Goal: Task Accomplishment & Management: Complete application form

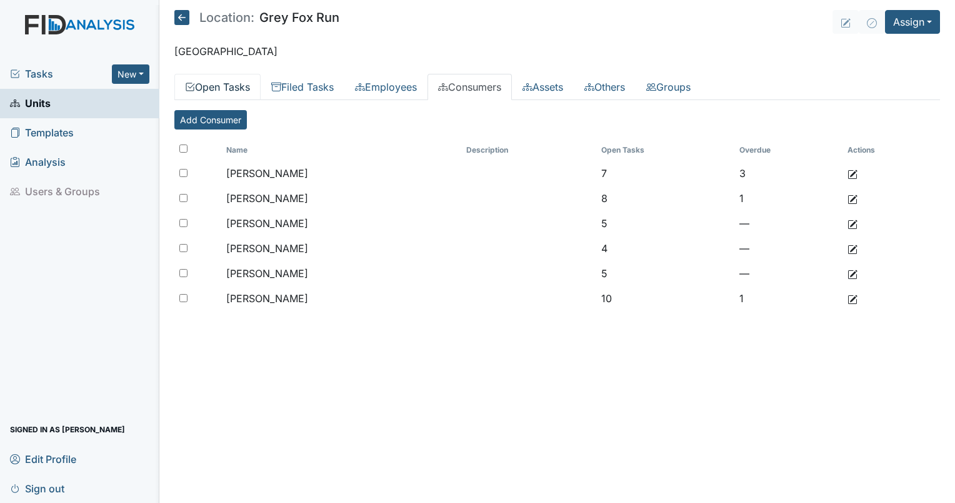
click at [228, 79] on link "Open Tasks" at bounding box center [217, 87] width 86 height 26
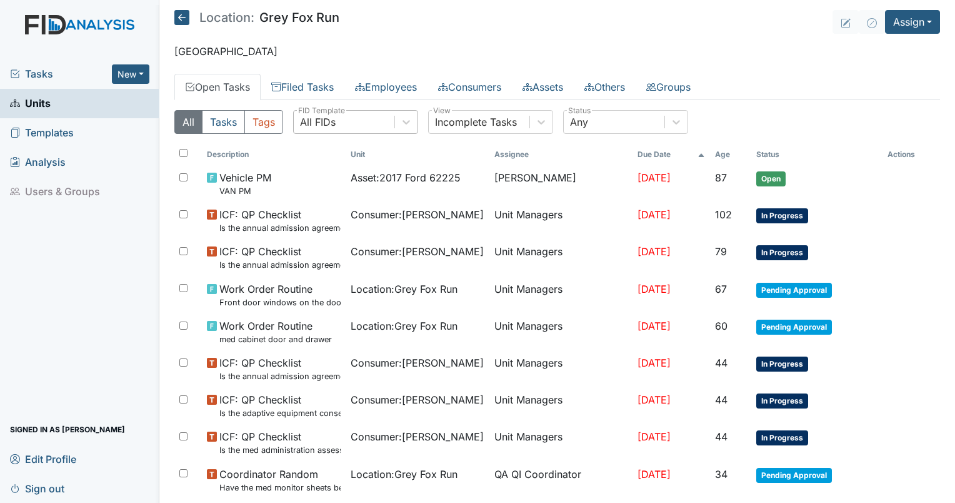
click at [342, 125] on div "All FIDs" at bounding box center [344, 122] width 101 height 23
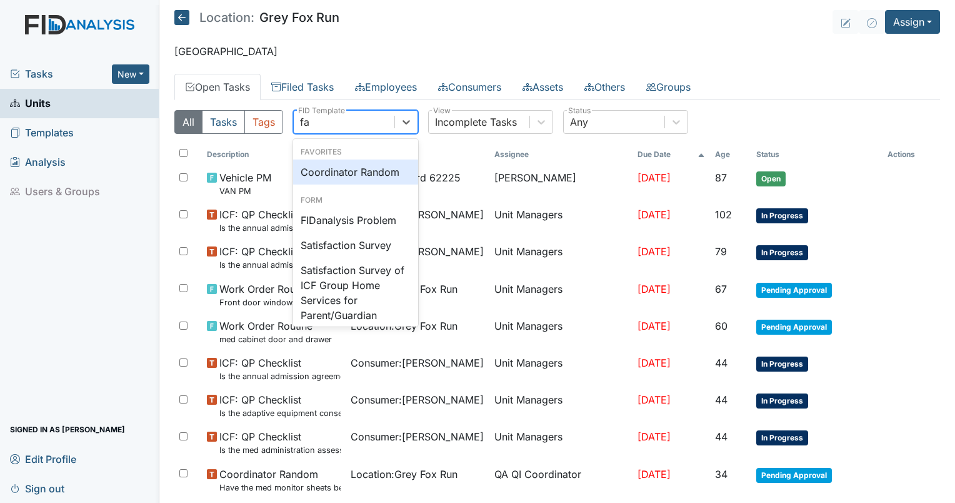
type input "fac"
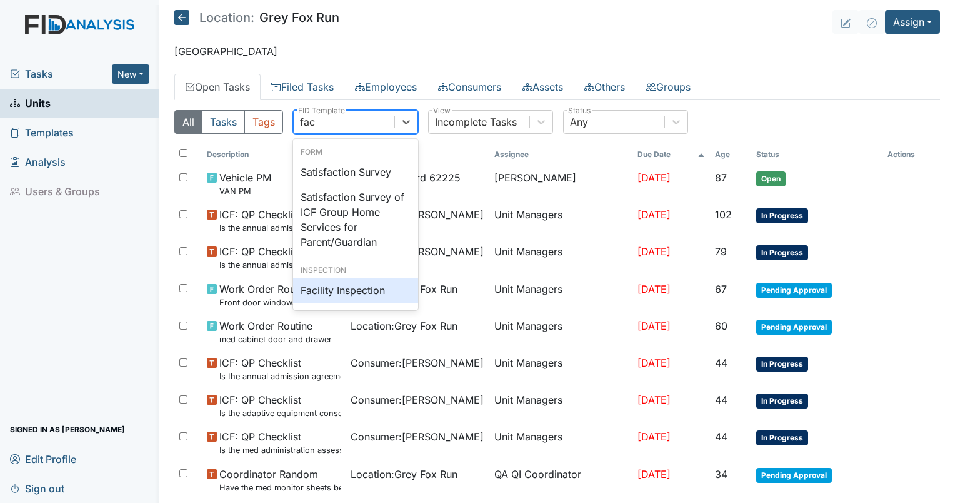
click at [346, 281] on div "Facility Inspection" at bounding box center [355, 290] width 125 height 25
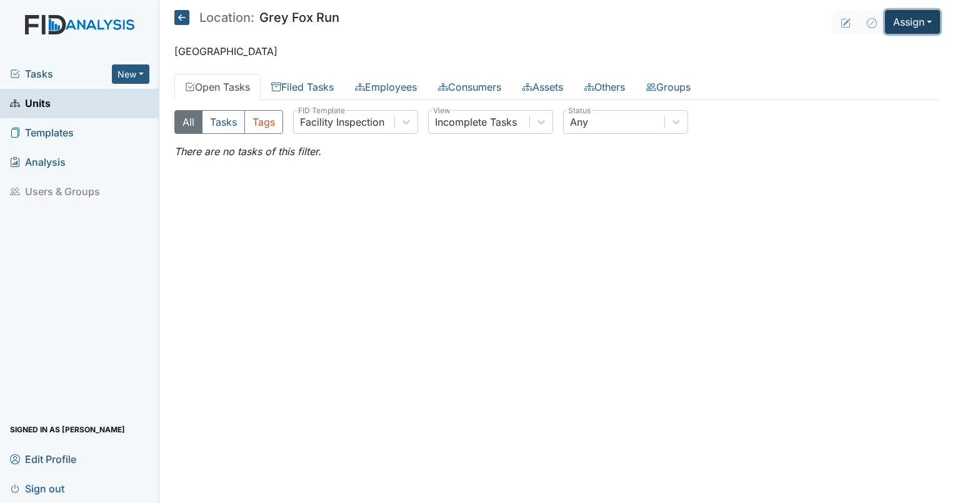
click at [913, 22] on button "Assign" at bounding box center [912, 22] width 55 height 24
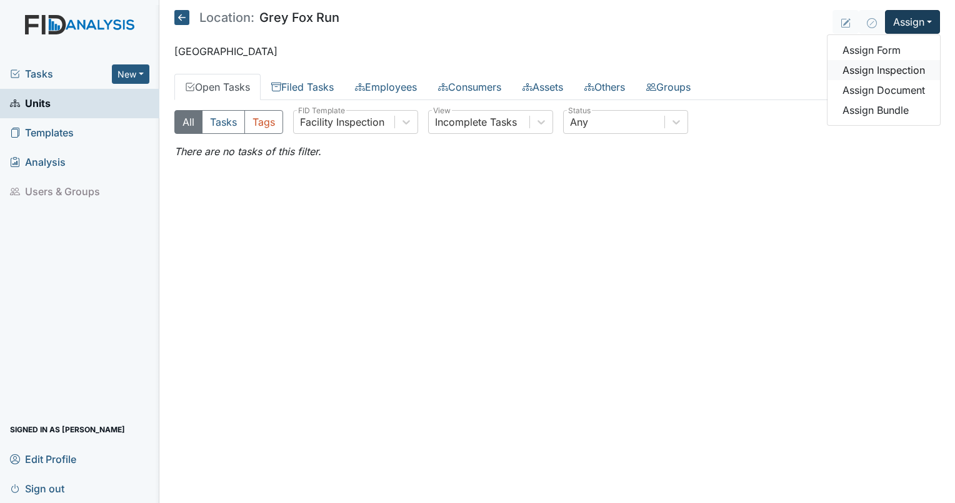
click at [892, 69] on link "Assign Inspection" at bounding box center [884, 70] width 113 height 20
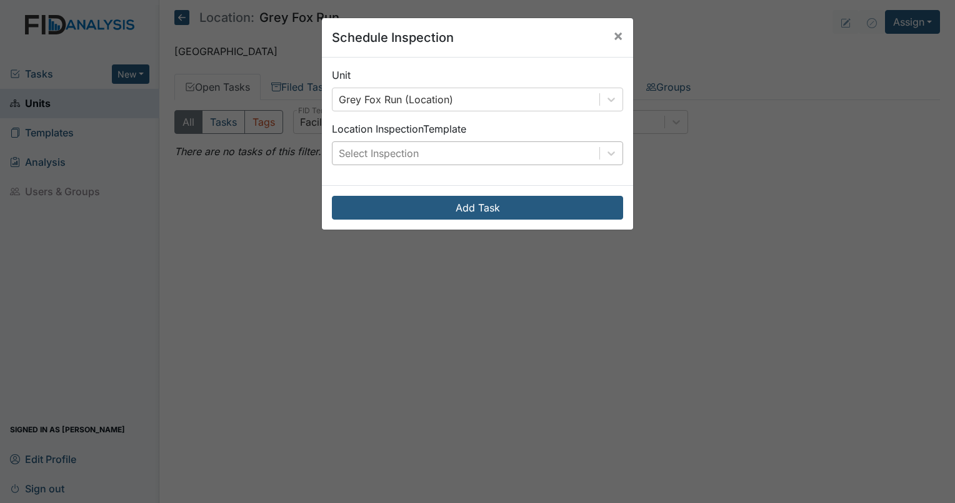
click at [375, 148] on div "Select Inspection" at bounding box center [379, 153] width 80 height 15
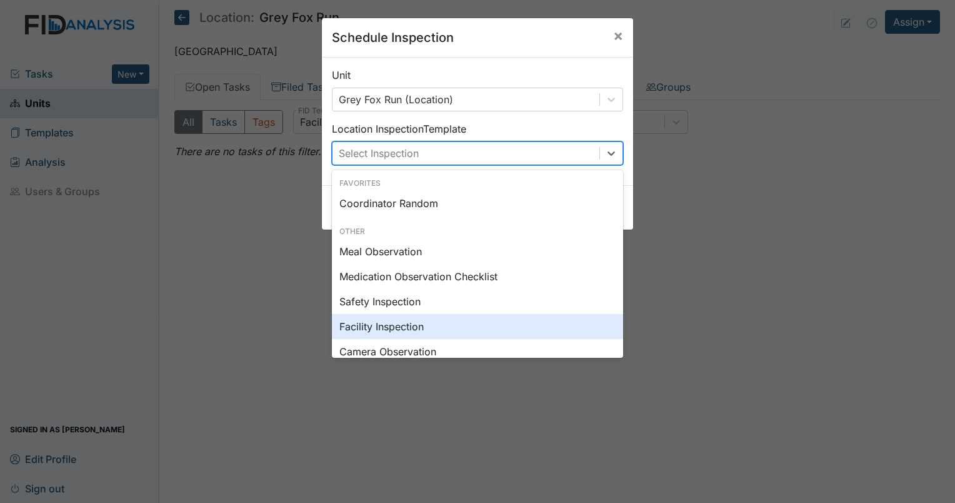
click at [366, 319] on div "Facility Inspection" at bounding box center [477, 326] width 291 height 25
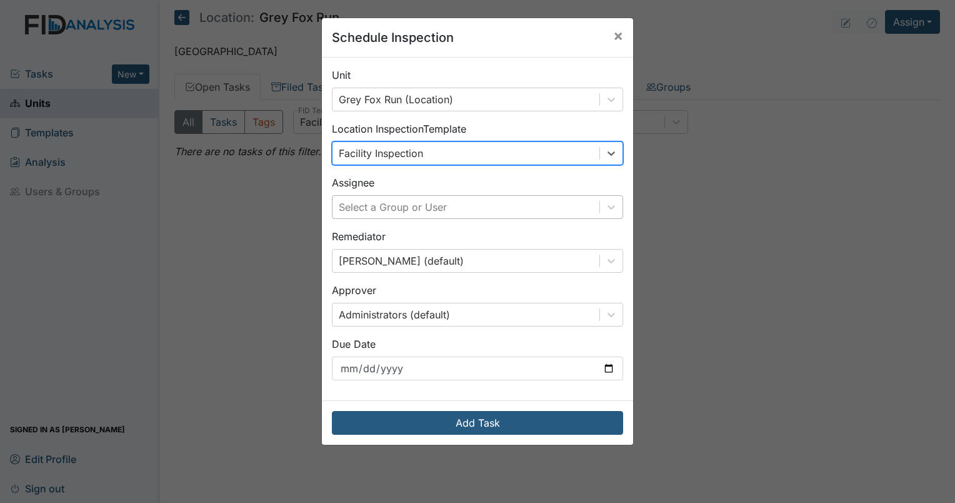
click at [379, 213] on div "Select a Group or User" at bounding box center [393, 206] width 108 height 15
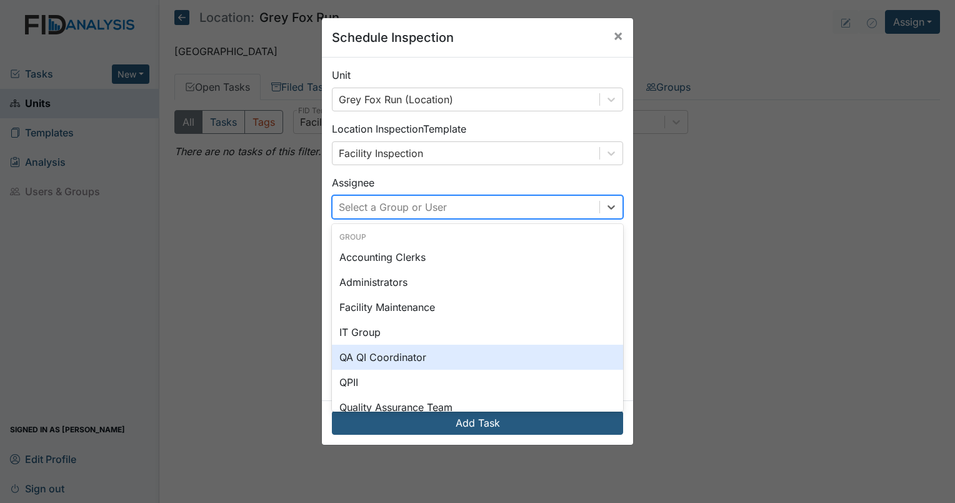
click at [374, 357] on div "QA QI Coordinator" at bounding box center [477, 356] width 291 height 25
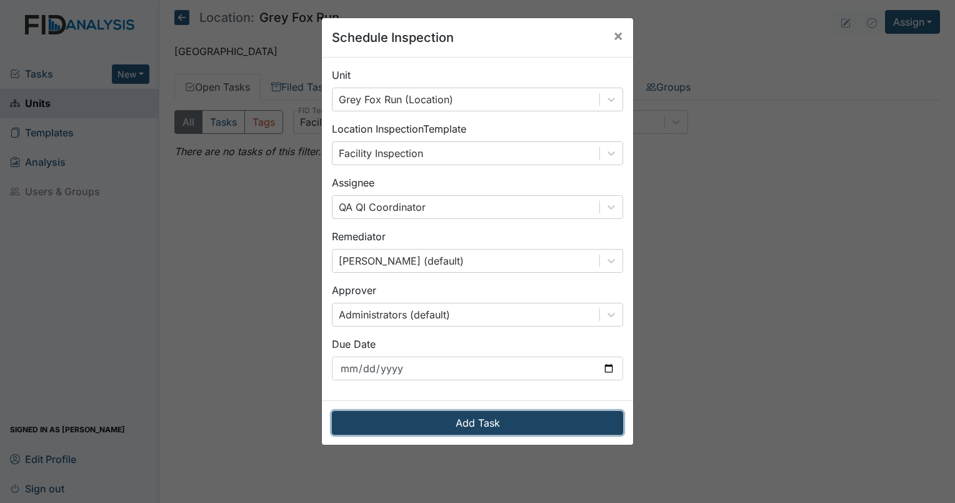
click at [445, 428] on button "Add Task" at bounding box center [477, 423] width 291 height 24
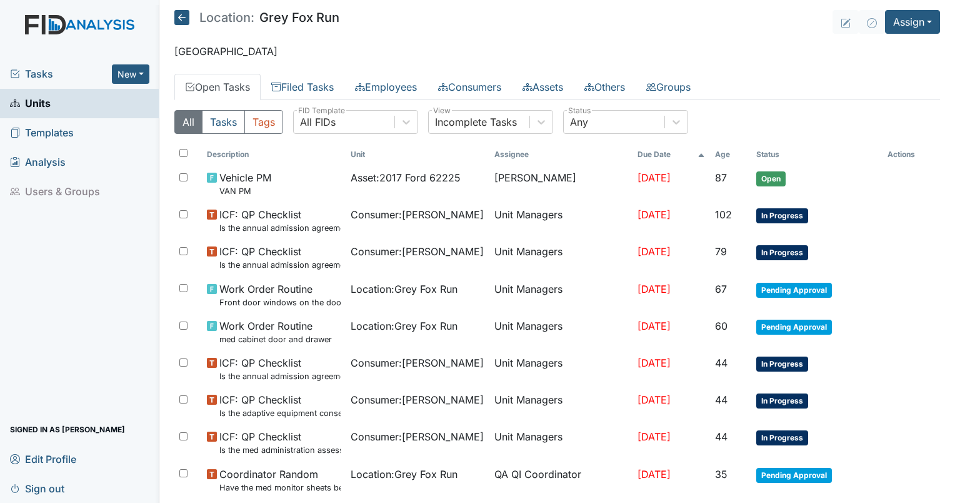
click at [33, 68] on span "Tasks" at bounding box center [61, 73] width 102 height 15
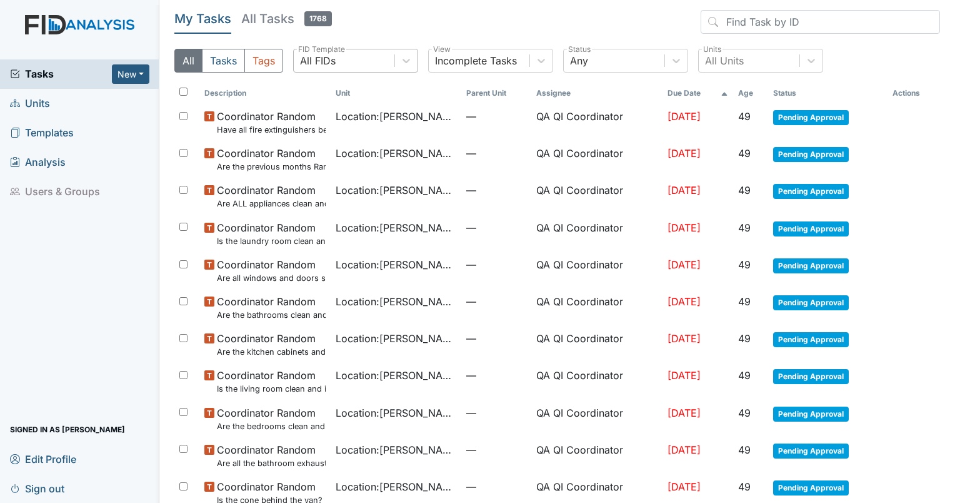
click at [338, 58] on div "All FIDs" at bounding box center [344, 60] width 101 height 23
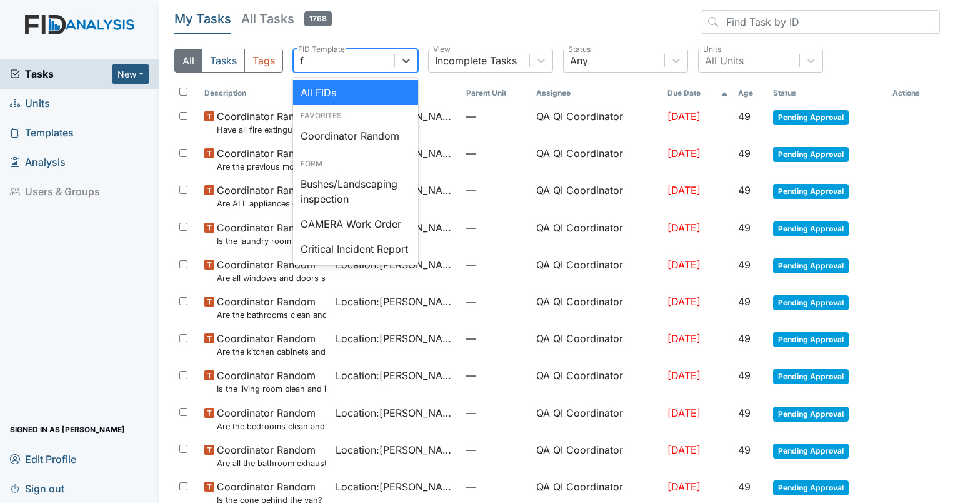
type input "fa"
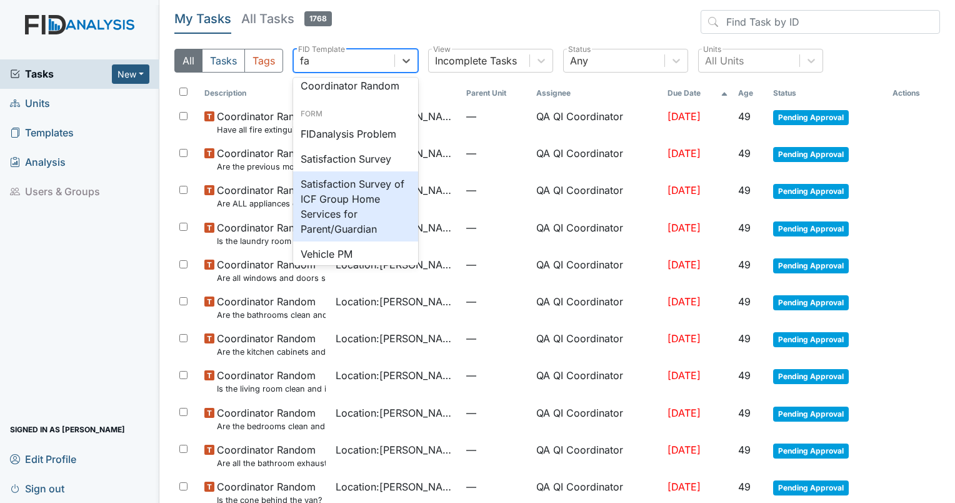
scroll to position [107, 0]
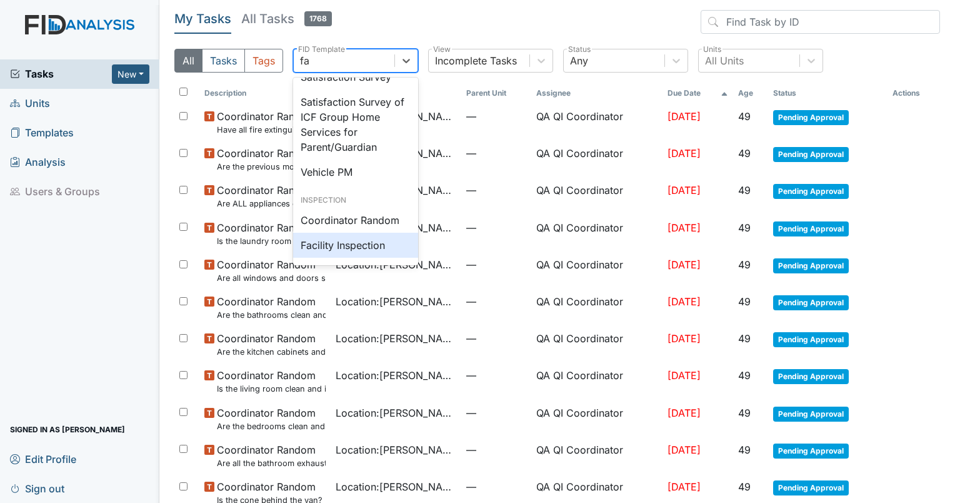
click at [333, 253] on div "Facility Inspection" at bounding box center [355, 245] width 125 height 25
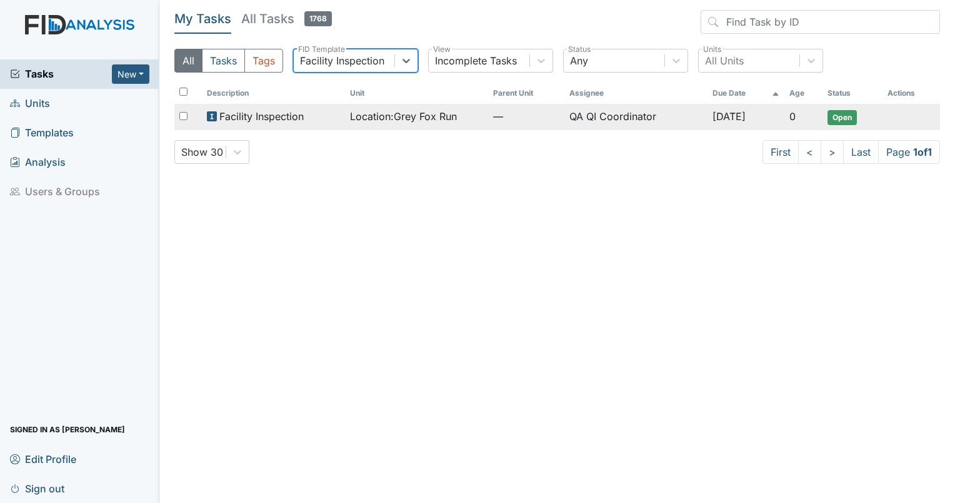
click at [414, 108] on td "Location : Grey Fox Run" at bounding box center [416, 117] width 143 height 26
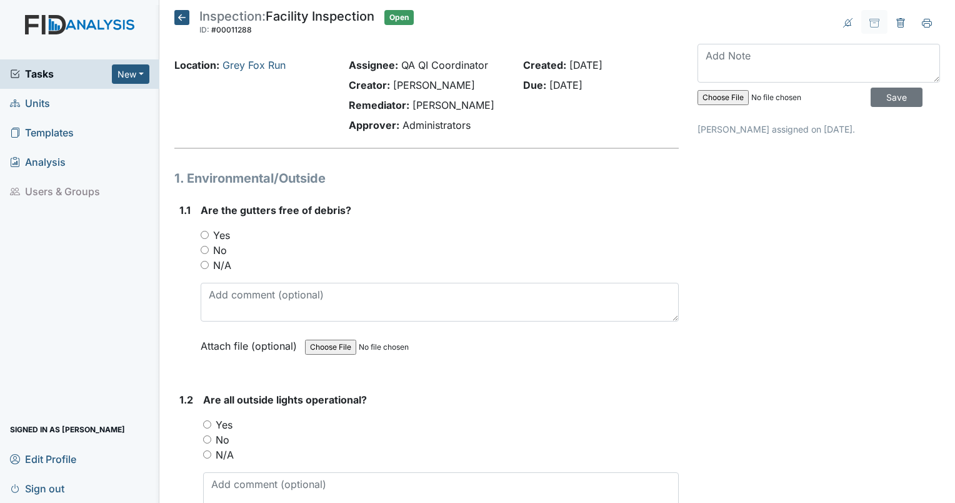
click at [201, 248] on input "No" at bounding box center [205, 250] width 8 height 8
radio input "true"
click at [220, 280] on div "Are the gutters free of debris? You must select one of the below options. Yes N…" at bounding box center [440, 282] width 478 height 159
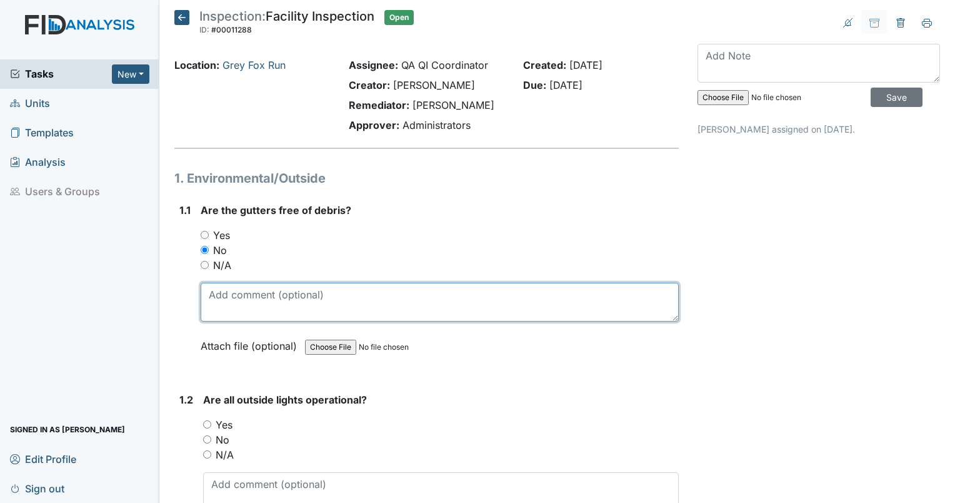
click at [219, 316] on textarea at bounding box center [440, 302] width 478 height 39
type textarea "light pine straw noticed from ground in gutters."
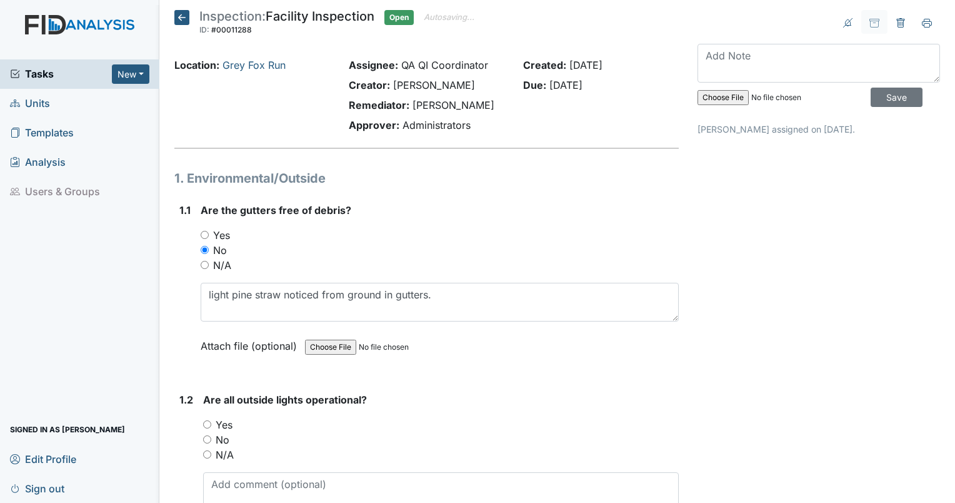
click at [208, 423] on input "Yes" at bounding box center [207, 424] width 8 height 8
radio input "true"
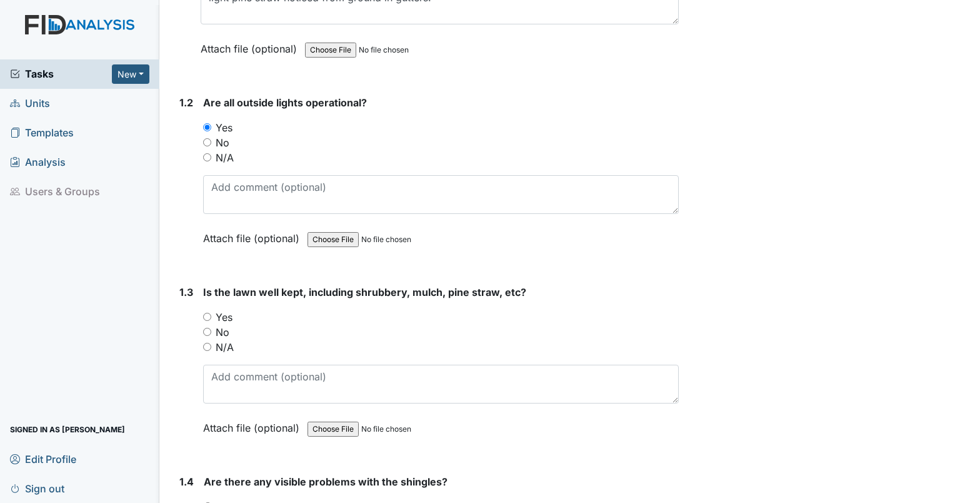
scroll to position [304, 0]
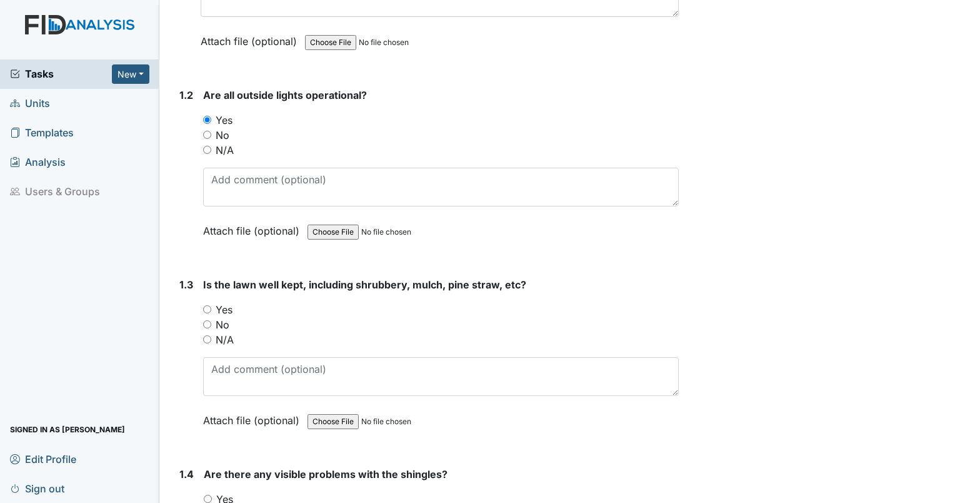
click at [208, 306] on input "Yes" at bounding box center [207, 309] width 8 height 8
radio input "true"
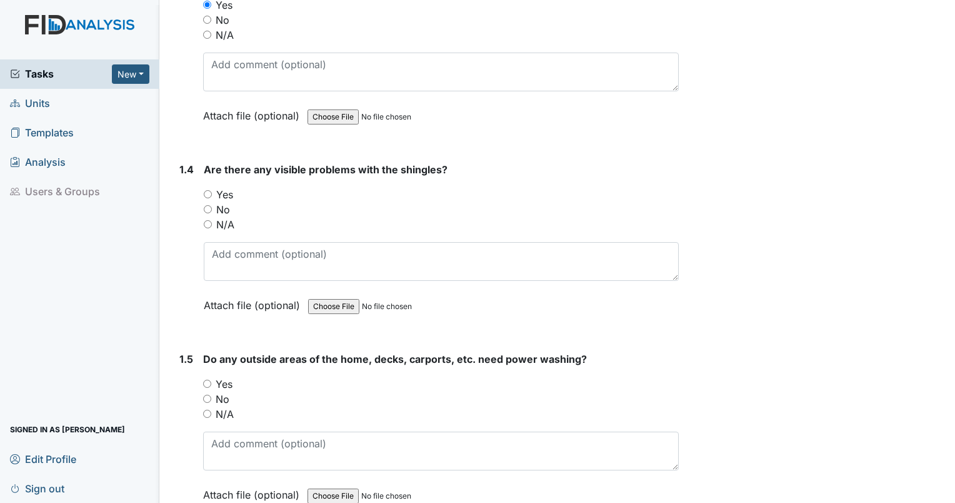
scroll to position [623, 0]
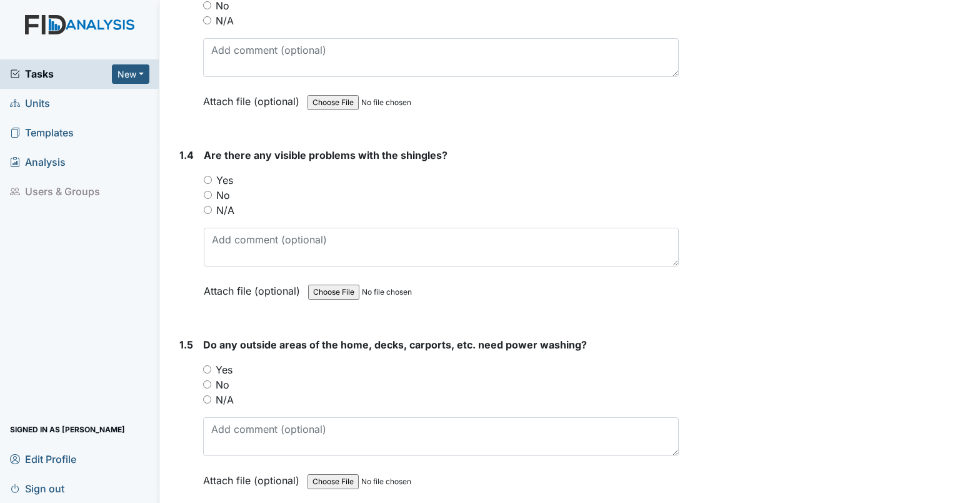
click at [205, 194] on input "No" at bounding box center [208, 195] width 8 height 8
radio input "true"
click at [208, 365] on input "Yes" at bounding box center [207, 369] width 8 height 8
radio input "true"
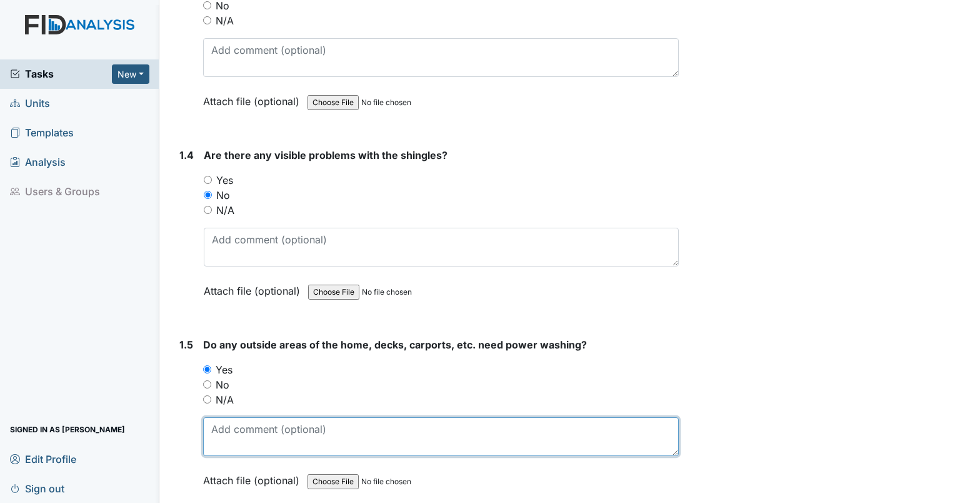
click at [233, 443] on textarea at bounding box center [441, 436] width 476 height 39
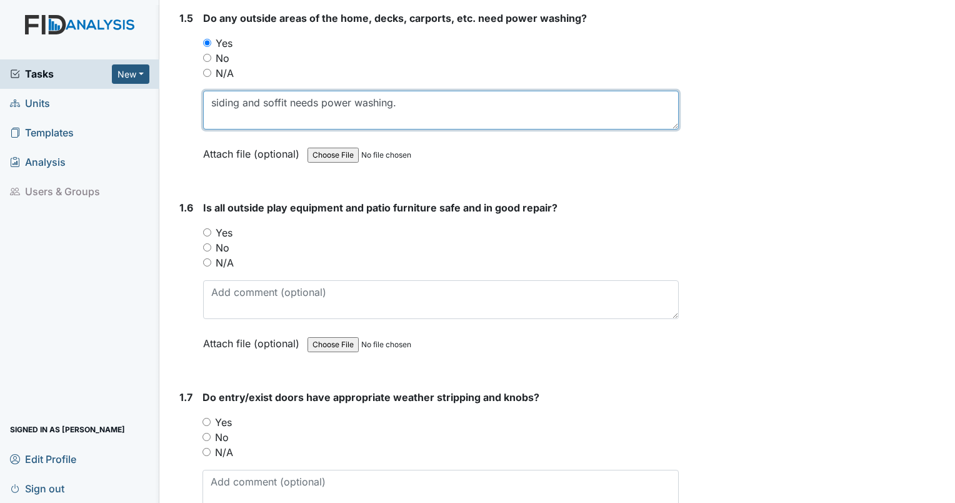
scroll to position [1051, 0]
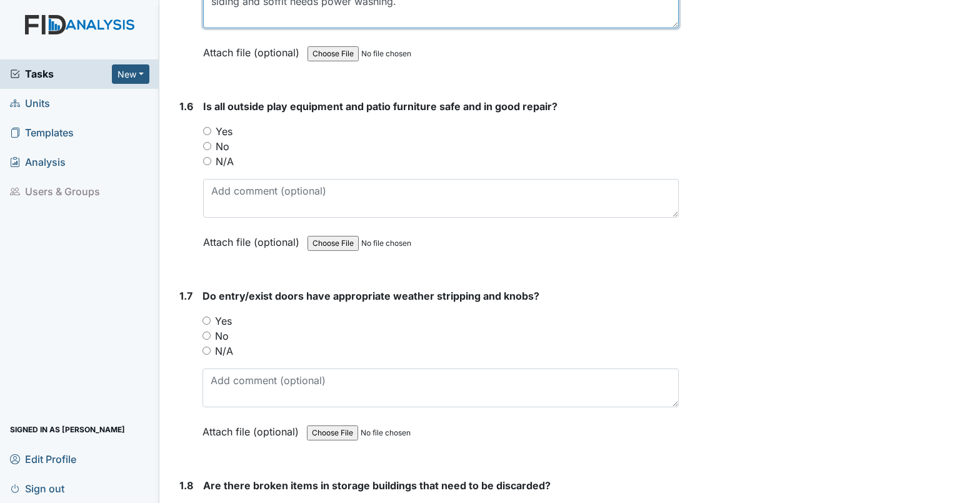
type textarea "siding and soffit needs power washing."
click at [206, 129] on input "Yes" at bounding box center [207, 131] width 8 height 8
radio input "true"
click at [207, 316] on input "Yes" at bounding box center [207, 320] width 8 height 8
radio input "true"
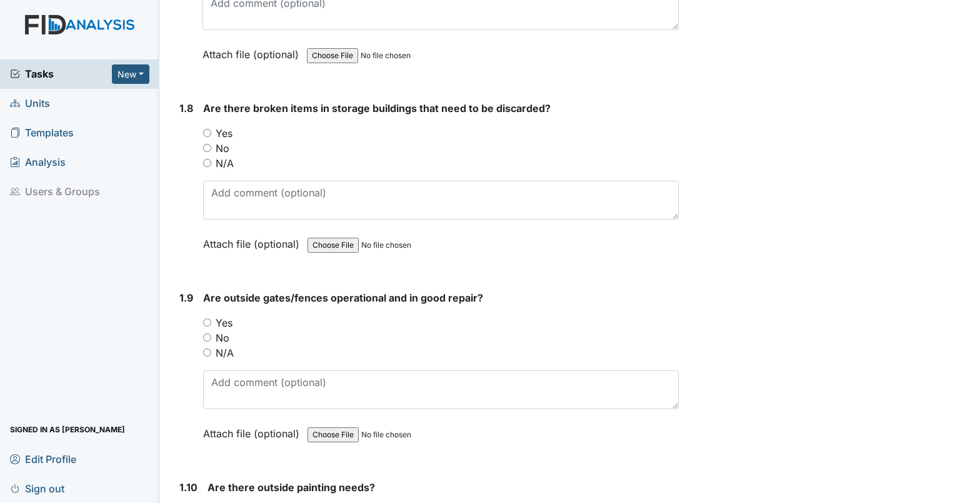
scroll to position [1443, 0]
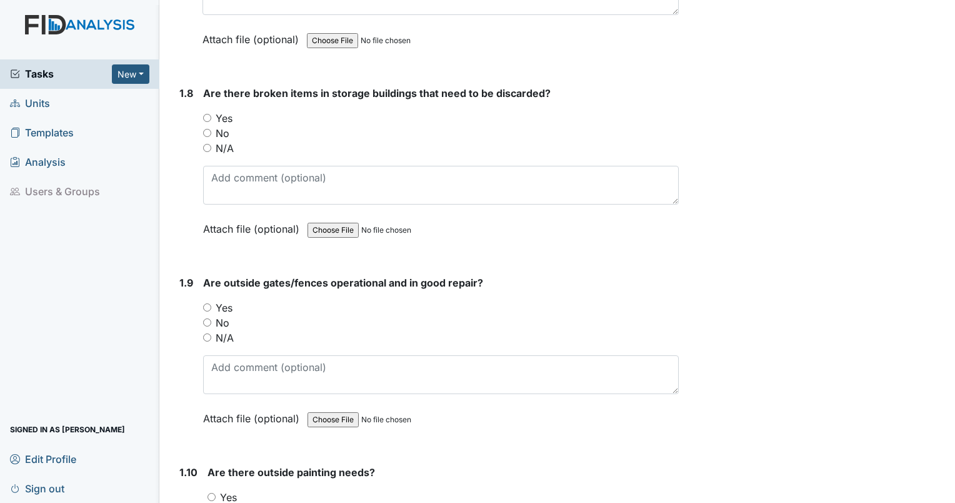
click at [208, 303] on input "Yes" at bounding box center [207, 307] width 8 height 8
radio input "true"
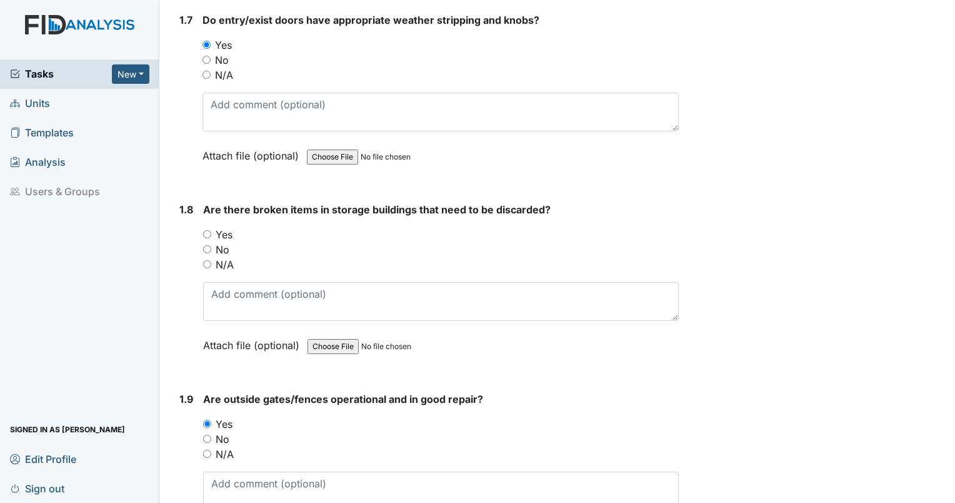
scroll to position [1319, 0]
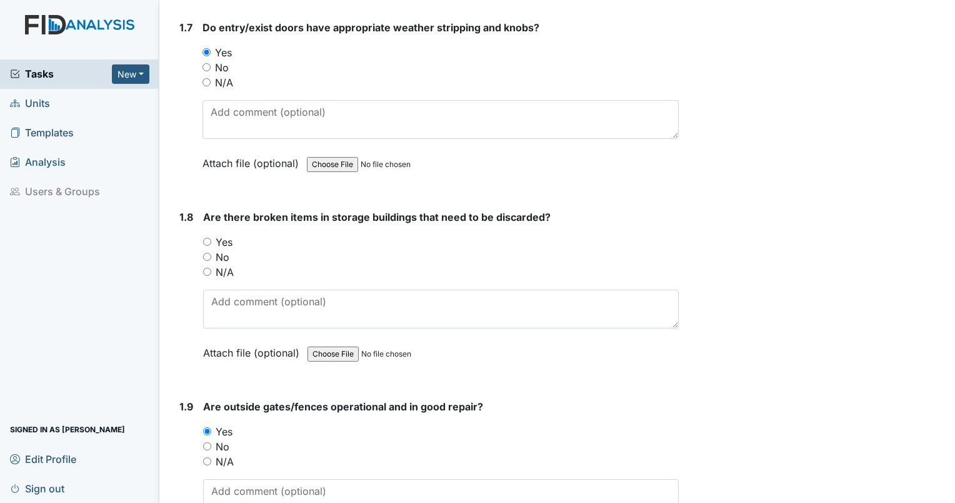
click at [203, 238] on input "Yes" at bounding box center [207, 242] width 8 height 8
radio input "true"
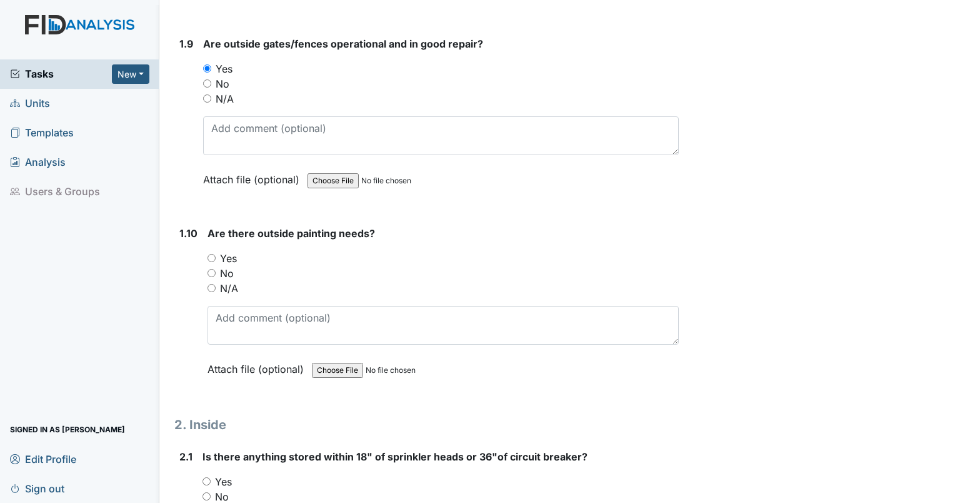
scroll to position [1696, 0]
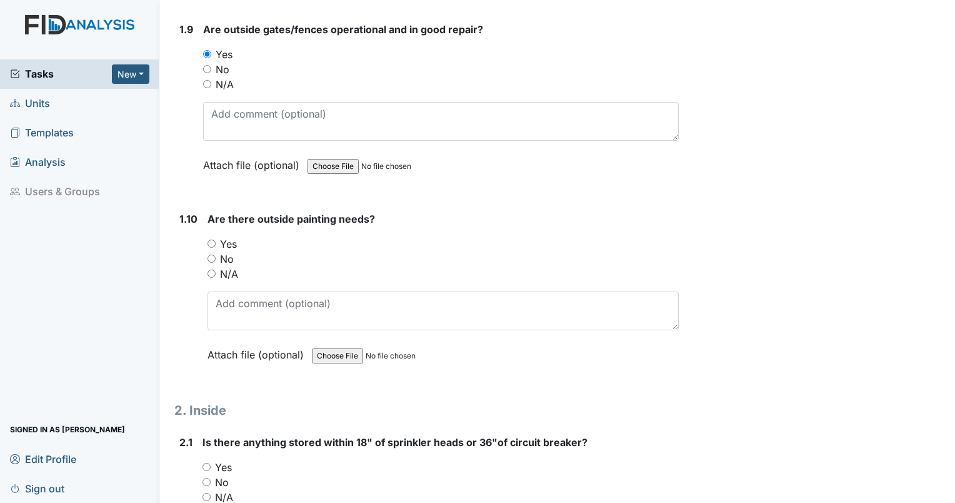
click at [211, 239] on input "Yes" at bounding box center [212, 243] width 8 height 8
radio input "true"
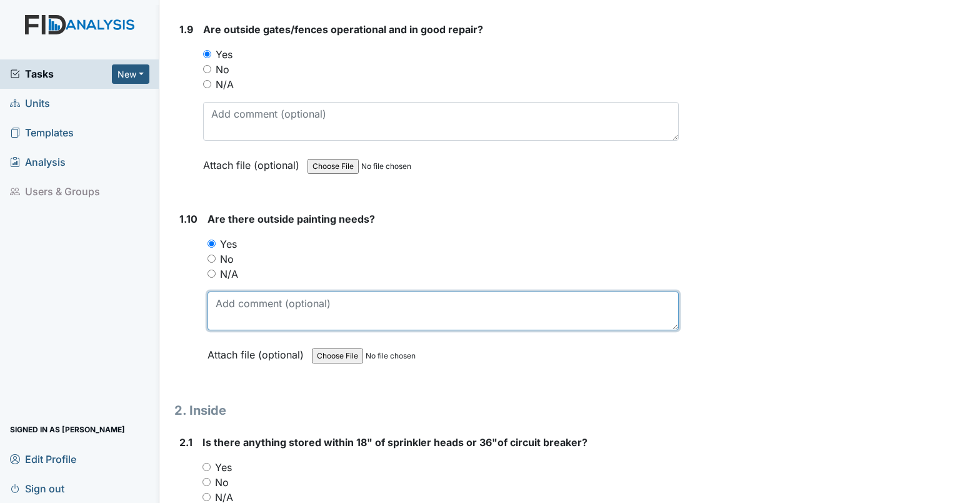
click at [238, 307] on textarea at bounding box center [443, 310] width 471 height 39
click at [313, 297] on textarea "near roof, aluminum has lost paint." at bounding box center [443, 310] width 471 height 39
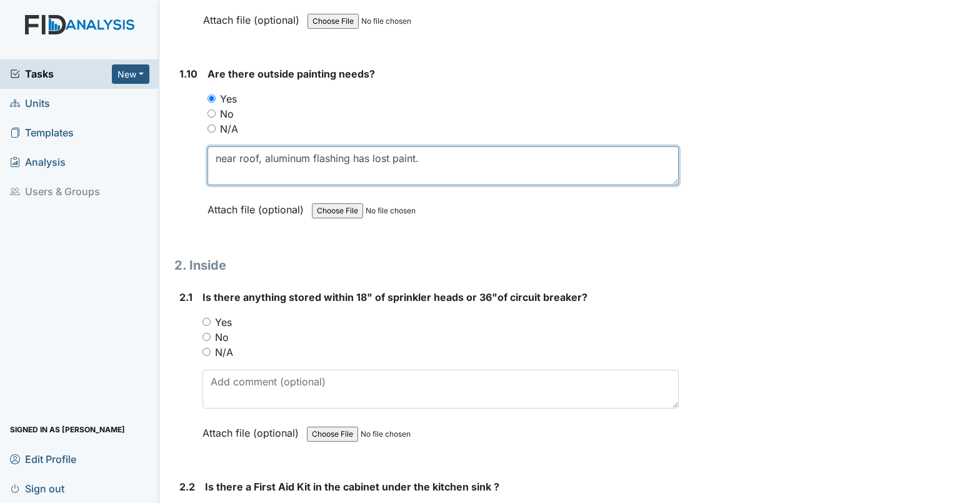
scroll to position [1950, 0]
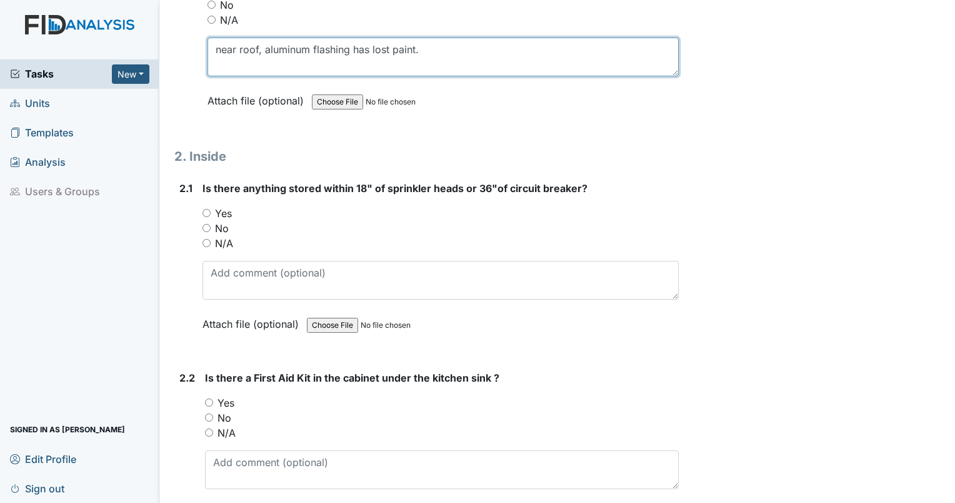
type textarea "near roof, aluminum flashing has lost paint."
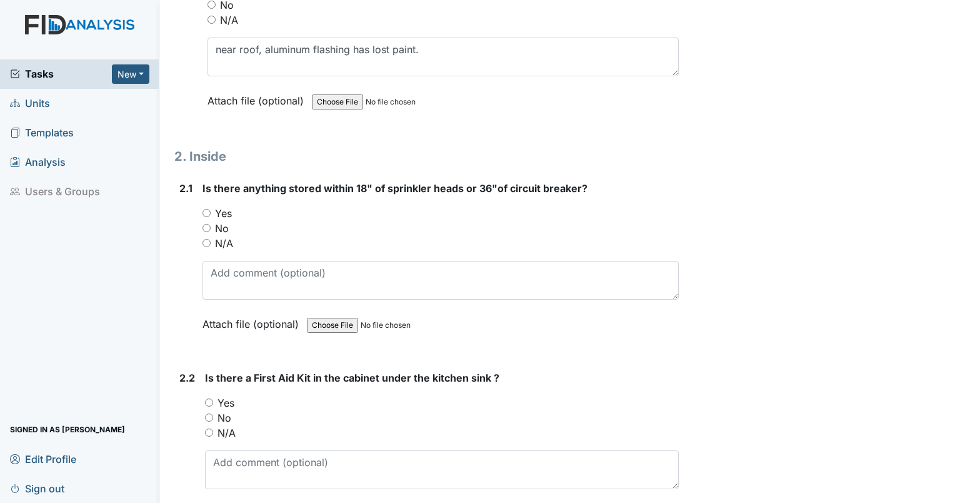
click at [204, 224] on input "No" at bounding box center [207, 228] width 8 height 8
radio input "true"
click at [209, 413] on input "No" at bounding box center [209, 417] width 8 height 8
radio input "true"
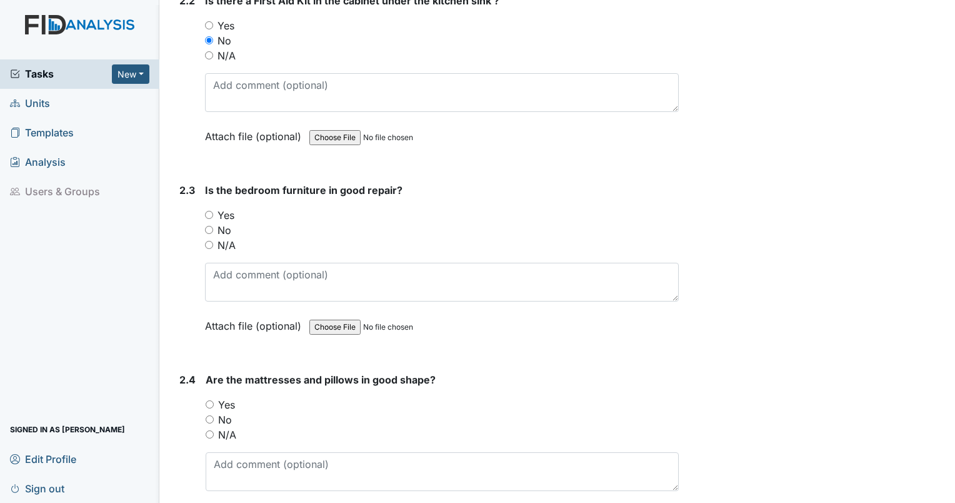
scroll to position [2348, 0]
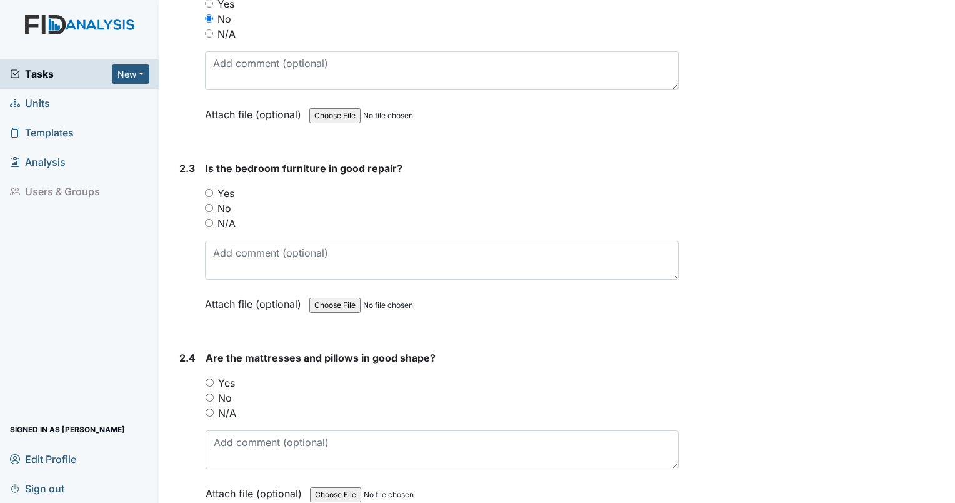
click at [208, 189] on input "Yes" at bounding box center [209, 193] width 8 height 8
radio input "true"
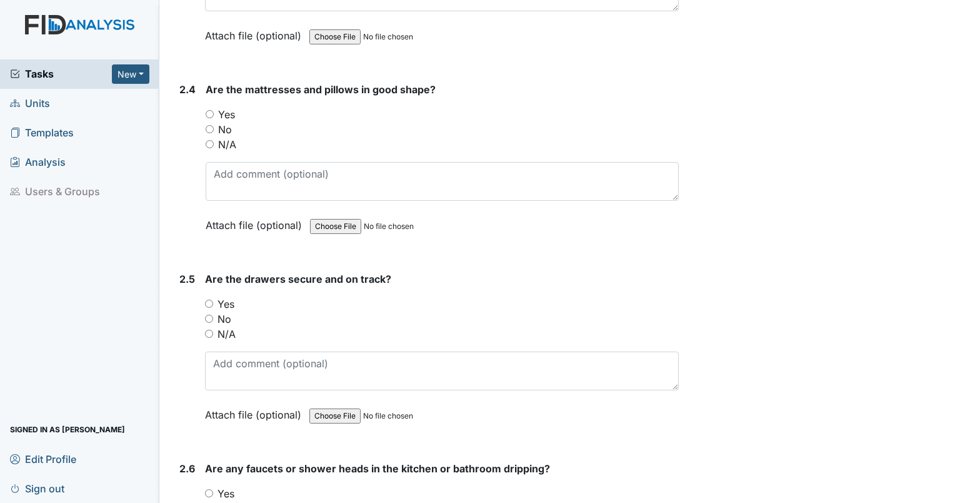
scroll to position [2638, 0]
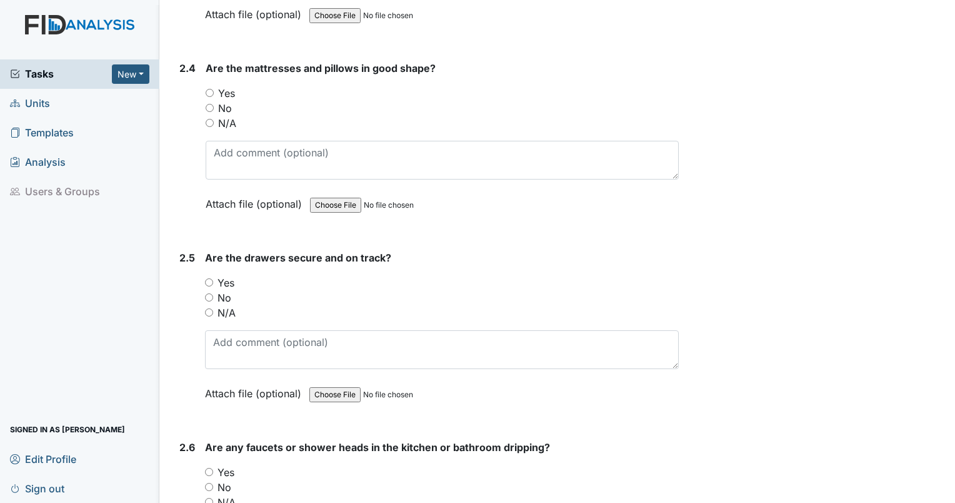
click at [209, 88] on div "Yes" at bounding box center [442, 93] width 473 height 15
click at [209, 89] on input "Yes" at bounding box center [210, 93] width 8 height 8
radio input "true"
click at [208, 278] on input "Yes" at bounding box center [209, 282] width 8 height 8
radio input "true"
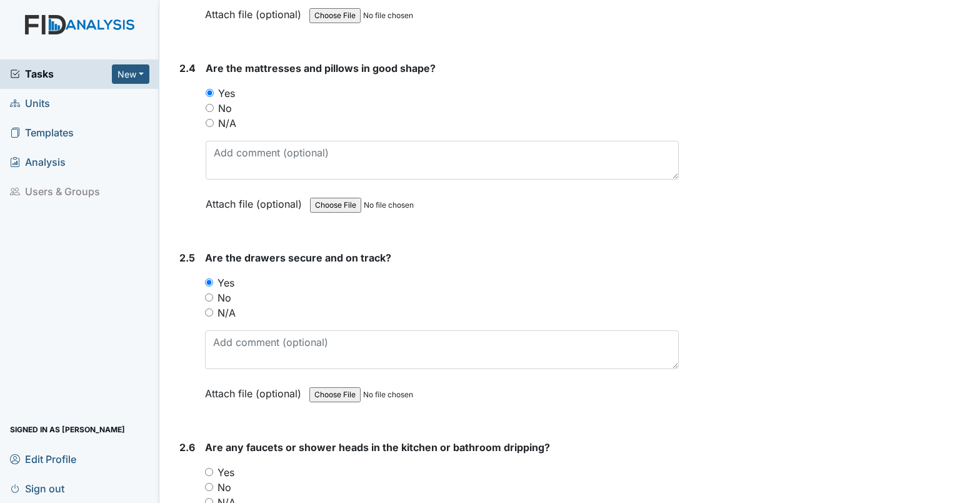
click at [213, 483] on input "No" at bounding box center [209, 487] width 8 height 8
radio input "true"
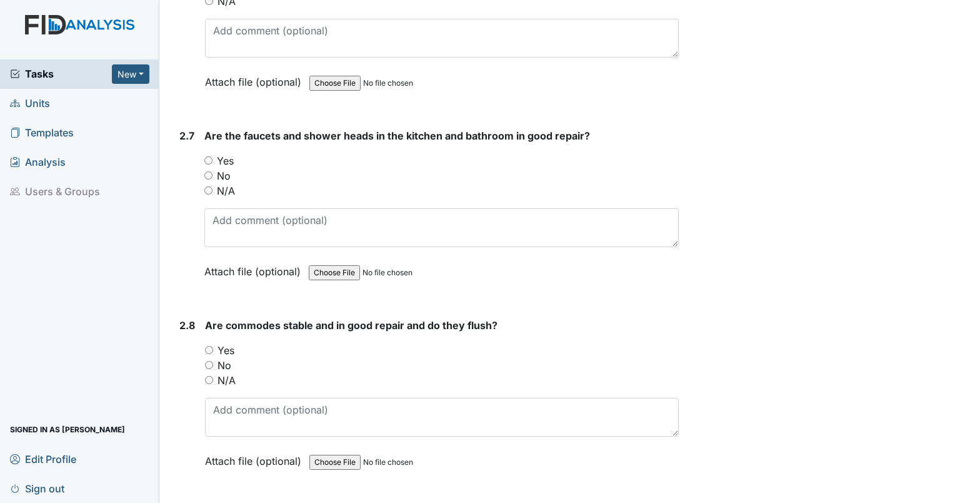
scroll to position [3145, 0]
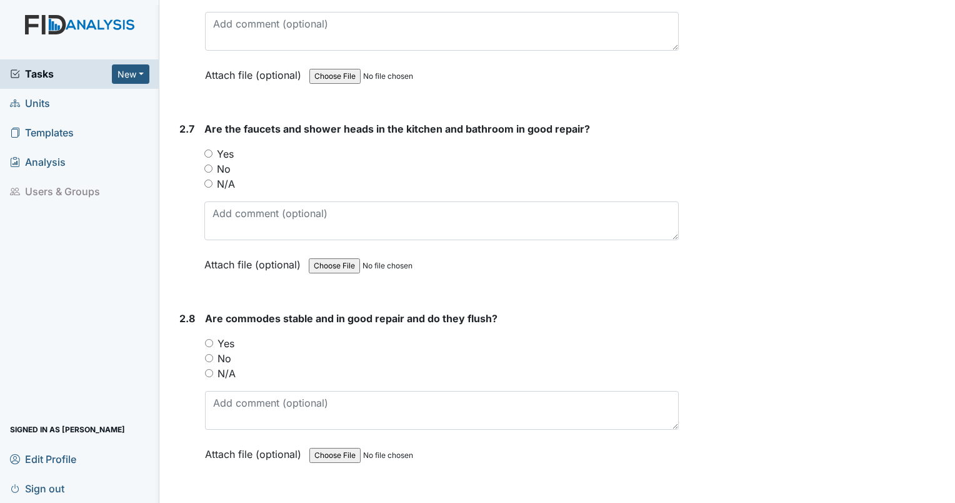
click at [211, 149] on input "Yes" at bounding box center [208, 153] width 8 height 8
radio input "true"
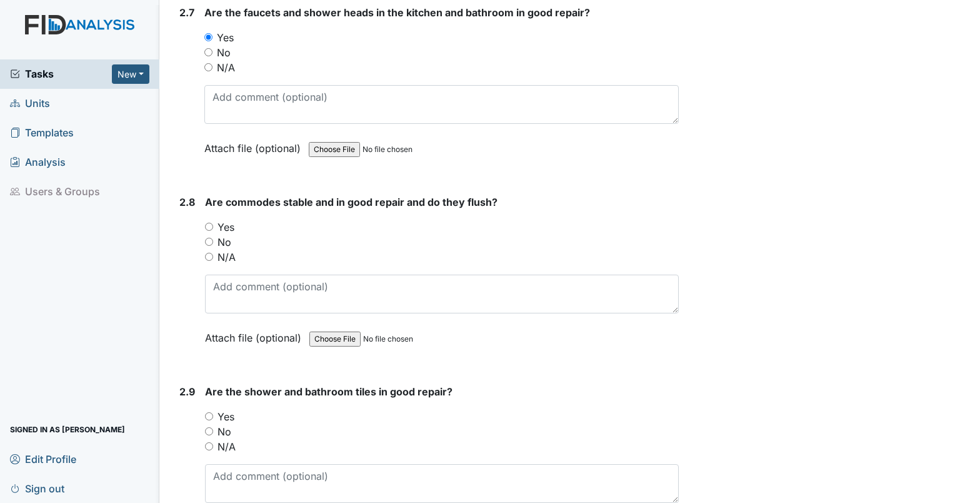
scroll to position [3276, 0]
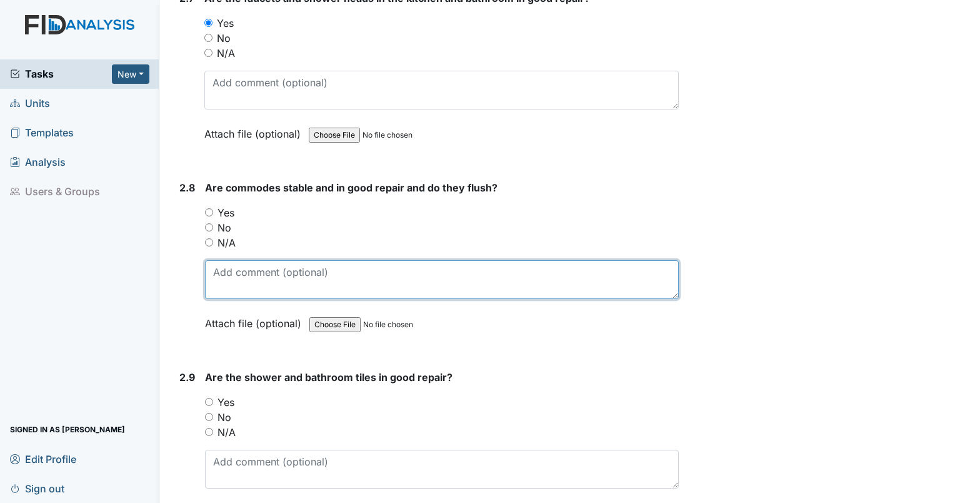
click at [265, 263] on textarea at bounding box center [442, 279] width 474 height 39
type textarea "could not get into staff bathroom"
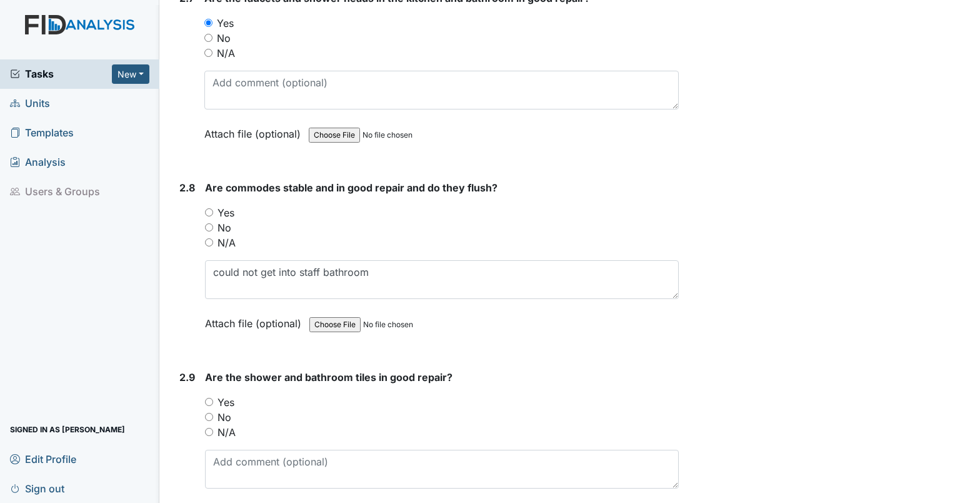
click at [210, 208] on input "Yes" at bounding box center [209, 212] width 8 height 8
radio input "true"
click at [209, 413] on input "No" at bounding box center [209, 417] width 8 height 8
radio input "true"
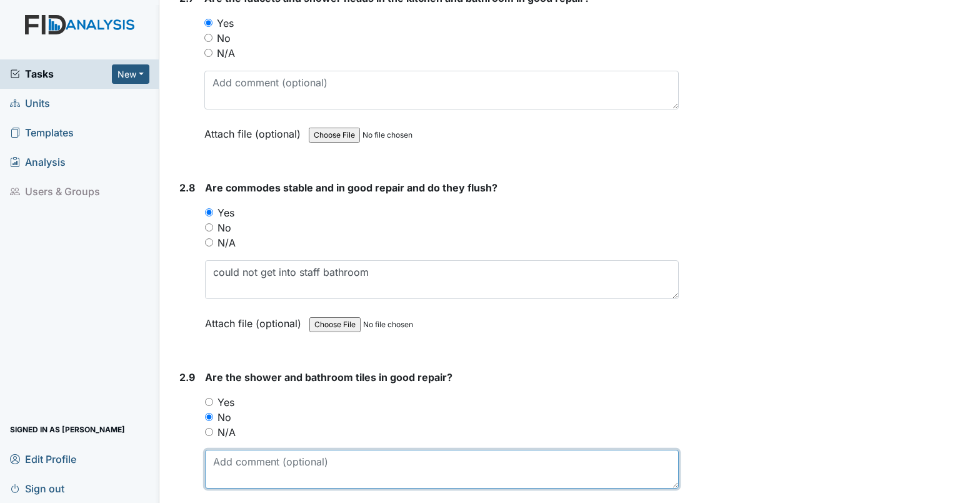
click at [233, 449] on textarea at bounding box center [442, 468] width 474 height 39
type textarea "b"
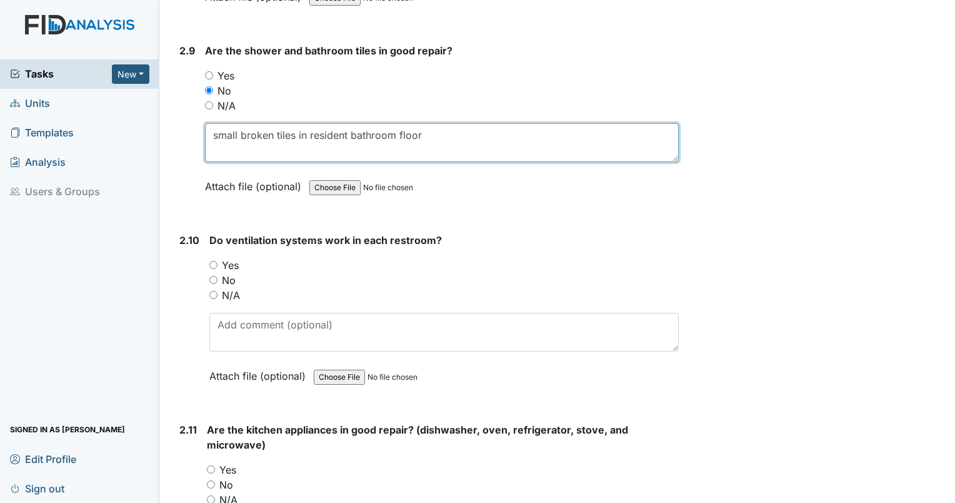
scroll to position [3653, 0]
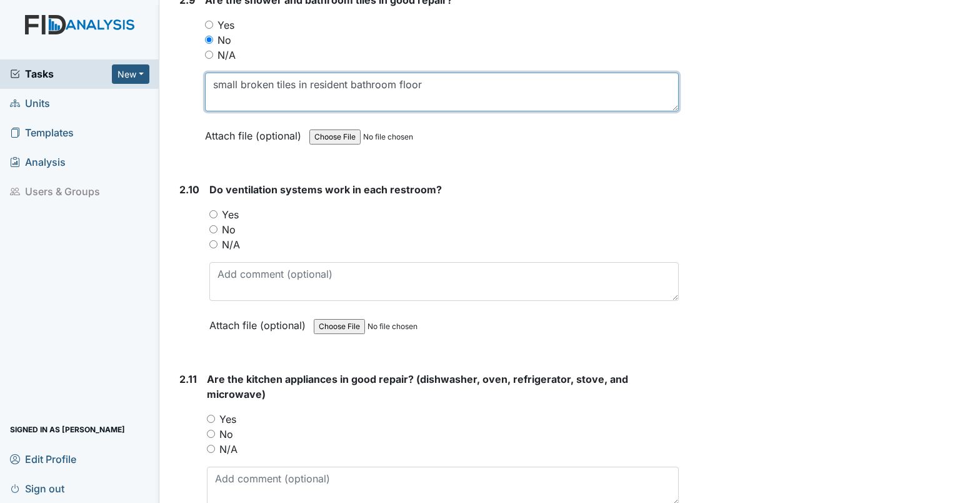
type textarea "small broken tiles in resident bathroom floor"
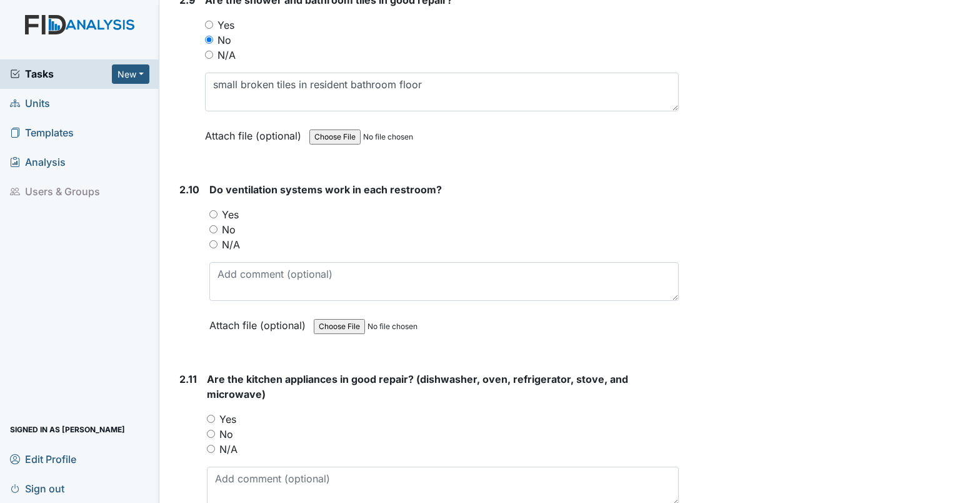
click at [211, 210] on input "Yes" at bounding box center [213, 214] width 8 height 8
radio input "true"
click at [206, 406] on div "2.11 Are the kitchen appliances in good repair? (dishwasher, oven, refrigerator…" at bounding box center [426, 463] width 504 height 184
click at [214, 414] on input "Yes" at bounding box center [211, 418] width 8 height 8
radio input "true"
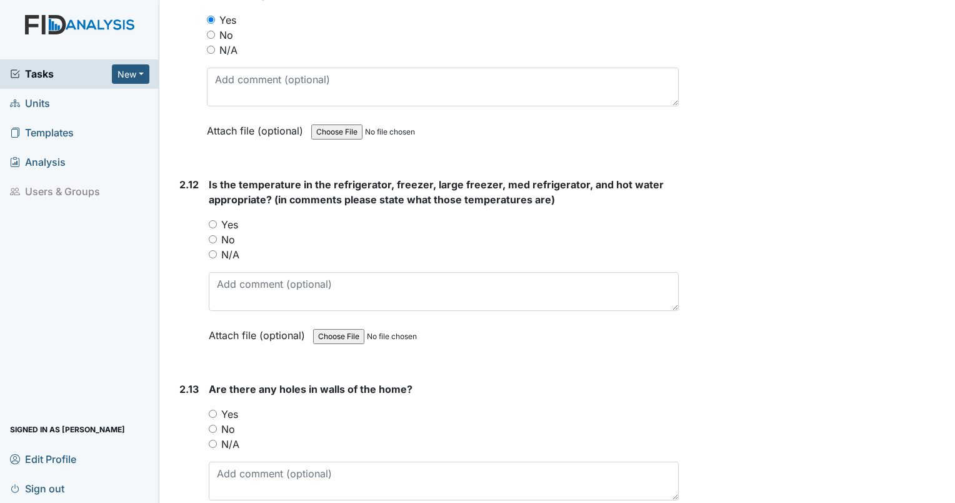
scroll to position [4066, 0]
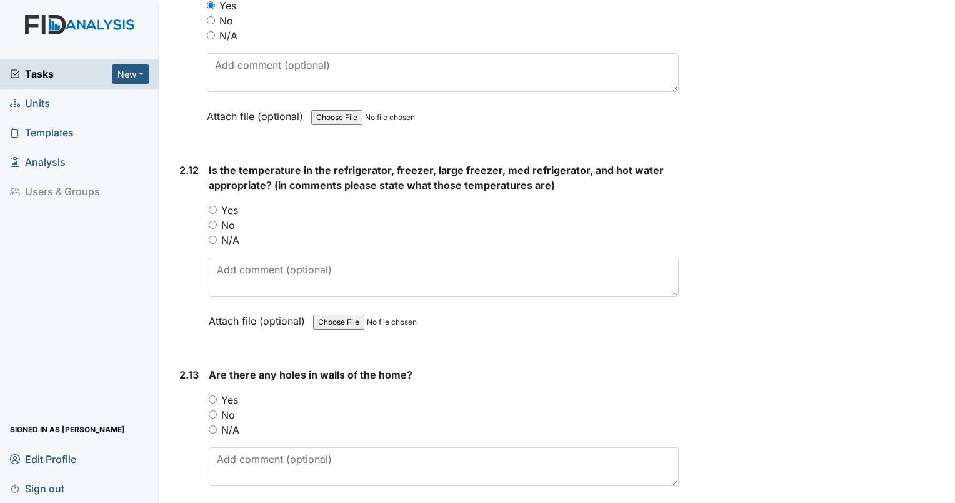
click at [212, 206] on input "Yes" at bounding box center [213, 210] width 8 height 8
radio input "true"
click at [214, 395] on input "Yes" at bounding box center [213, 399] width 8 height 8
radio input "true"
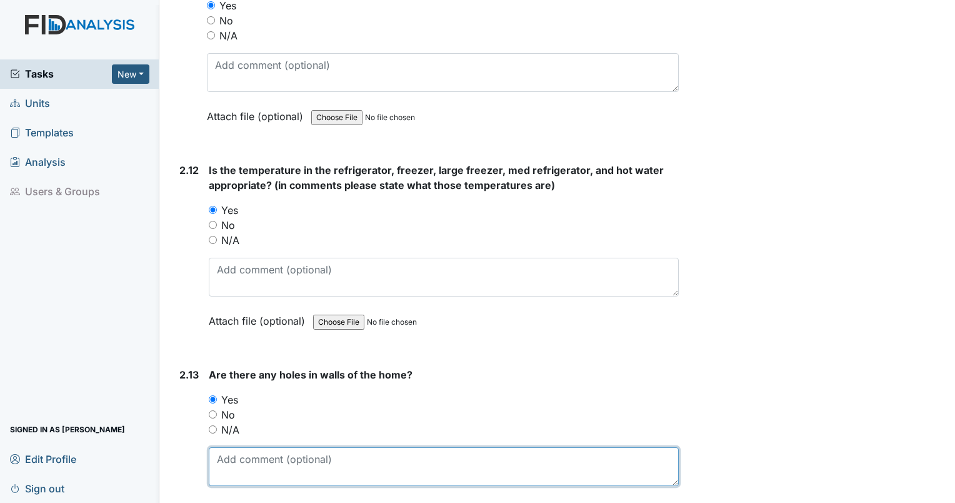
click at [224, 465] on textarea at bounding box center [444, 466] width 470 height 39
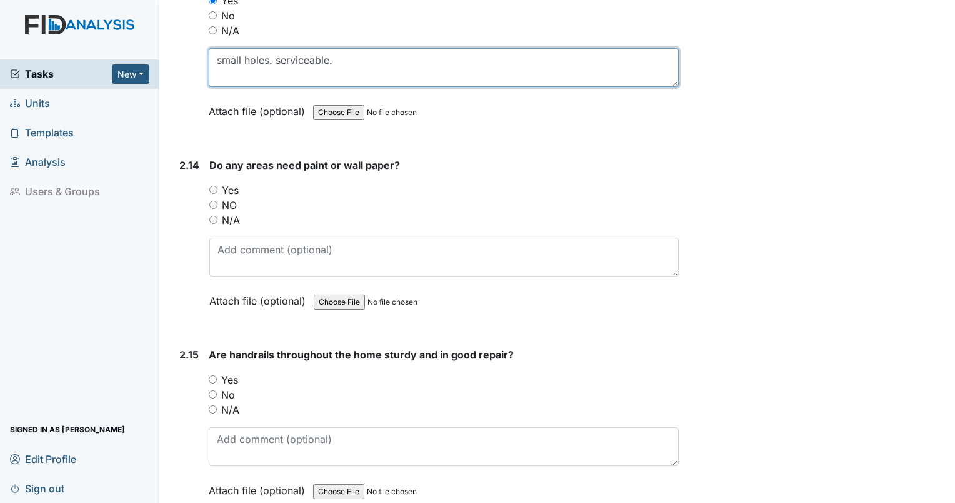
scroll to position [4501, 0]
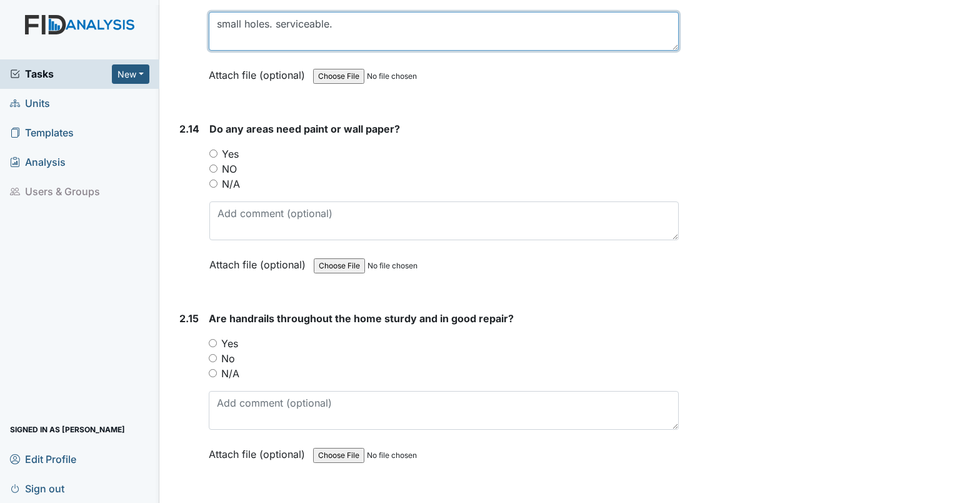
type textarea "small holes. serviceable."
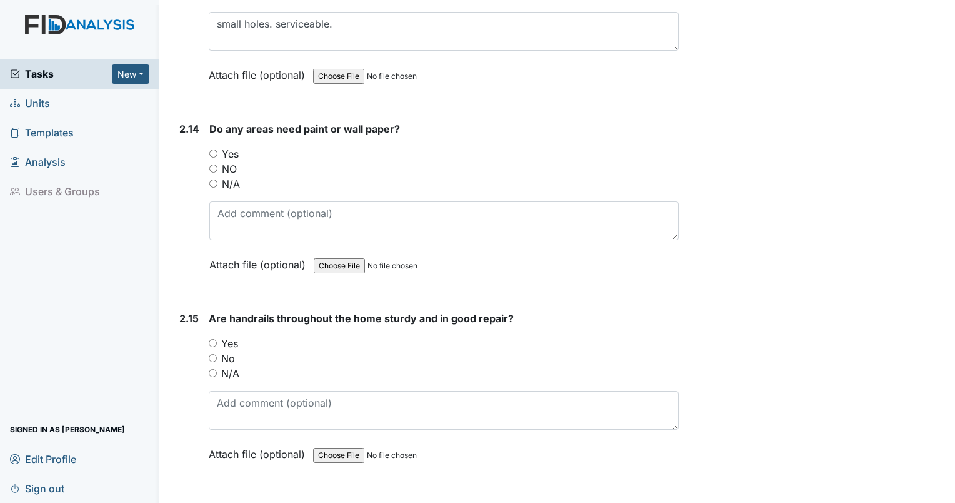
click at [214, 149] on input "Yes" at bounding box center [213, 153] width 8 height 8
radio input "true"
click at [249, 183] on div "Do any areas need paint or wall paper? You must select one of the below options…" at bounding box center [443, 200] width 469 height 159
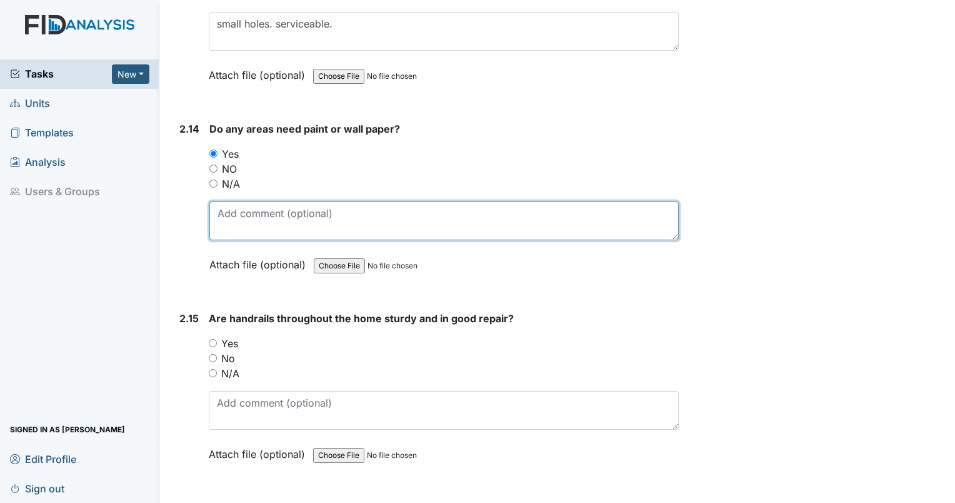
click at [256, 201] on textarea at bounding box center [443, 220] width 469 height 39
type textarea "p"
type textarea "touch up paint throughout the home."
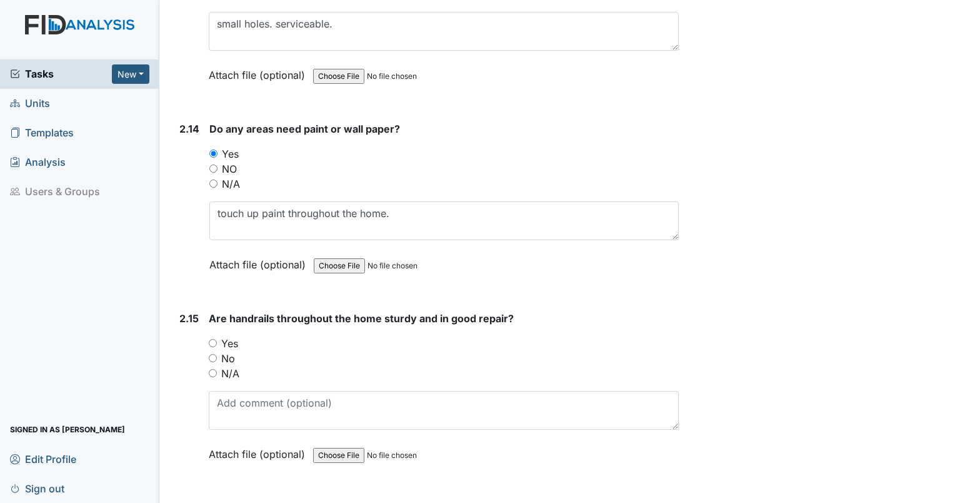
click at [209, 339] on input "Yes" at bounding box center [213, 343] width 8 height 8
radio input "true"
click at [211, 354] on input "No" at bounding box center [213, 358] width 8 height 8
radio input "true"
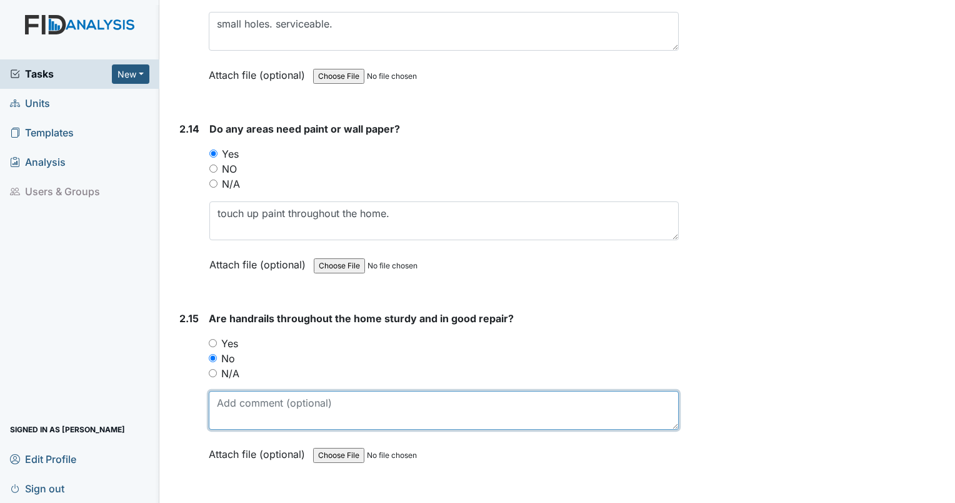
click at [230, 395] on textarea at bounding box center [444, 410] width 470 height 39
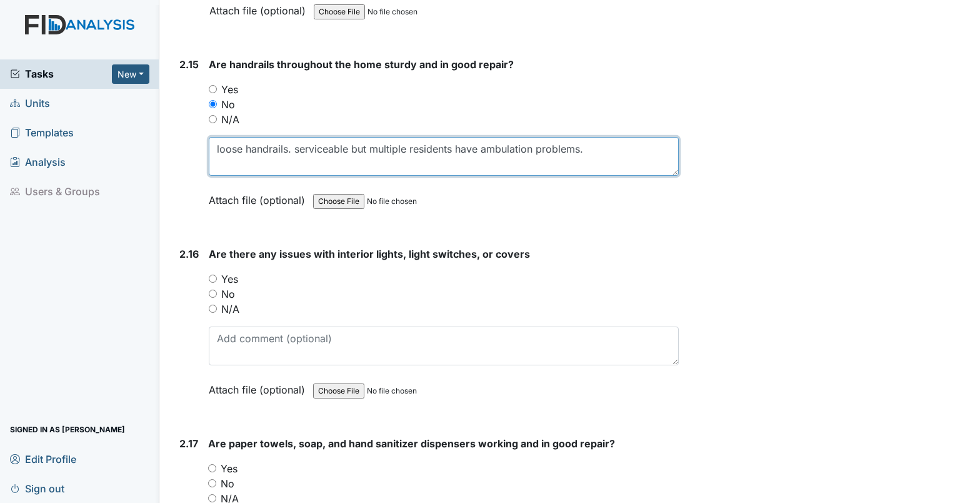
scroll to position [4762, 0]
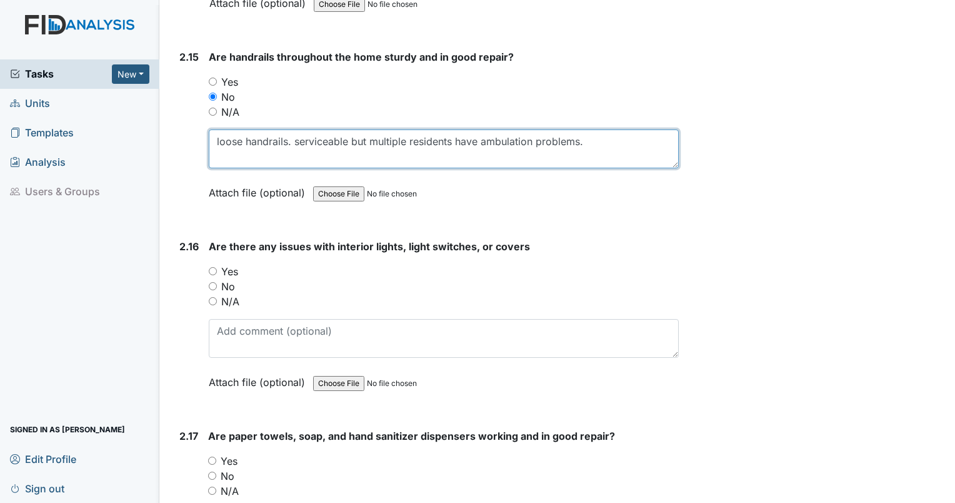
type textarea "loose handrails. serviceable but multiple residents have ambulation problems."
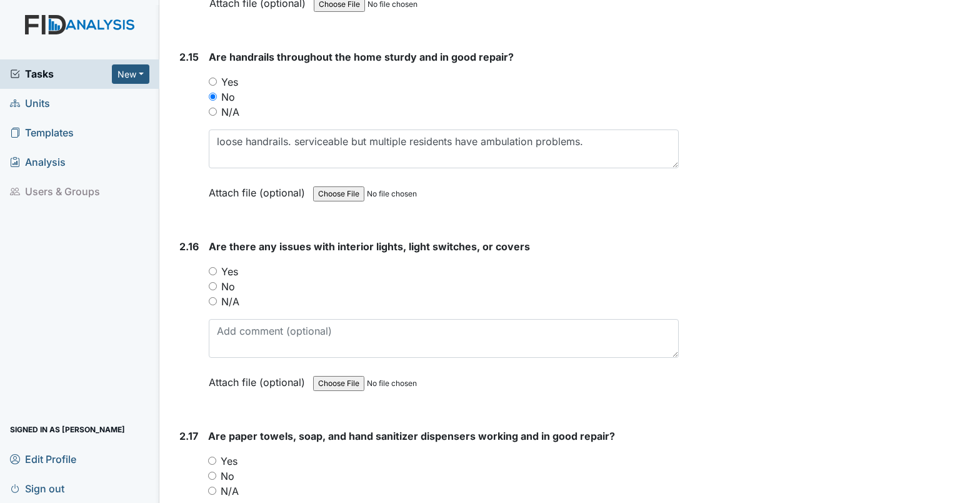
click at [213, 282] on input "No" at bounding box center [213, 286] width 8 height 8
radio input "true"
click at [213, 456] on input "Yes" at bounding box center [212, 460] width 8 height 8
radio input "true"
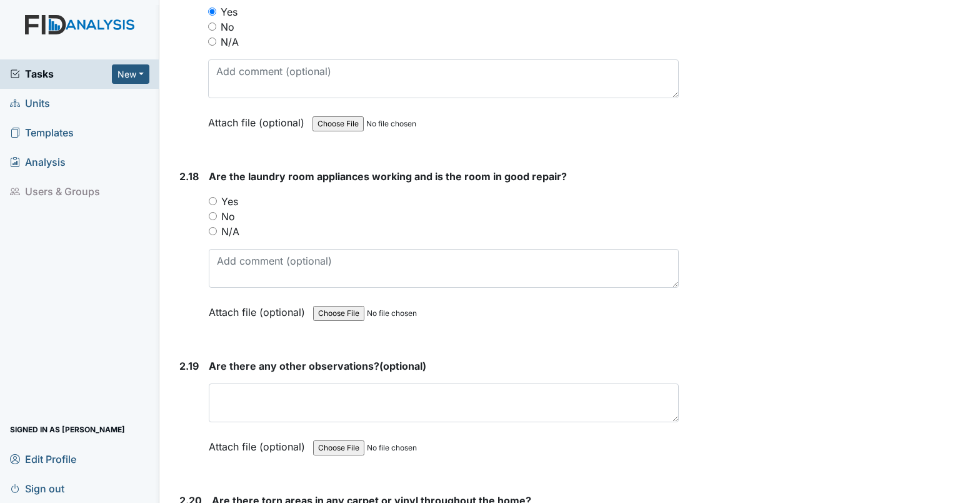
scroll to position [5277, 0]
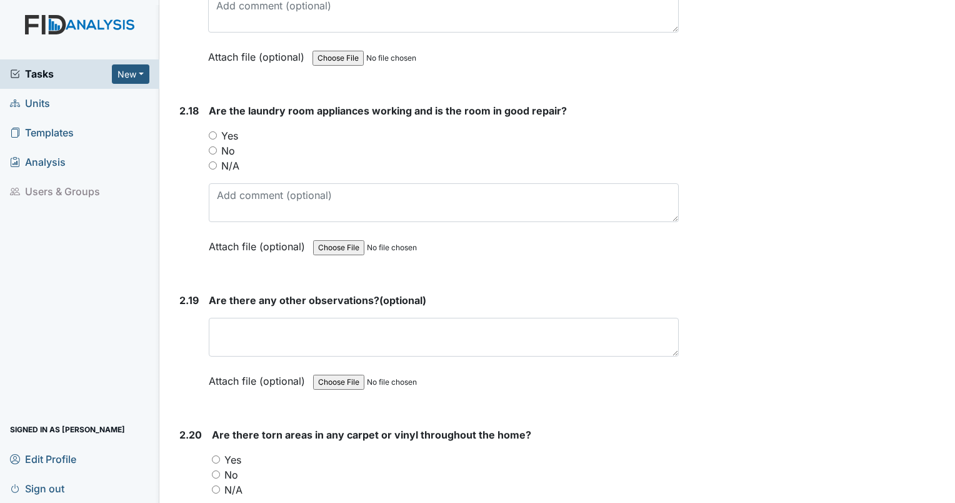
click at [212, 128] on div "Yes" at bounding box center [444, 135] width 470 height 15
click at [209, 131] on input "Yes" at bounding box center [213, 135] width 8 height 8
radio input "true"
click at [213, 470] on input "No" at bounding box center [216, 474] width 8 height 8
radio input "true"
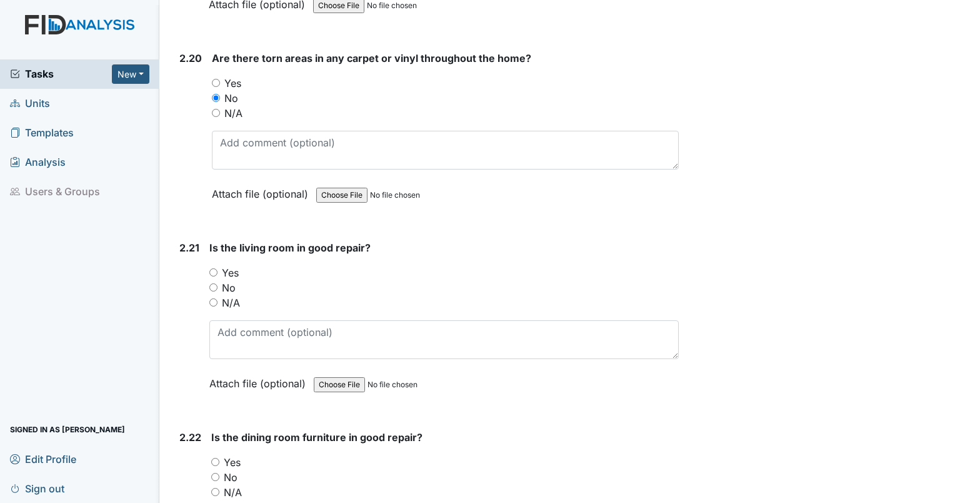
scroll to position [5697, 0]
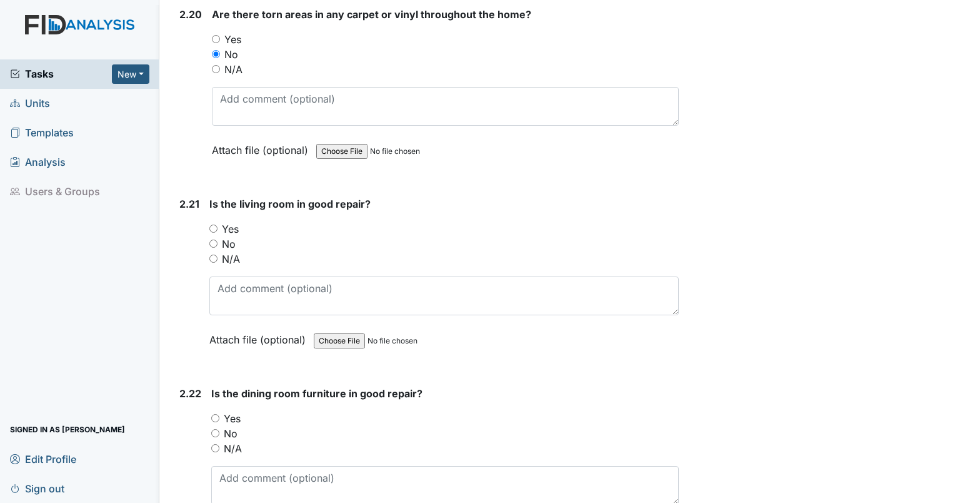
click at [217, 224] on input "Yes" at bounding box center [213, 228] width 8 height 8
radio input "true"
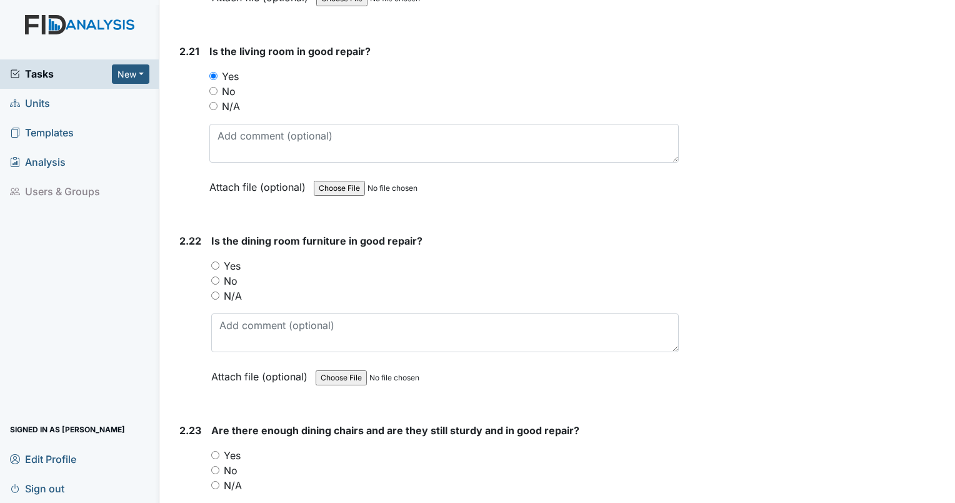
scroll to position [5893, 0]
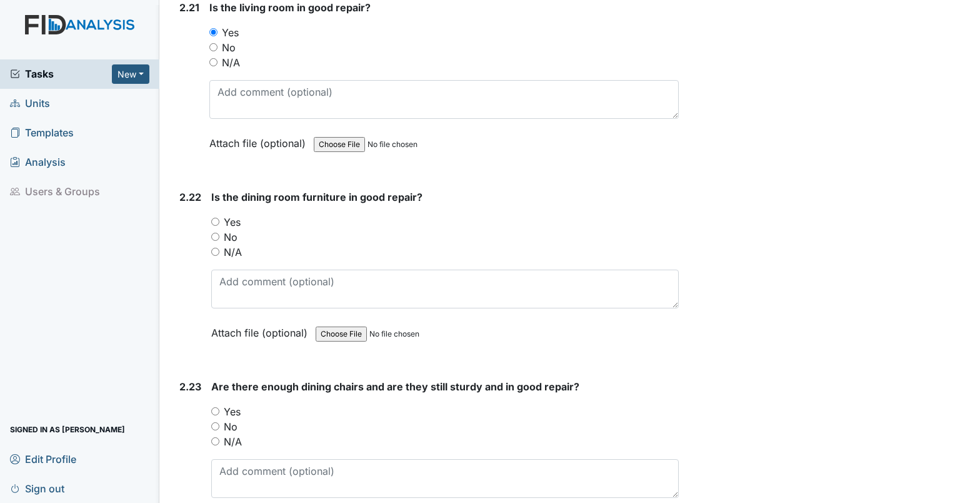
click at [216, 218] on input "Yes" at bounding box center [215, 222] width 8 height 8
radio input "true"
click at [216, 407] on input "Yes" at bounding box center [215, 411] width 8 height 8
radio input "true"
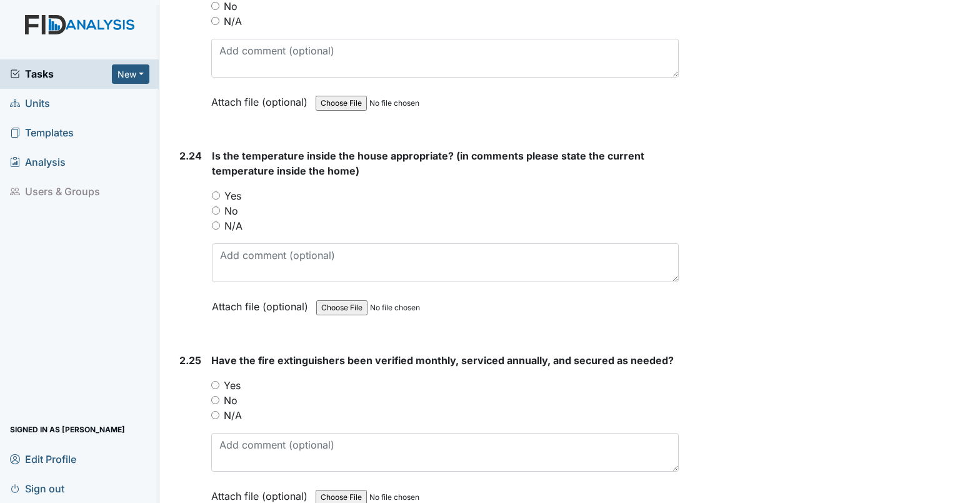
scroll to position [6364, 0]
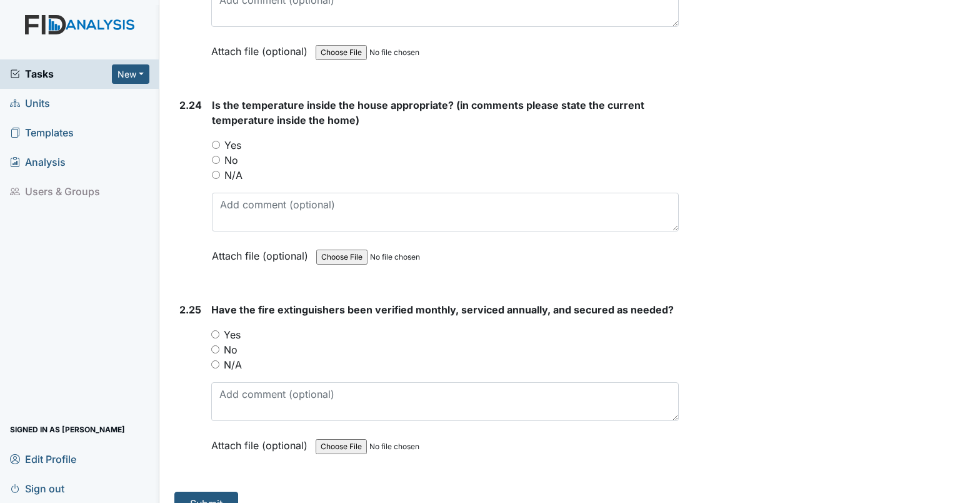
click at [217, 141] on input "Yes" at bounding box center [216, 145] width 8 height 8
radio input "true"
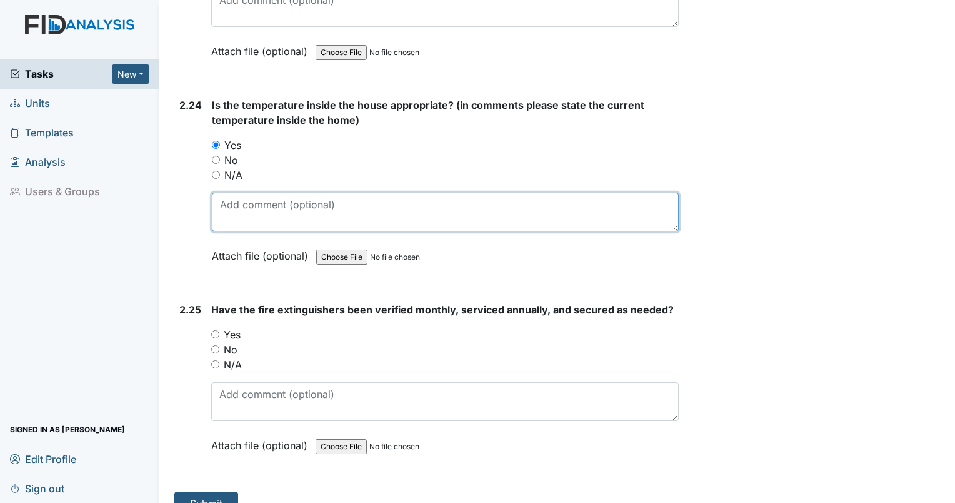
click at [235, 193] on textarea at bounding box center [445, 212] width 467 height 39
type textarea "73"
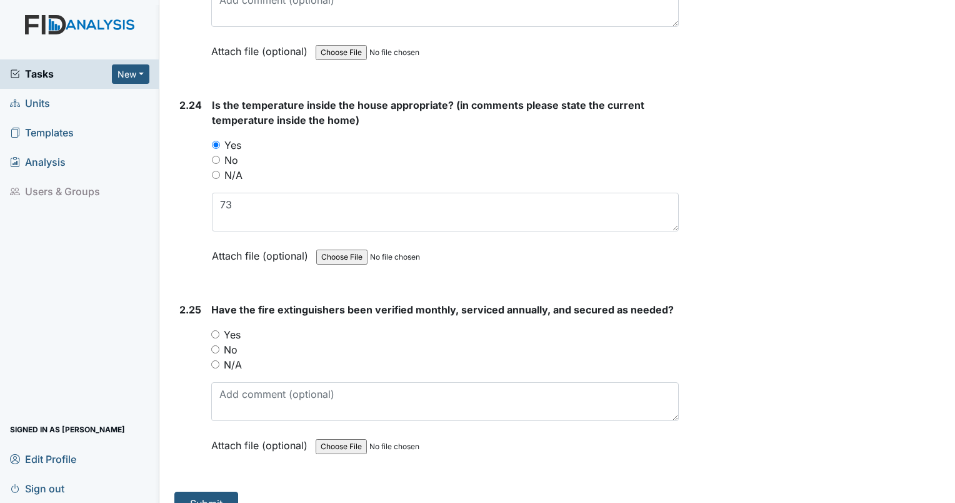
click at [214, 330] on input "Yes" at bounding box center [215, 334] width 8 height 8
radio input "true"
click at [218, 491] on button "Submit" at bounding box center [206, 503] width 64 height 24
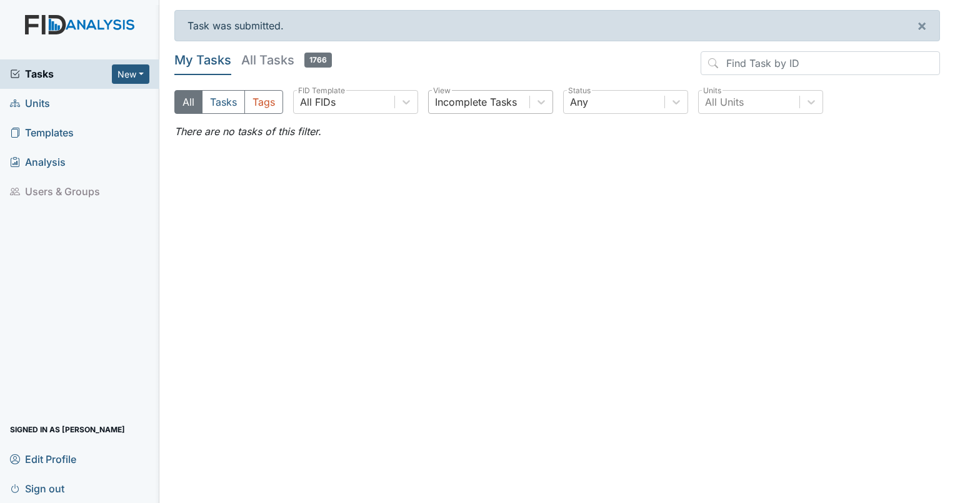
click at [508, 106] on div "Incomplete Tasks" at bounding box center [476, 101] width 82 height 15
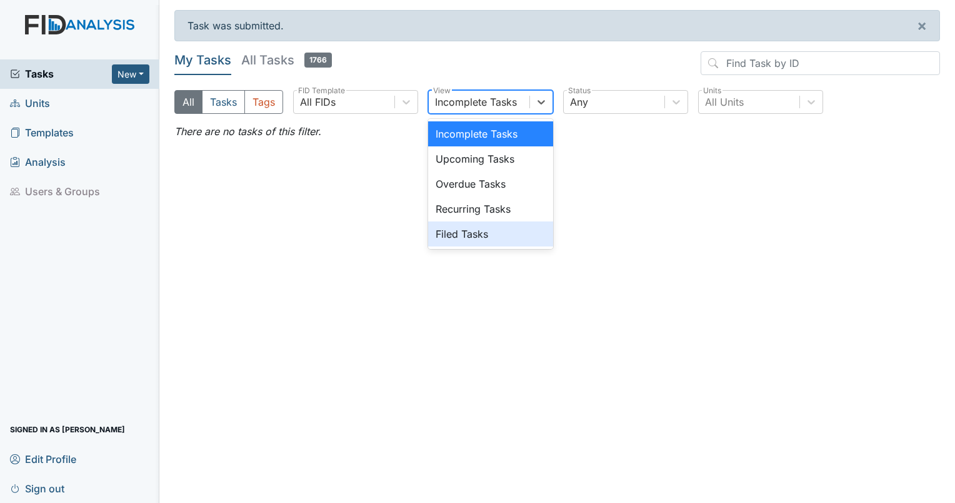
click at [468, 230] on div "Filed Tasks" at bounding box center [490, 233] width 125 height 25
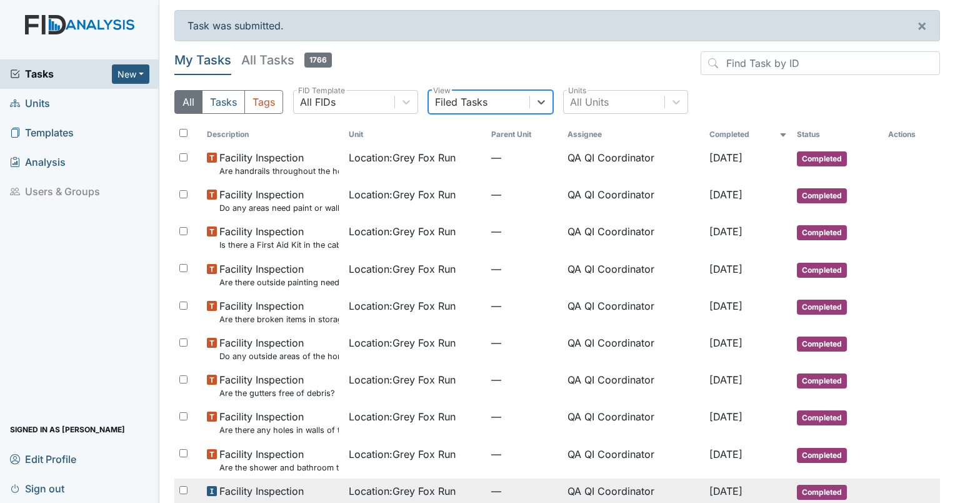
click at [368, 484] on span "Location : Grey Fox Run" at bounding box center [402, 490] width 107 height 15
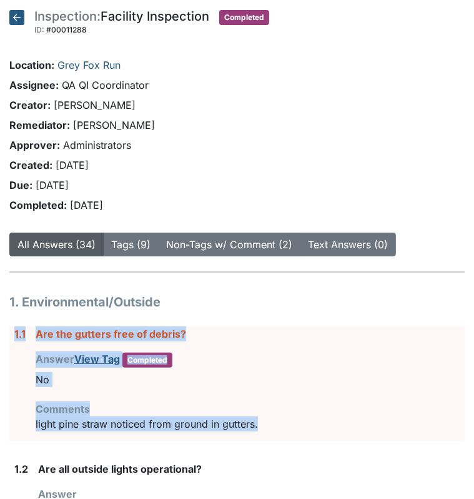
drag, startPoint x: 264, startPoint y: 421, endPoint x: 10, endPoint y: 330, distance: 270.1
click at [10, 330] on div "1.1 Are the gutters free of debris? Answer View Tag Completed You must select o…" at bounding box center [237, 383] width 456 height 115
drag, startPoint x: 10, startPoint y: 330, endPoint x: 55, endPoint y: 333, distance: 45.1
copy div "1.1 Are the gutters free of debris? Answer View Tag Completed You must select o…"
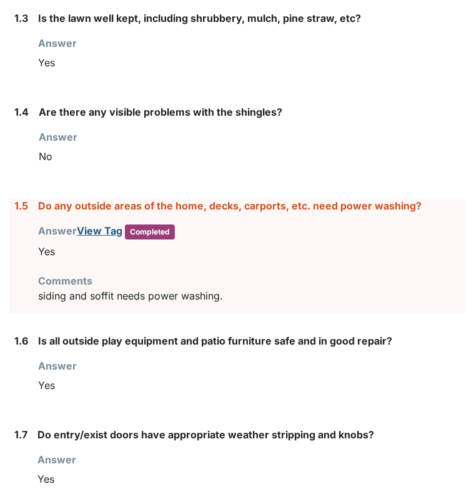
scroll to position [623, 0]
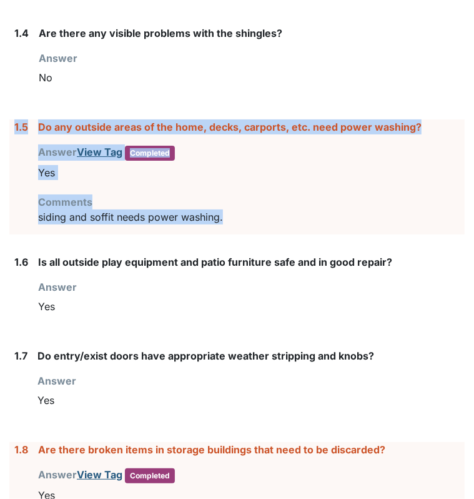
drag, startPoint x: 237, startPoint y: 218, endPoint x: 10, endPoint y: 129, distance: 243.4
click at [10, 129] on div "1.5 Do any outside areas of the home, decks, carports, etc. need power washing?…" at bounding box center [237, 176] width 456 height 115
drag, startPoint x: 10, startPoint y: 129, endPoint x: 47, endPoint y: 128, distance: 36.9
copy div "1.5 Do any outside areas of the home, decks, carports, etc. need power washing?…"
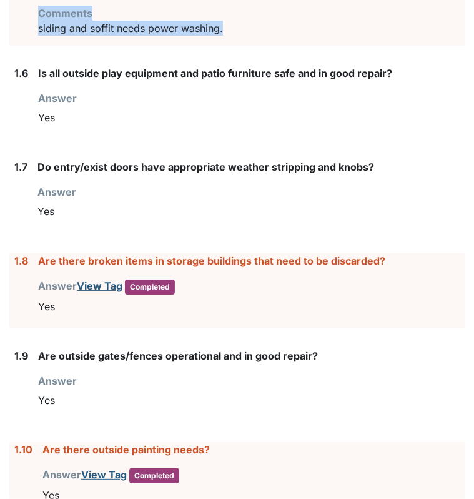
scroll to position [851, 0]
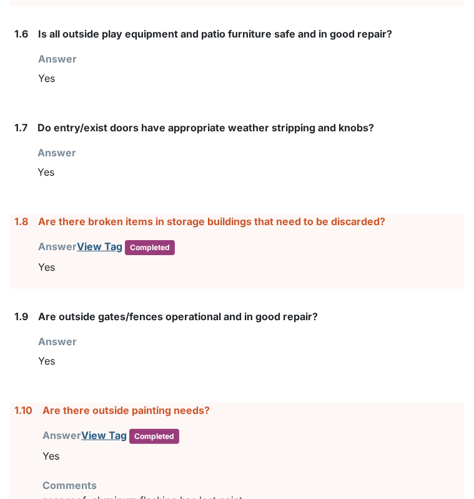
drag, startPoint x: 69, startPoint y: 261, endPoint x: 85, endPoint y: 274, distance: 20.8
click at [85, 274] on div "Are there broken items in storage buildings that need to be discarded? Answer V…" at bounding box center [251, 251] width 427 height 75
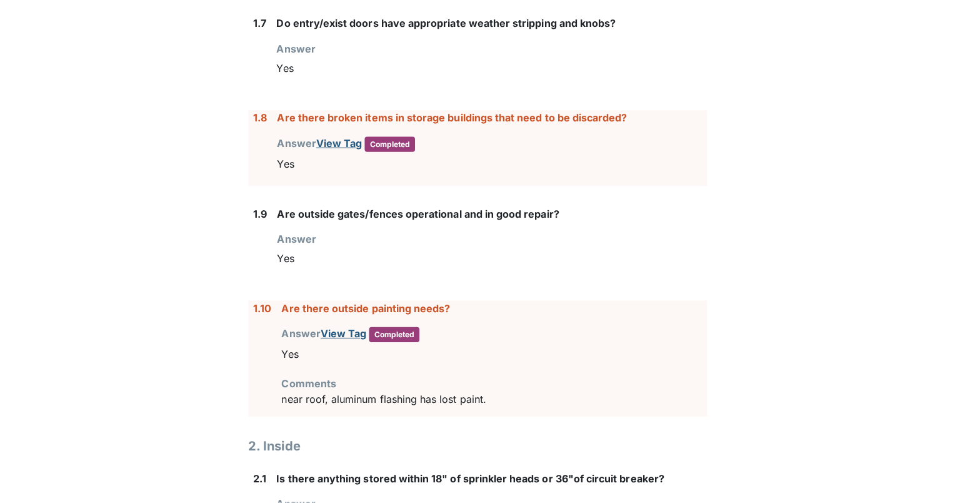
scroll to position [983, 0]
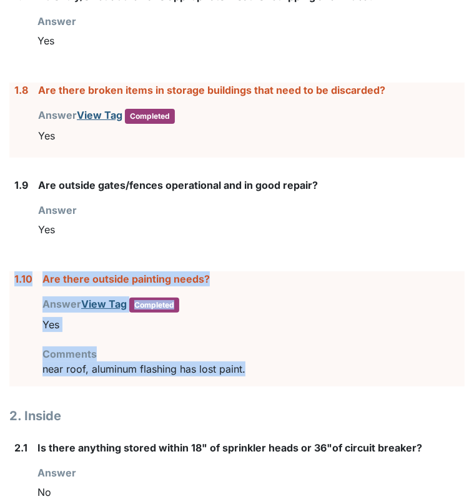
drag, startPoint x: 253, startPoint y: 369, endPoint x: 5, endPoint y: 275, distance: 264.7
drag, startPoint x: 5, startPoint y: 275, endPoint x: 48, endPoint y: 276, distance: 42.5
copy div "1.10 Are there outside painting needs? Answer View Tag Completed You must selec…"
click at [109, 113] on link "View Tag" at bounding box center [100, 115] width 46 height 13
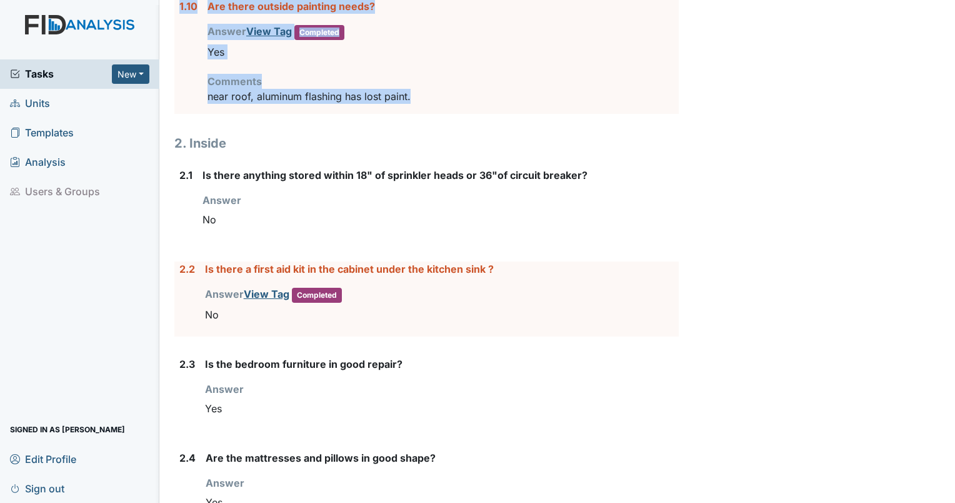
scroll to position [1233, 0]
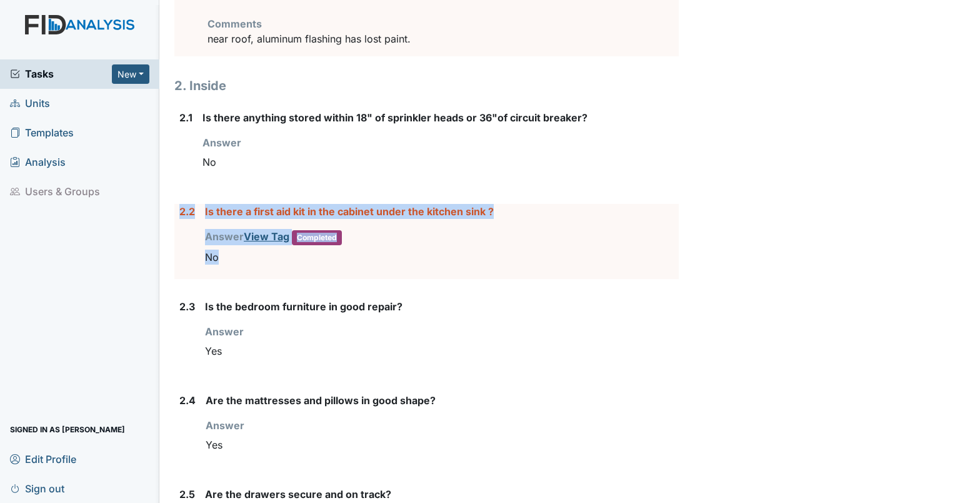
drag, startPoint x: 301, startPoint y: 252, endPoint x: 167, endPoint y: 210, distance: 140.8
drag, startPoint x: 167, startPoint y: 210, endPoint x: 218, endPoint y: 208, distance: 51.3
copy div "2.2 Is there a first aid kit in the cabinet under the kitchen sink ? Answer Vie…"
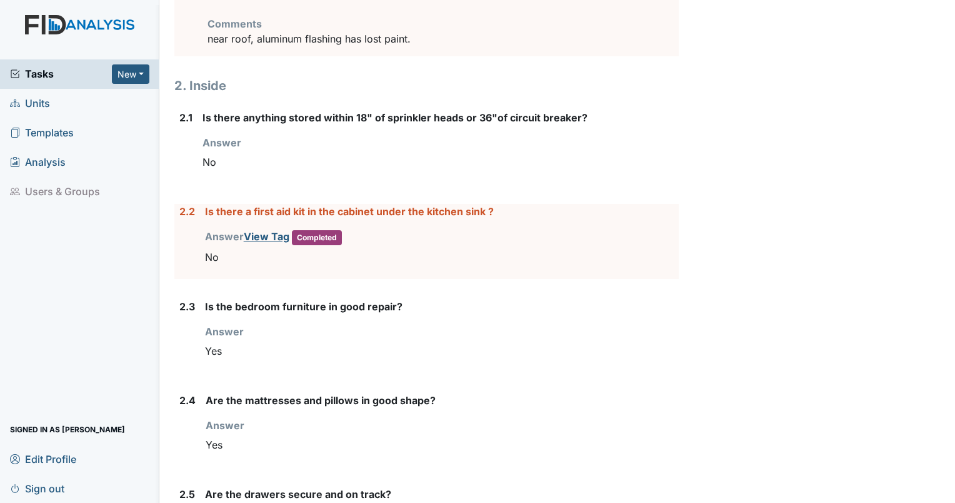
click at [288, 324] on div "Answer You must select one of the below options. Yes" at bounding box center [442, 343] width 474 height 39
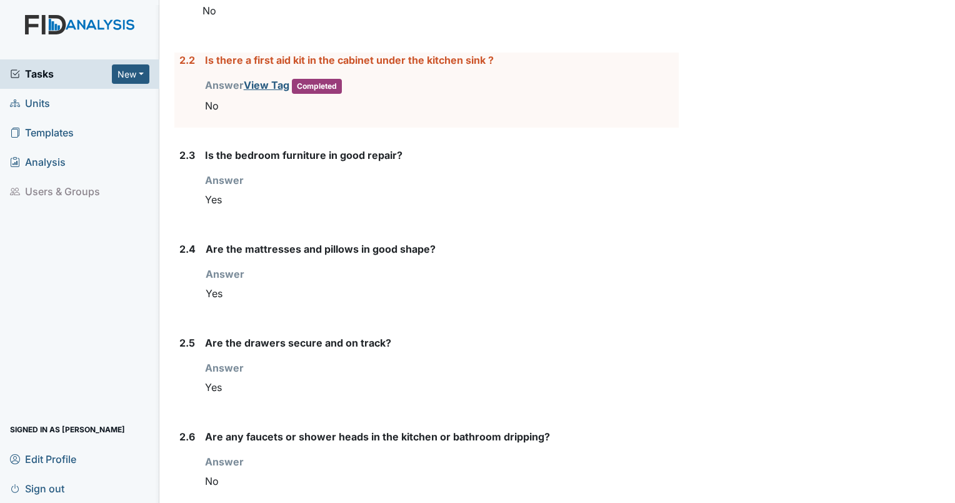
scroll to position [1429, 0]
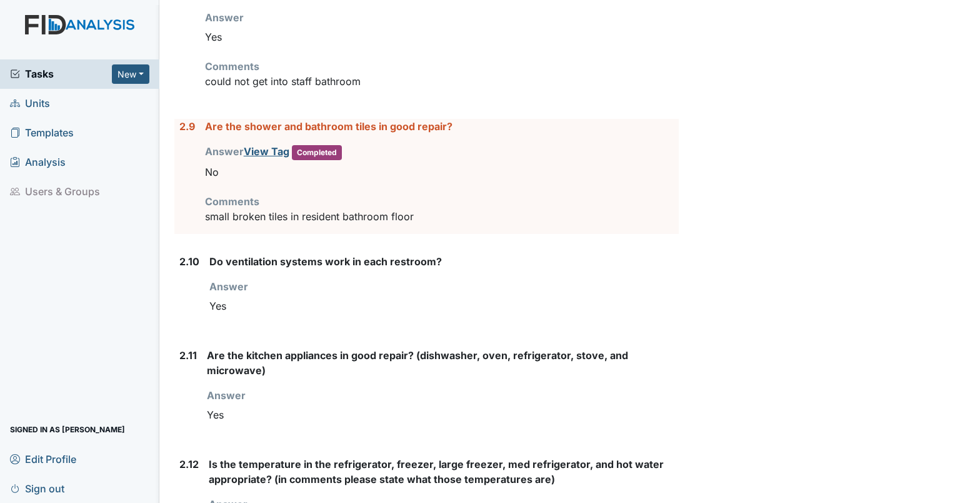
scroll to position [2011, 0]
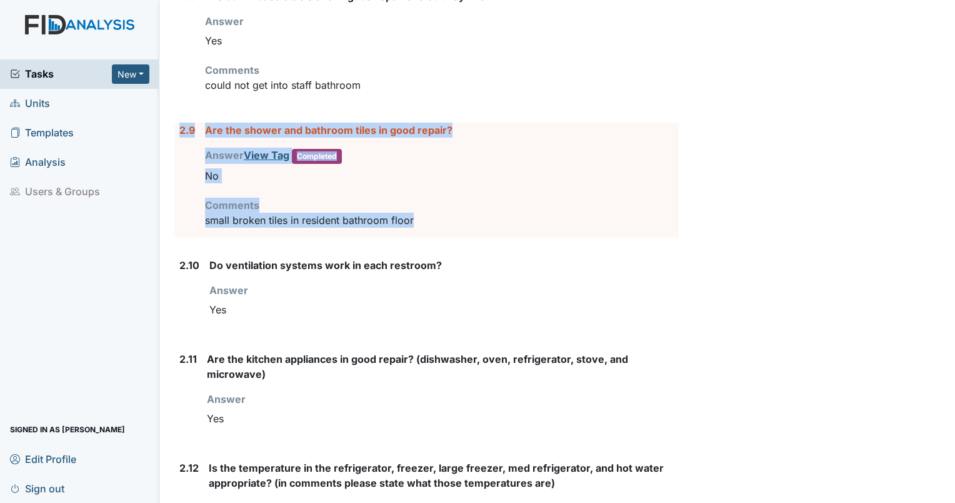
drag, startPoint x: 420, startPoint y: 219, endPoint x: 172, endPoint y: 133, distance: 262.9
drag, startPoint x: 172, startPoint y: 133, endPoint x: 221, endPoint y: 128, distance: 49.0
copy div "2.9 Are the shower and bathroom tiles in good repair? Answer View Tag Completed…"
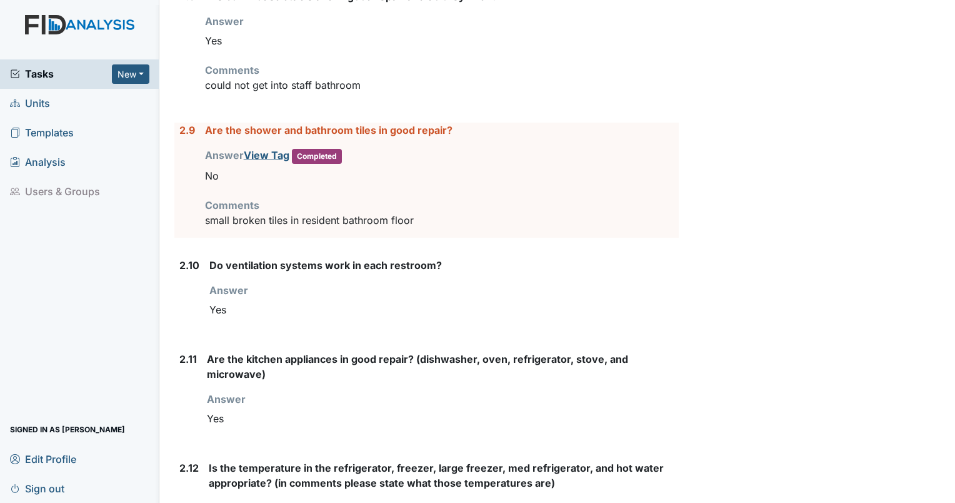
click at [378, 359] on label "Are the kitchen appliances in good repair? (dishwasher, oven, refrigerator, sto…" at bounding box center [443, 366] width 472 height 30
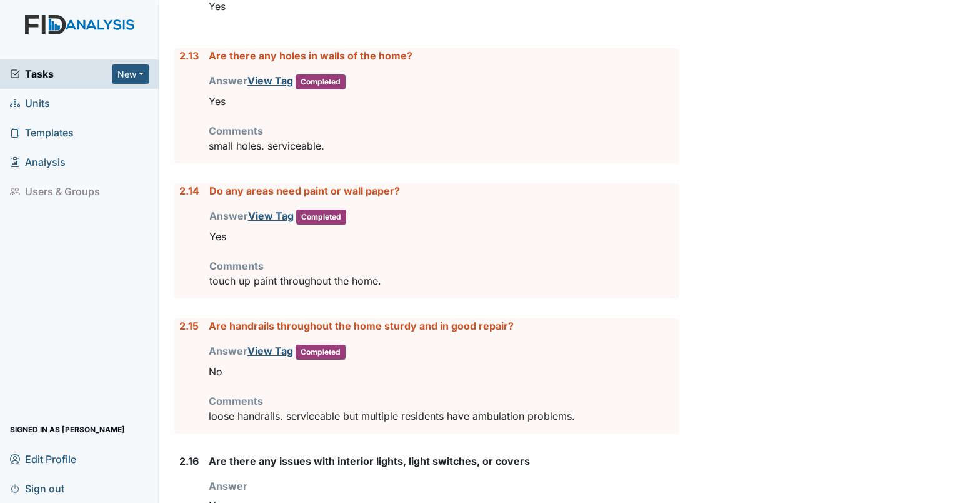
scroll to position [2544, 0]
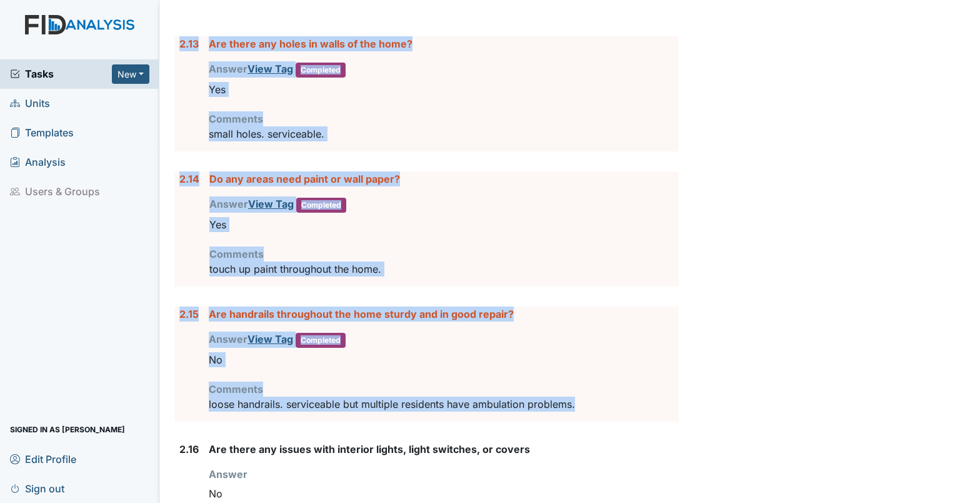
drag, startPoint x: 589, startPoint y: 395, endPoint x: 177, endPoint y: 38, distance: 545.9
drag, startPoint x: 177, startPoint y: 38, endPoint x: 308, endPoint y: 36, distance: 131.3
copy form "2.13 Are there any holes in walls of the home? Answer View Tag Completed You mu…"
click at [400, 351] on div "No" at bounding box center [444, 360] width 470 height 24
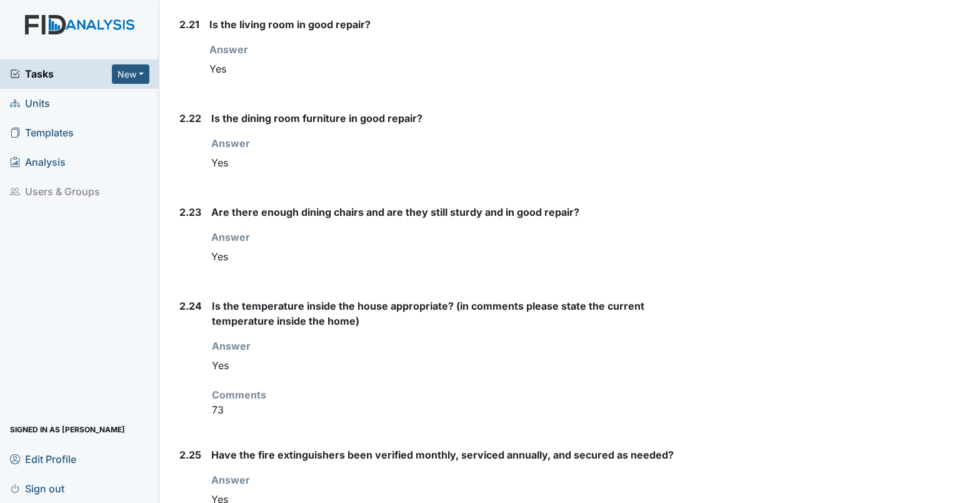
scroll to position [3378, 0]
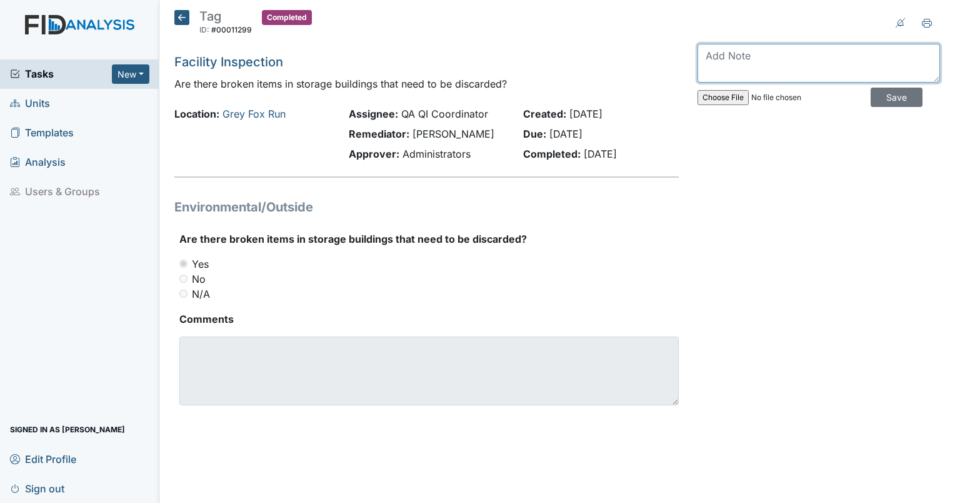
click at [474, 60] on textarea at bounding box center [819, 63] width 243 height 39
type textarea "checked in error"
click at [474, 103] on input "Save" at bounding box center [897, 97] width 52 height 19
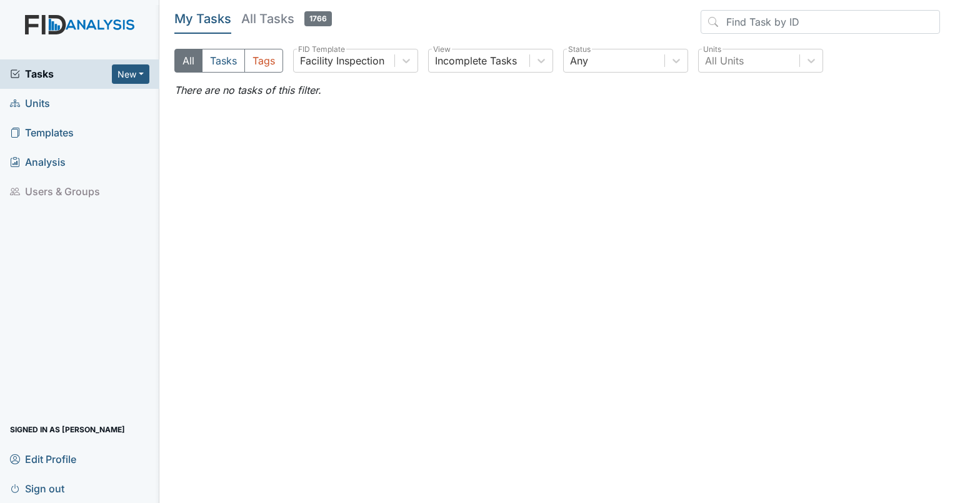
click at [44, 98] on span "Units" at bounding box center [30, 103] width 40 height 19
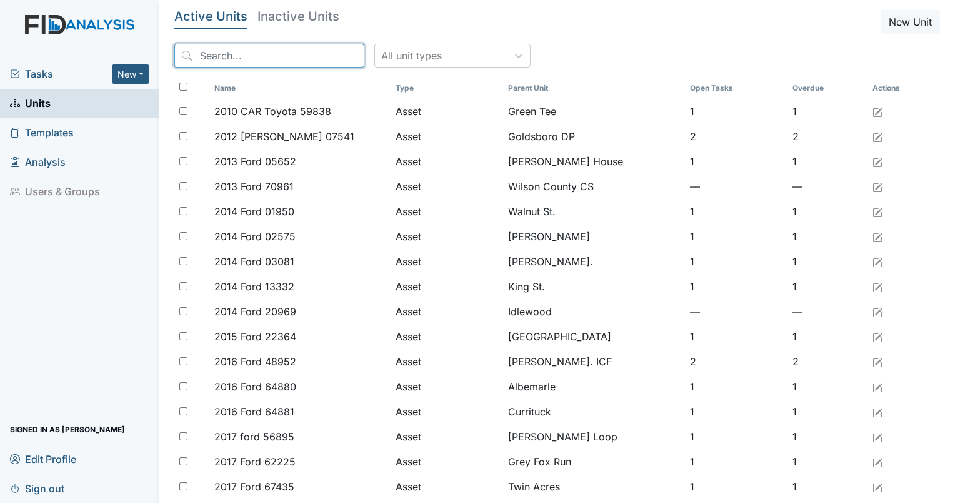
click at [263, 63] on input "search" at bounding box center [269, 56] width 190 height 24
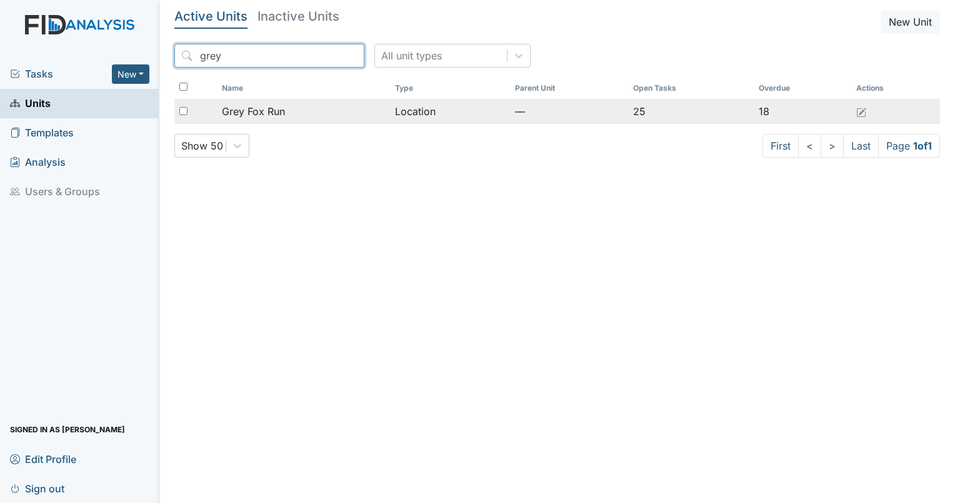
type input "grey"
click at [260, 113] on span "Grey Fox Run" at bounding box center [253, 111] width 63 height 15
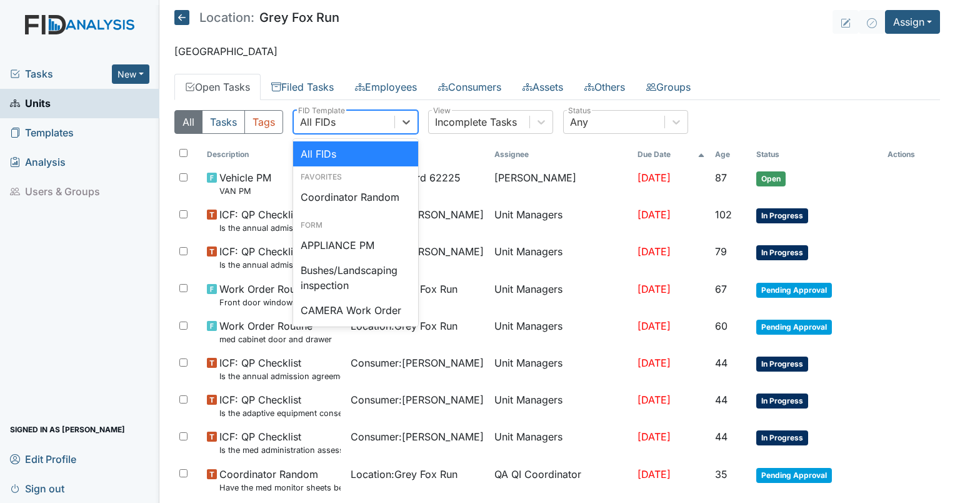
click at [345, 118] on div "All FIDs" at bounding box center [344, 122] width 101 height 23
click at [349, 198] on div "Coordinator Random" at bounding box center [355, 196] width 125 height 25
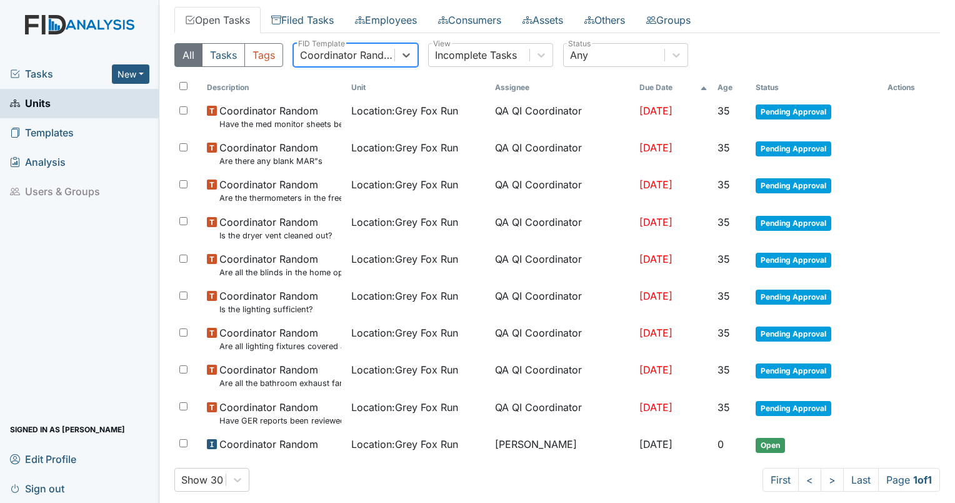
scroll to position [84, 0]
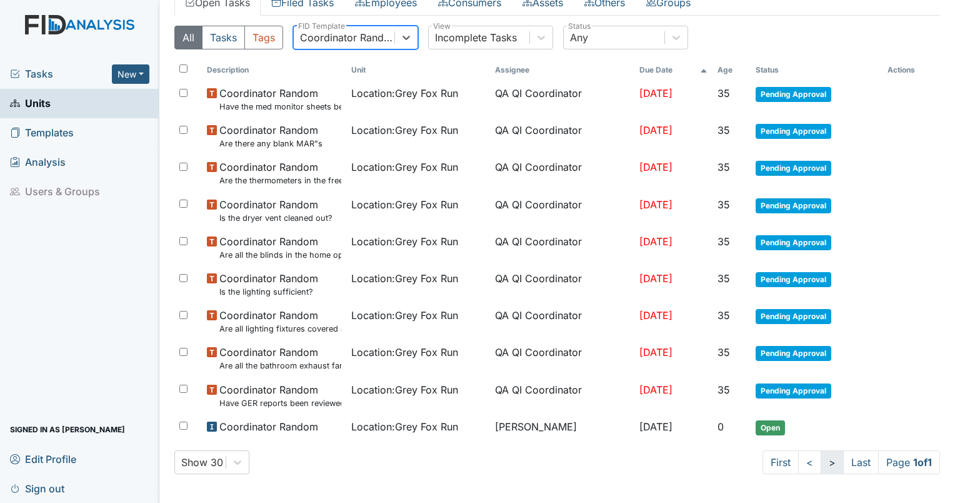
click at [821, 463] on link ">" at bounding box center [832, 462] width 23 height 24
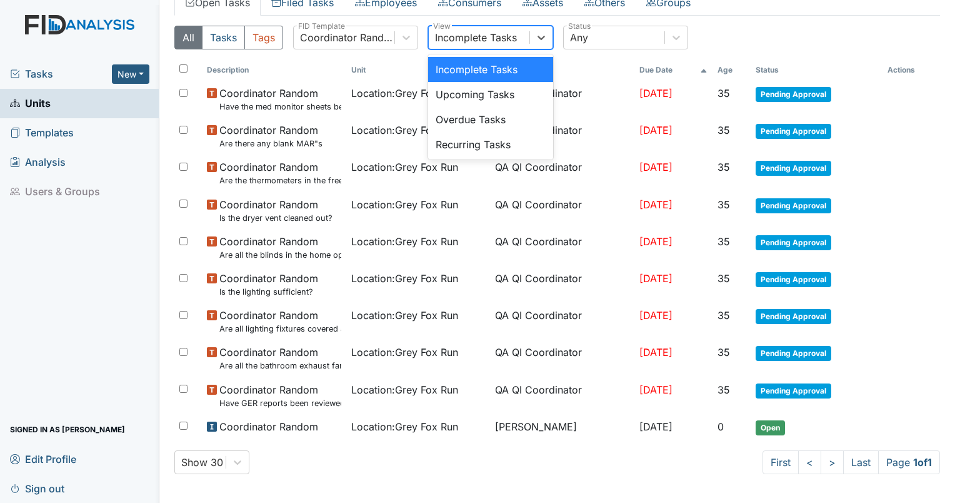
click at [458, 36] on div "Incomplete Tasks" at bounding box center [476, 37] width 82 height 15
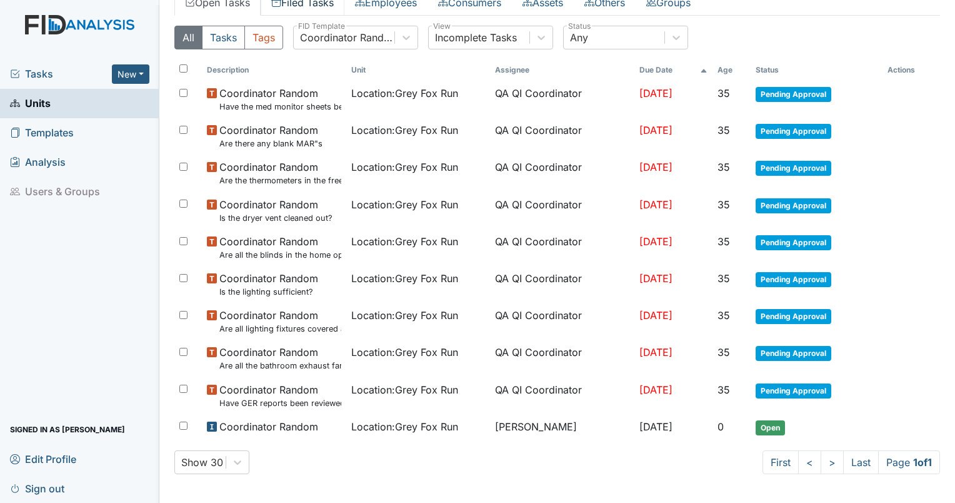
click at [306, 4] on link "Filed Tasks" at bounding box center [303, 2] width 84 height 26
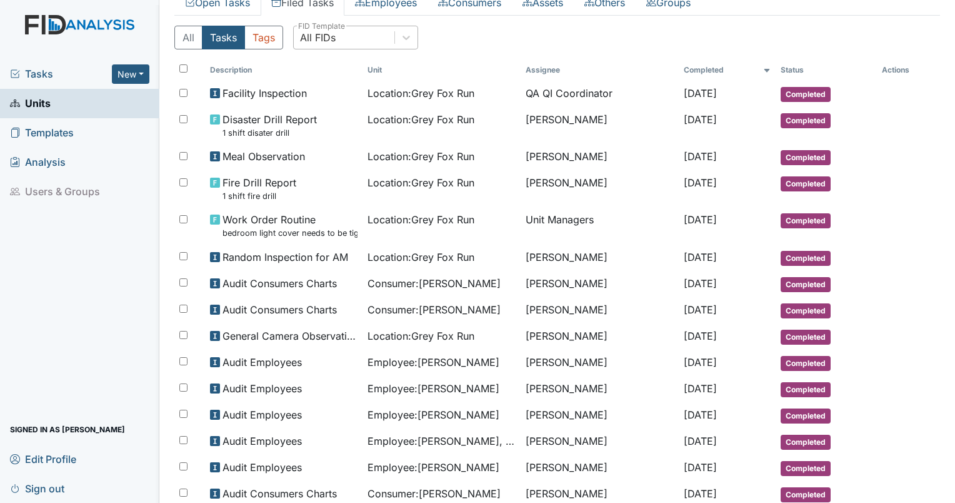
click at [324, 31] on div "All FIDs" at bounding box center [318, 37] width 36 height 15
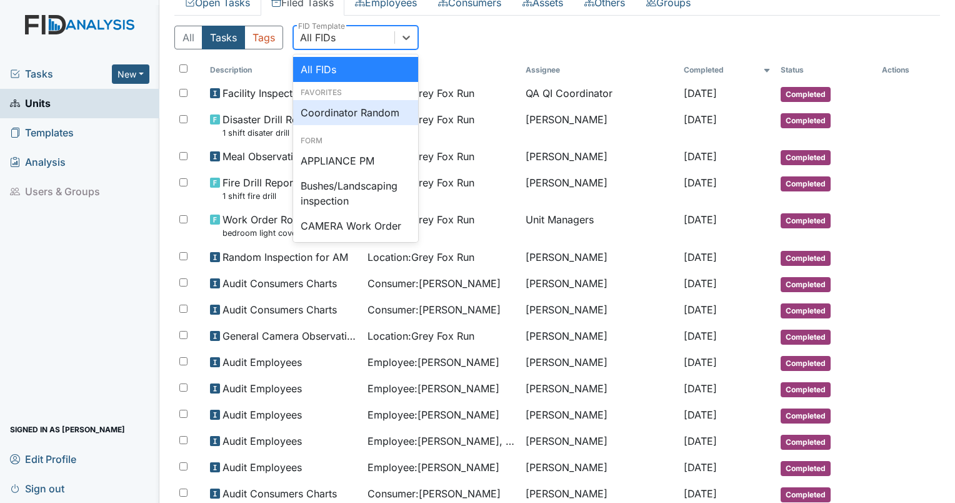
click at [333, 108] on div "Coordinator Random" at bounding box center [355, 112] width 125 height 25
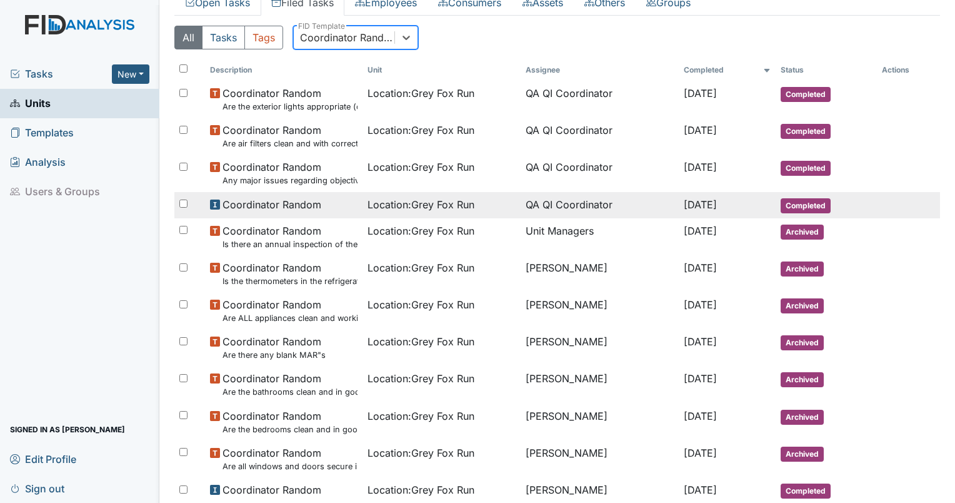
click at [384, 206] on span "Location : Grey Fox Run" at bounding box center [421, 204] width 107 height 15
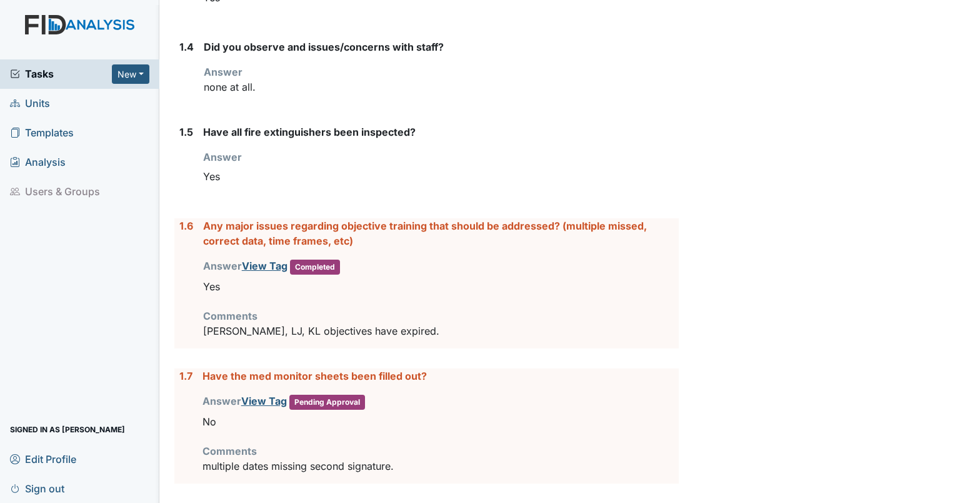
scroll to position [530, 0]
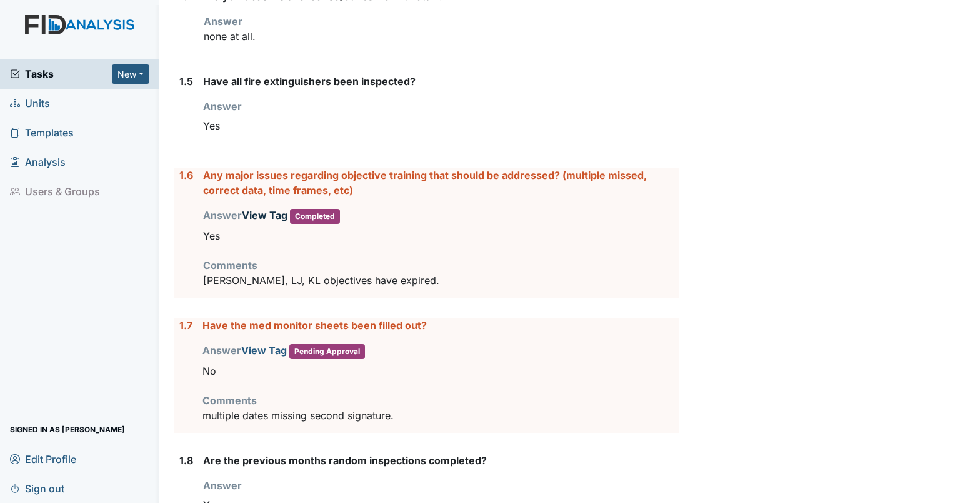
click at [264, 214] on link "View Tag" at bounding box center [265, 215] width 46 height 13
click at [263, 347] on link "View Tag" at bounding box center [264, 350] width 46 height 13
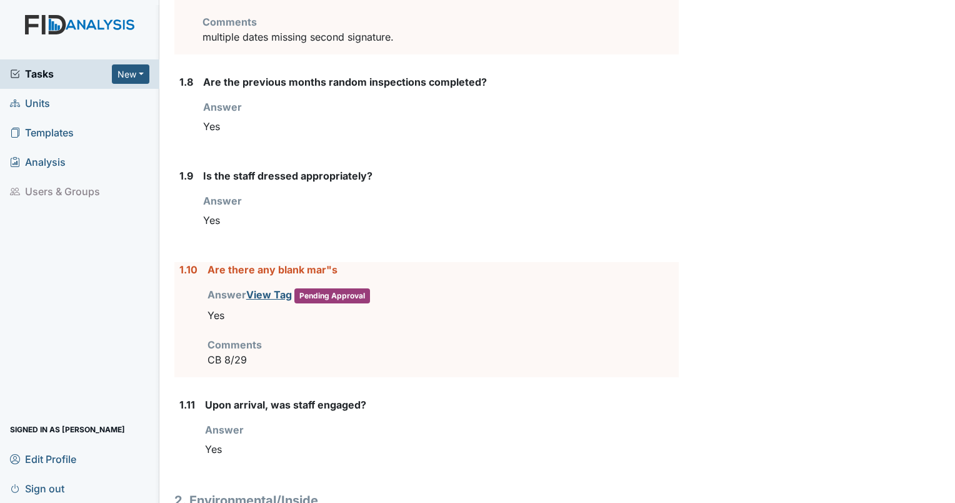
scroll to position [990, 0]
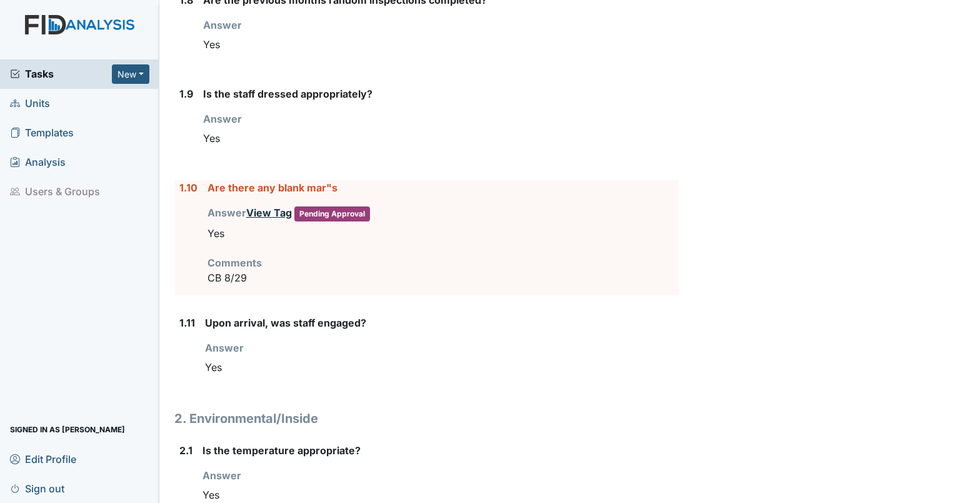
click at [261, 210] on link "View Tag" at bounding box center [269, 212] width 46 height 13
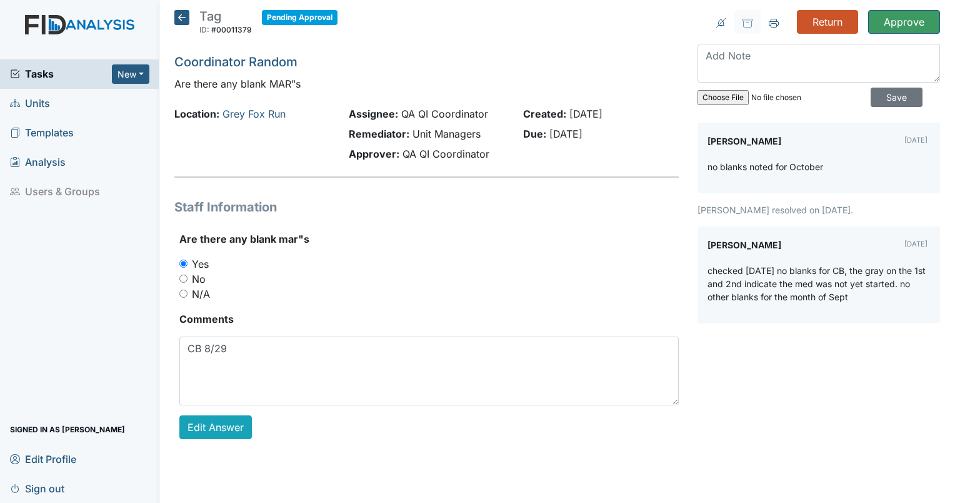
click at [185, 21] on icon at bounding box center [181, 17] width 15 height 15
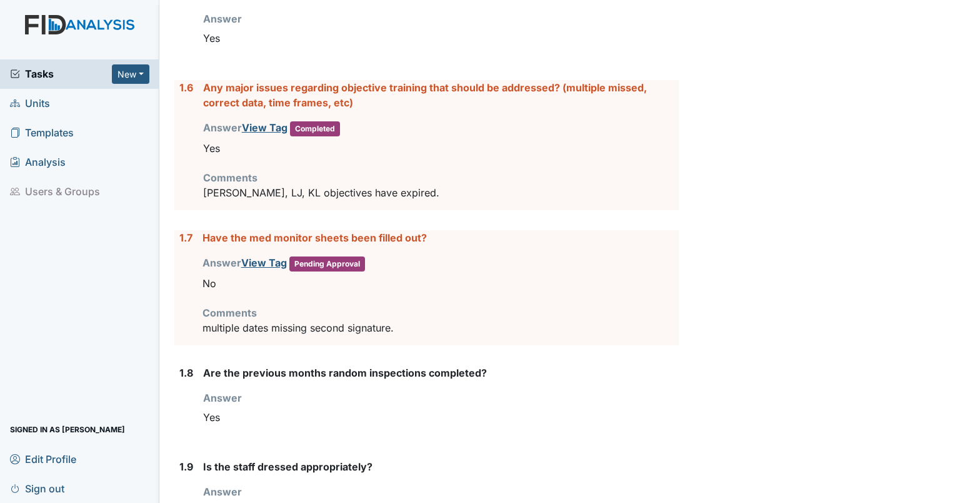
scroll to position [605, 0]
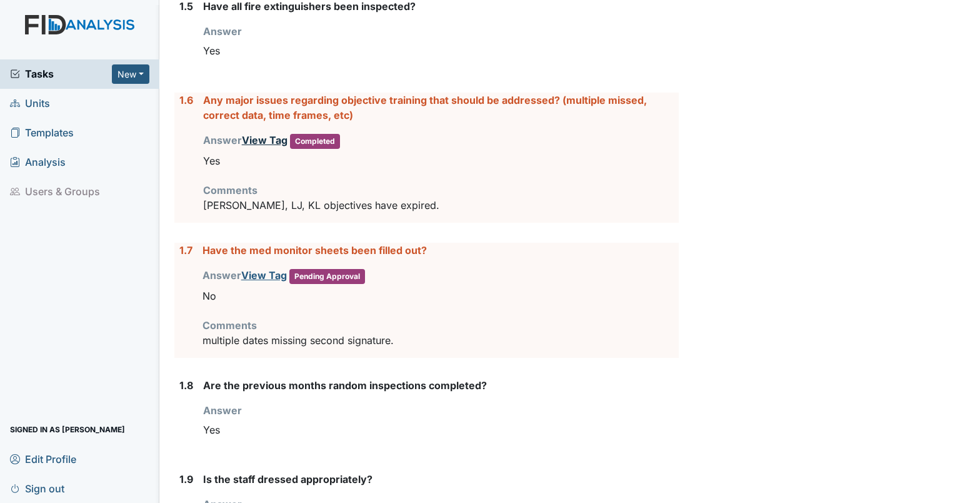
click at [273, 138] on link "View Tag" at bounding box center [265, 140] width 46 height 13
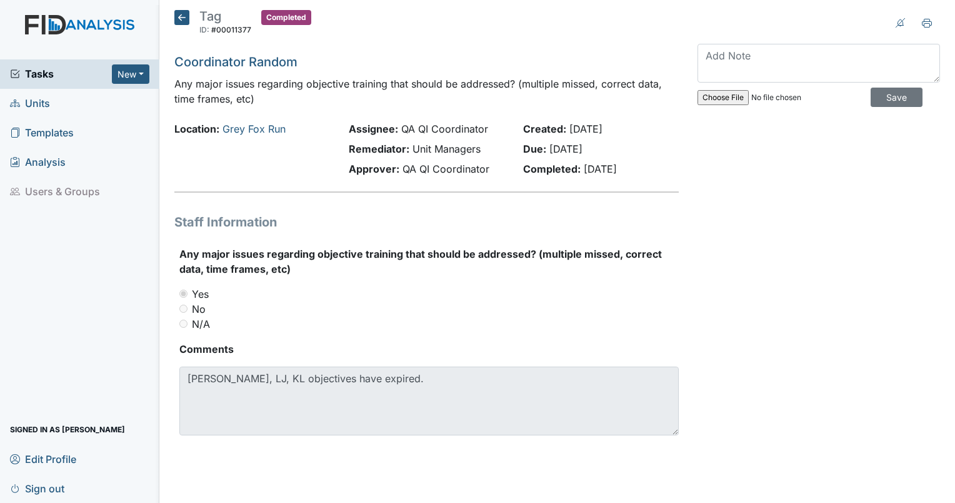
click at [178, 17] on icon at bounding box center [181, 17] width 15 height 15
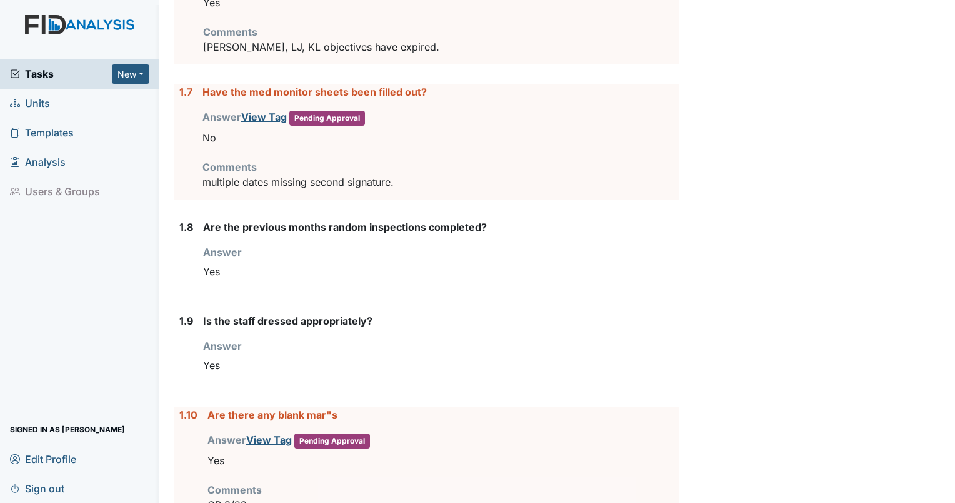
scroll to position [725, 0]
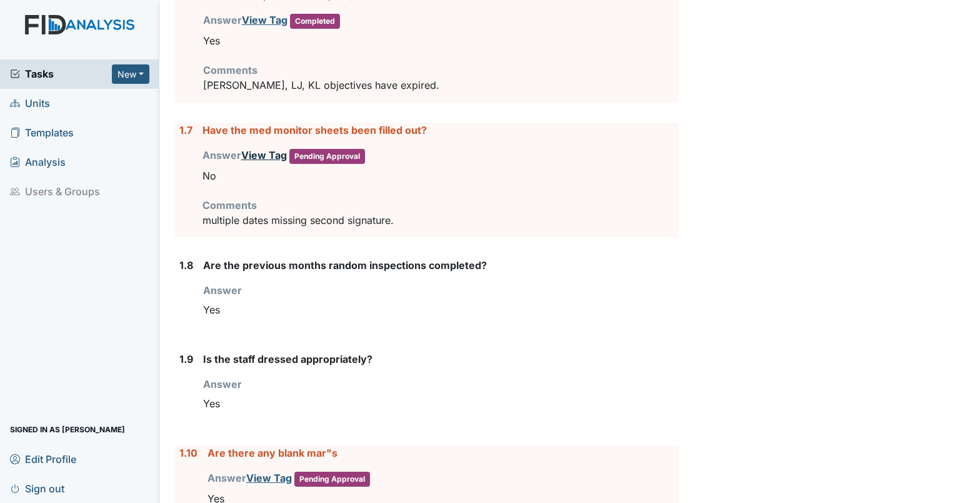
click at [253, 155] on link "View Tag" at bounding box center [264, 155] width 46 height 13
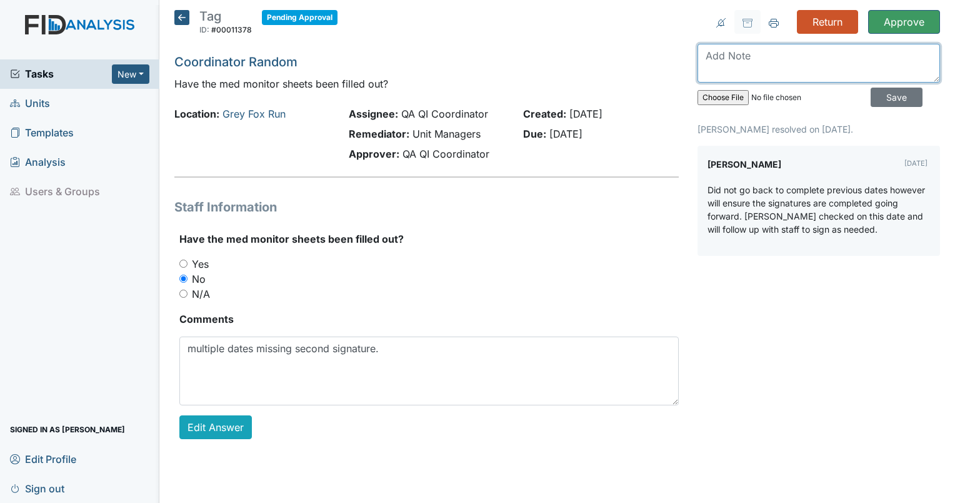
click at [734, 72] on textarea at bounding box center [819, 63] width 243 height 39
type textarea "multiple dates in September missing second signature."
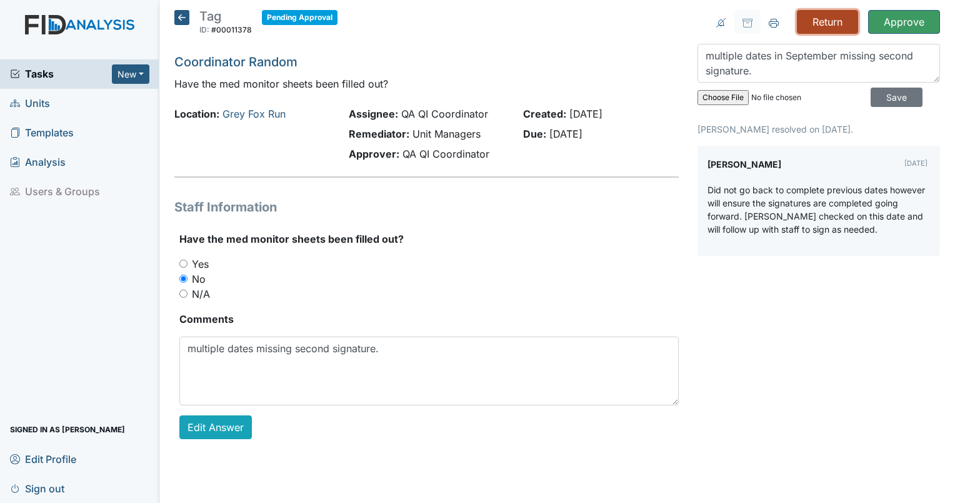
click at [833, 19] on input "Return" at bounding box center [827, 22] width 61 height 24
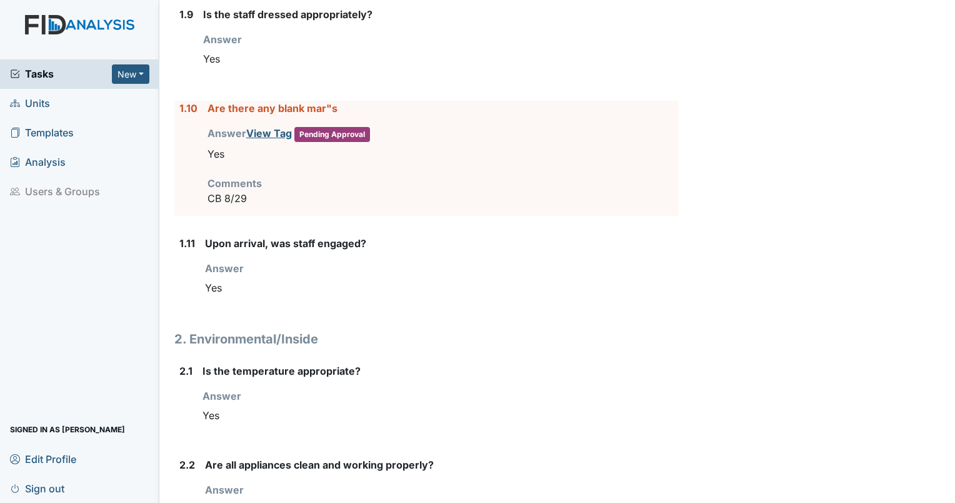
scroll to position [1123, 0]
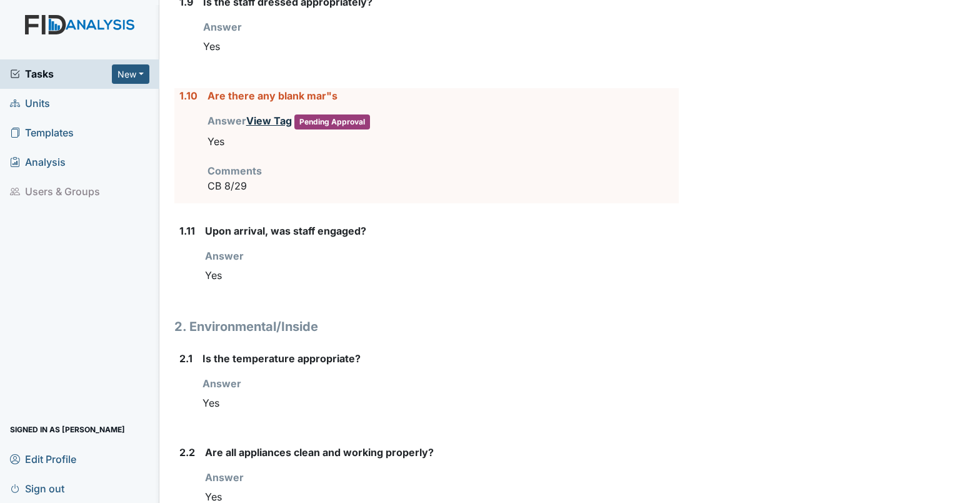
click at [266, 114] on link "View Tag" at bounding box center [269, 120] width 46 height 13
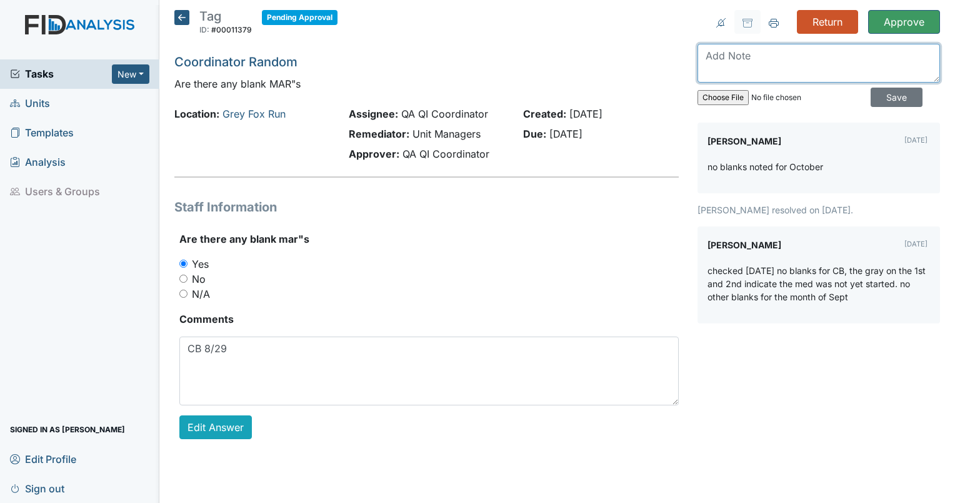
click at [730, 66] on textarea at bounding box center [819, 63] width 243 height 39
type textarea "9/4 WD vit D blank."
drag, startPoint x: 830, startPoint y: 18, endPoint x: 670, endPoint y: 17, distance: 160.0
click at [670, 17] on header "Tag ID: #00011379 Pending Approval Autosaving..." at bounding box center [426, 26] width 504 height 33
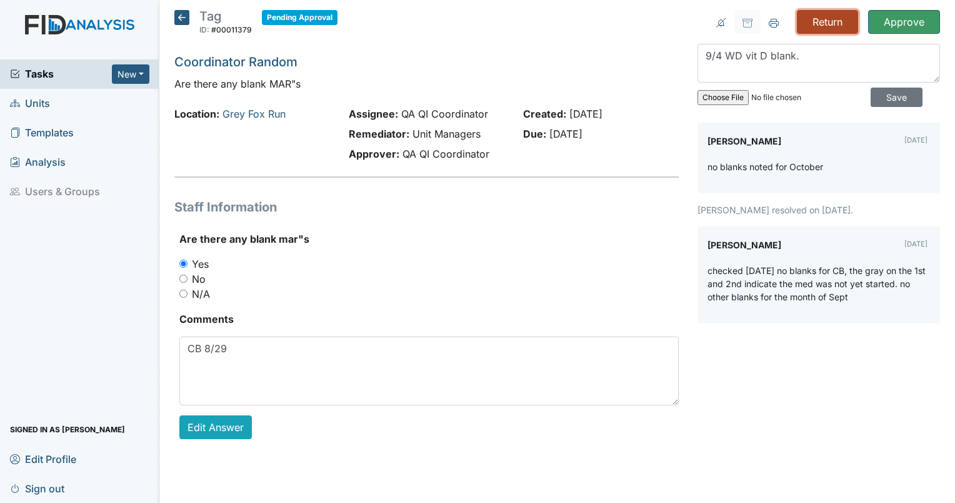
click at [825, 21] on input "Return" at bounding box center [827, 22] width 61 height 24
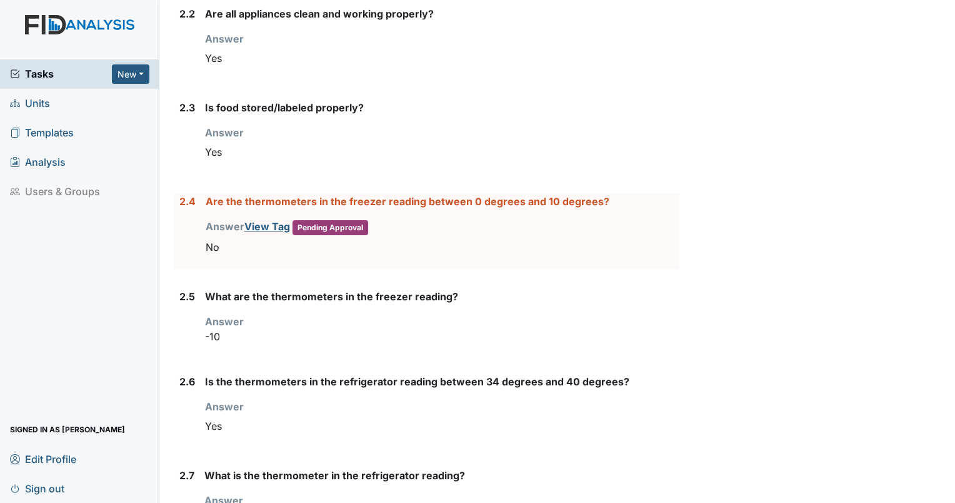
scroll to position [1638, 0]
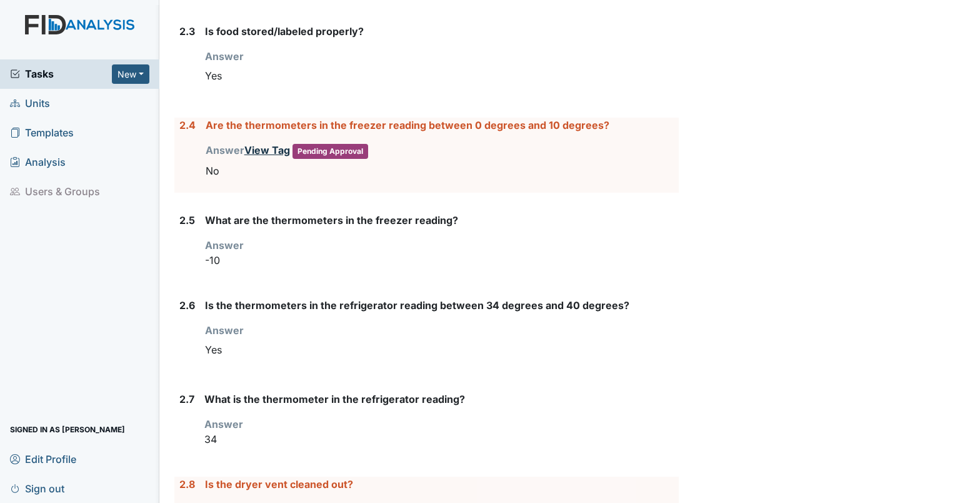
click at [260, 144] on link "View Tag" at bounding box center [267, 150] width 46 height 13
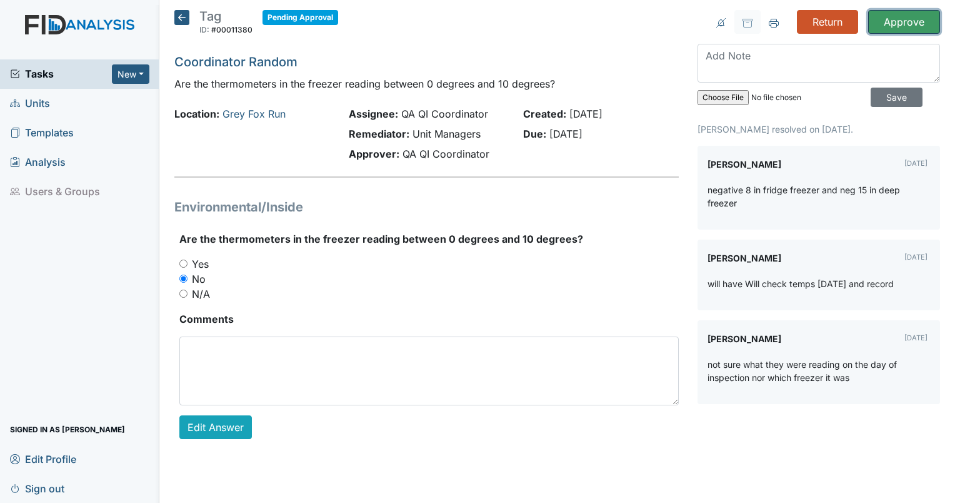
click at [916, 27] on input "Approve" at bounding box center [904, 22] width 72 height 24
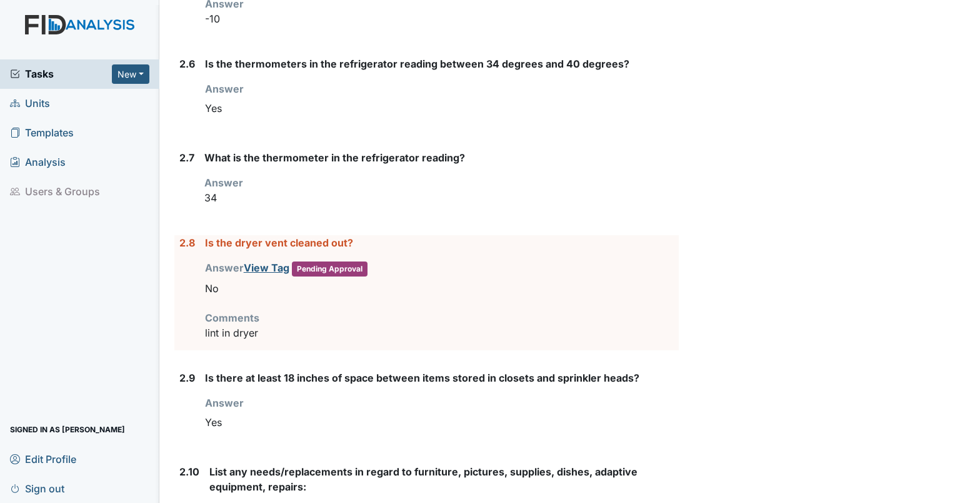
scroll to position [1860, 0]
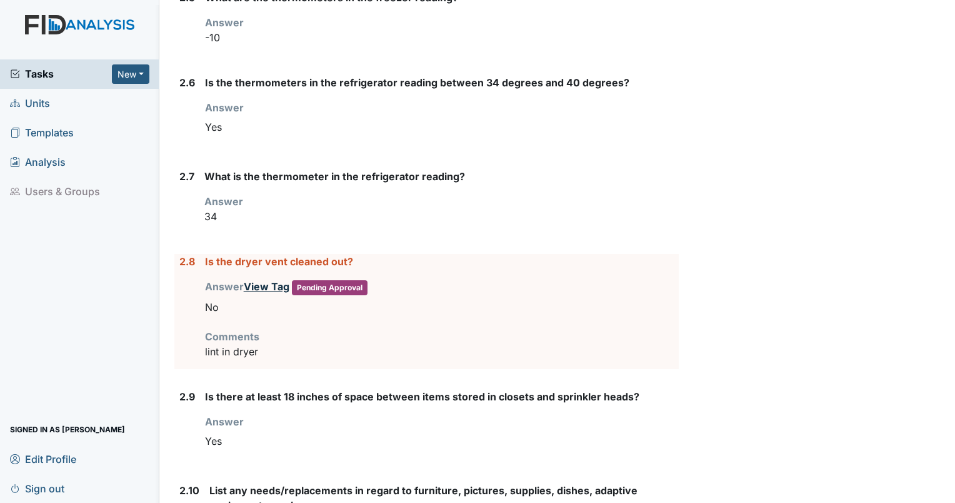
click at [268, 281] on link "View Tag" at bounding box center [267, 286] width 46 height 13
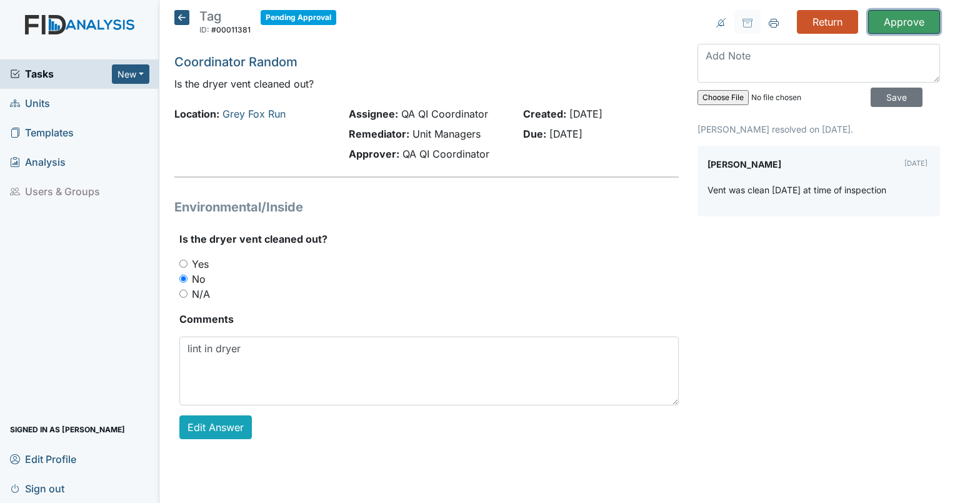
click at [904, 20] on input "Approve" at bounding box center [904, 22] width 72 height 24
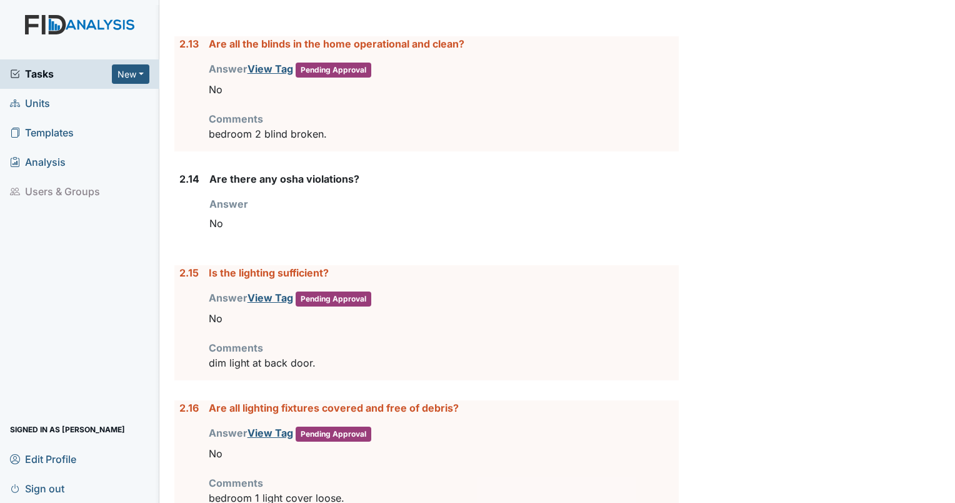
scroll to position [2691, 0]
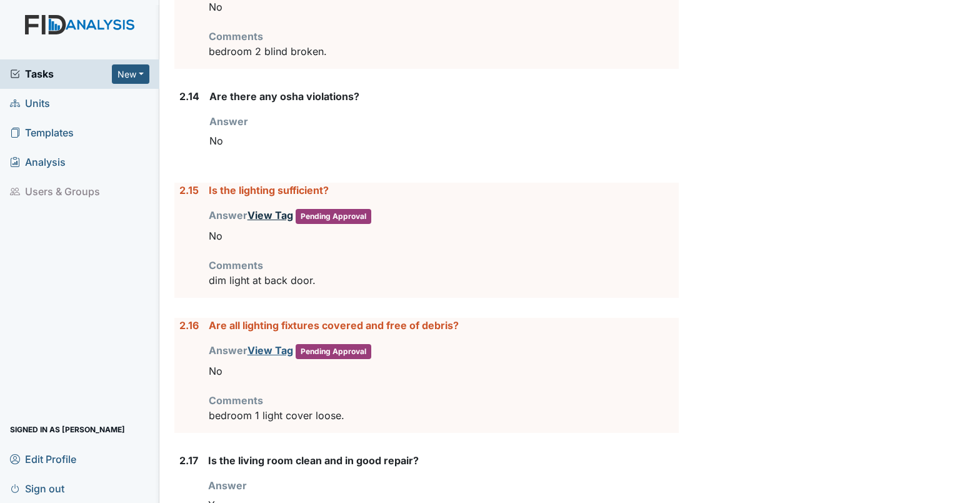
click at [271, 209] on link "View Tag" at bounding box center [271, 215] width 46 height 13
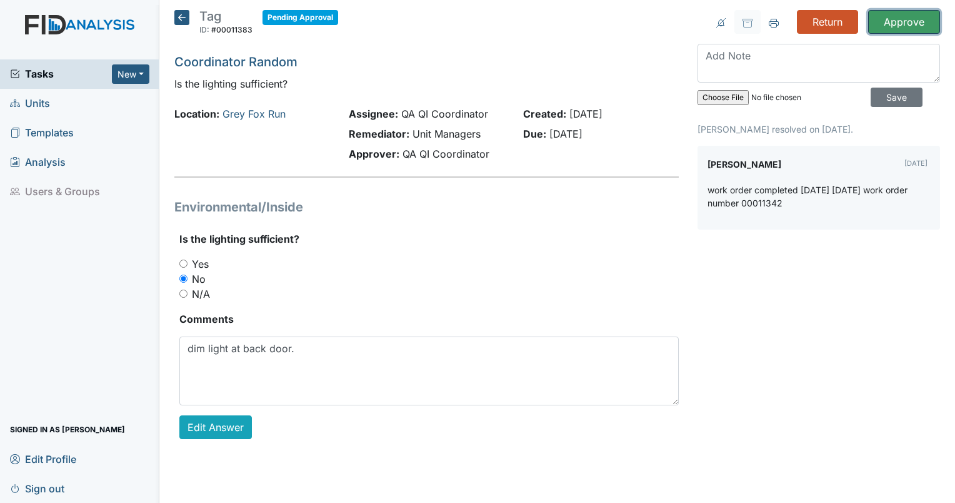
click at [891, 16] on input "Approve" at bounding box center [904, 22] width 72 height 24
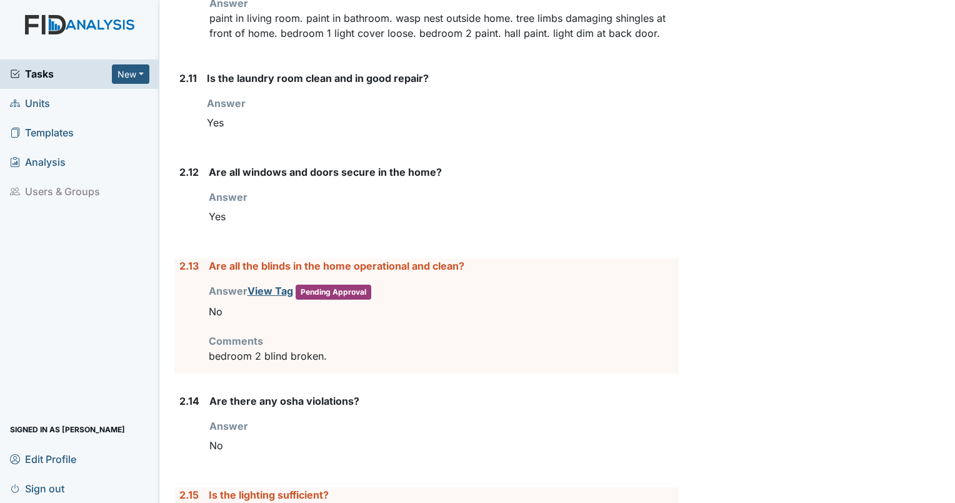
scroll to position [2393, 0]
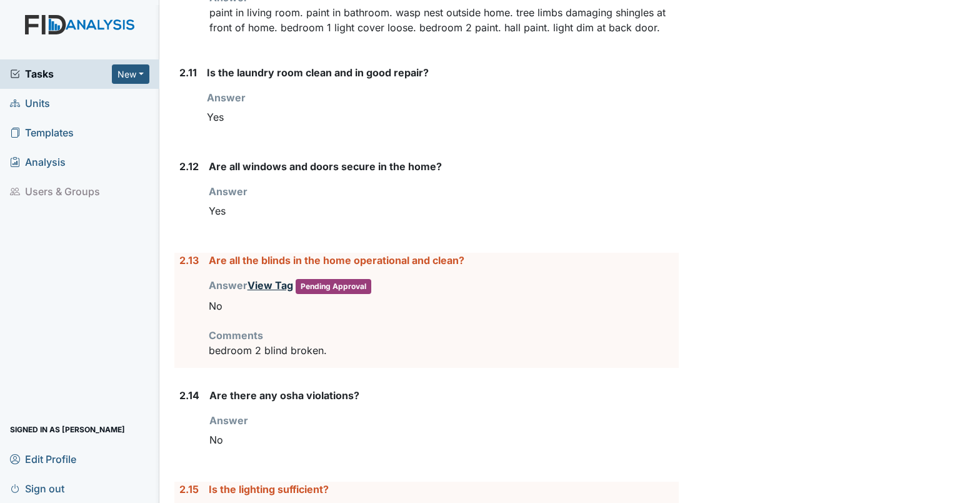
click at [272, 279] on link "View Tag" at bounding box center [271, 285] width 46 height 13
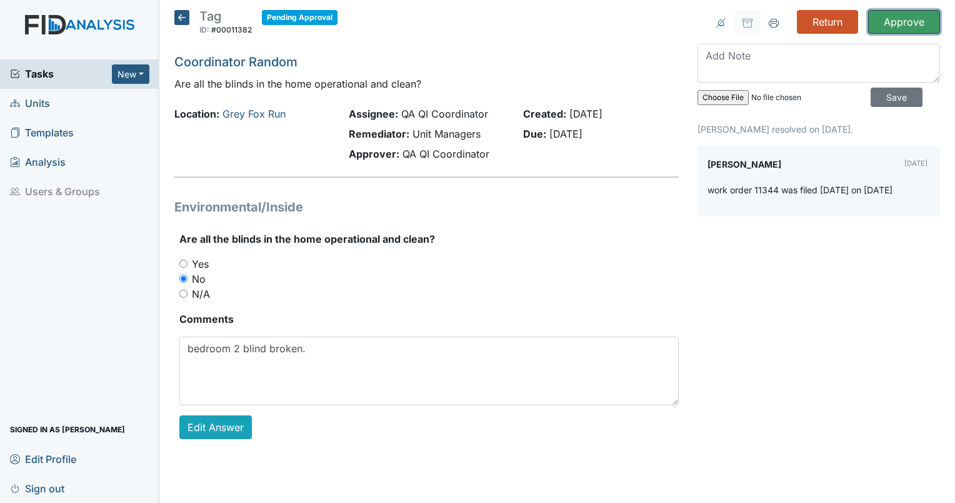
click at [899, 28] on input "Approve" at bounding box center [904, 22] width 72 height 24
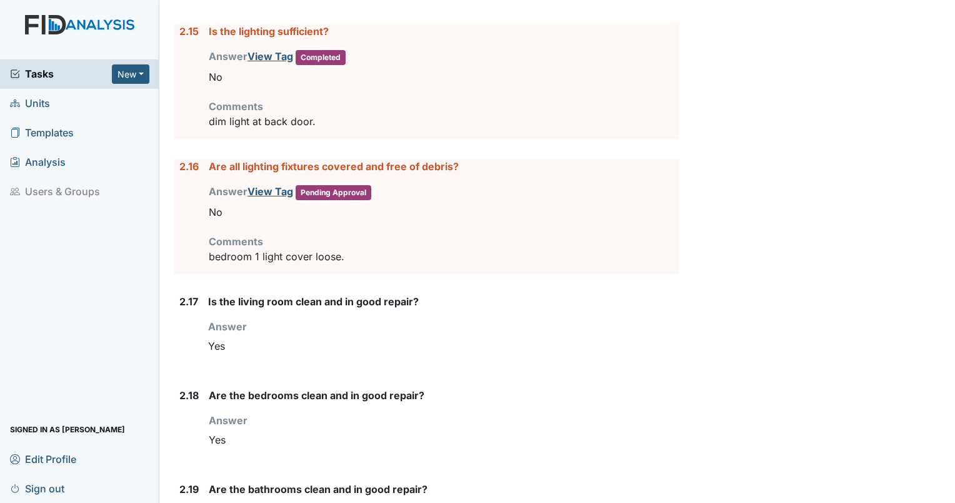
scroll to position [2856, 0]
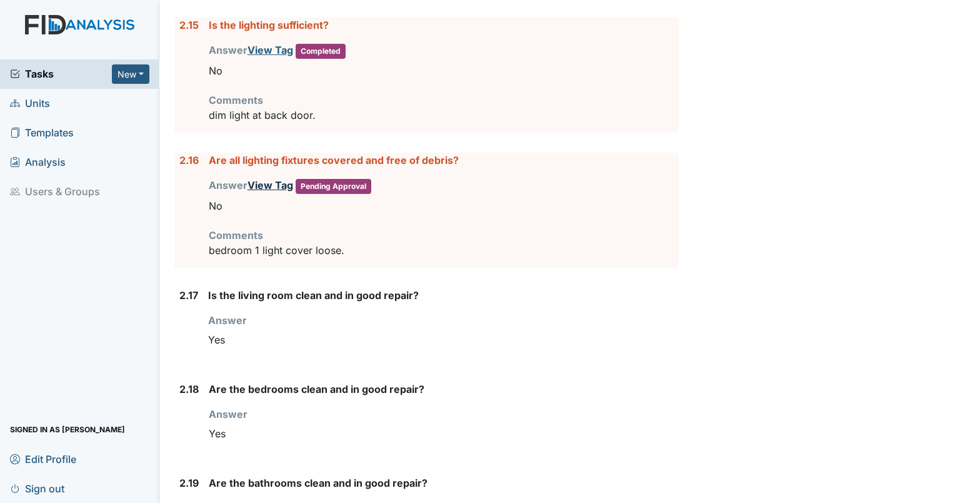
click at [254, 181] on link "View Tag" at bounding box center [271, 185] width 46 height 13
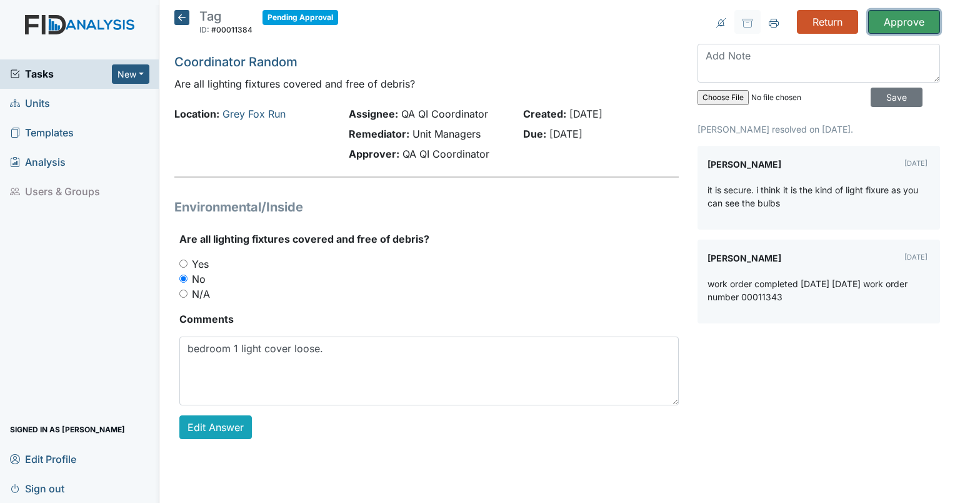
click at [898, 23] on input "Approve" at bounding box center [904, 22] width 72 height 24
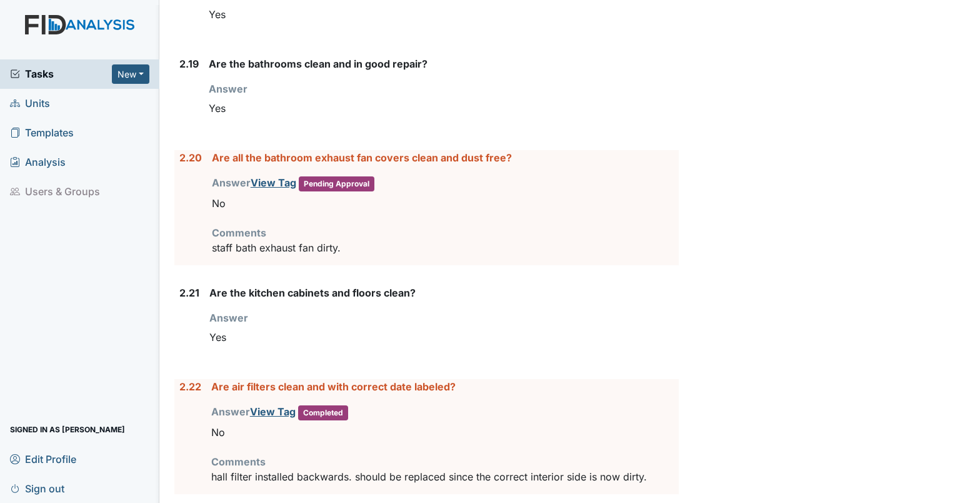
scroll to position [3269, 0]
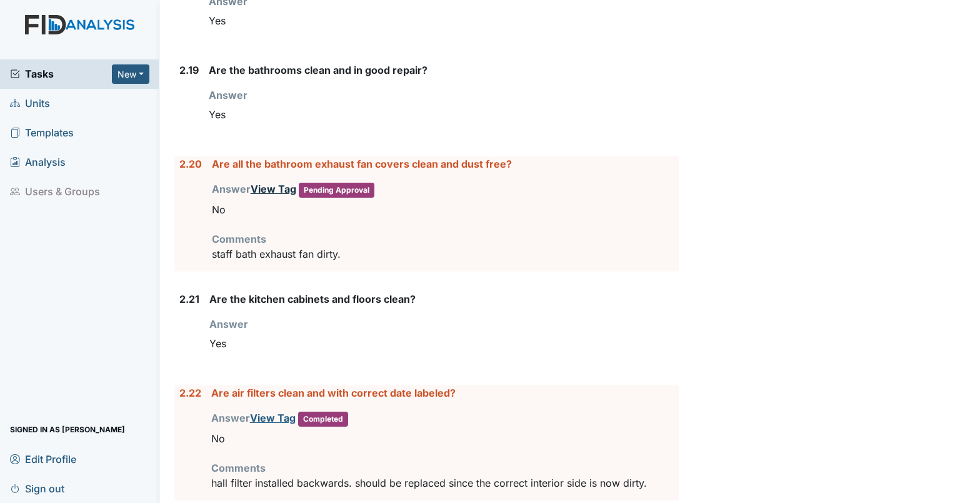
click at [266, 183] on link "View Tag" at bounding box center [274, 189] width 46 height 13
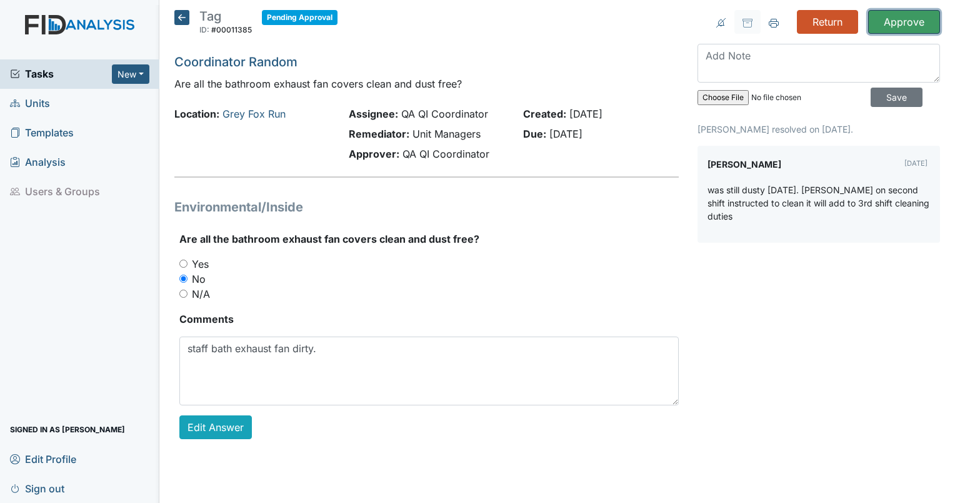
click at [893, 26] on input "Approve" at bounding box center [904, 22] width 72 height 24
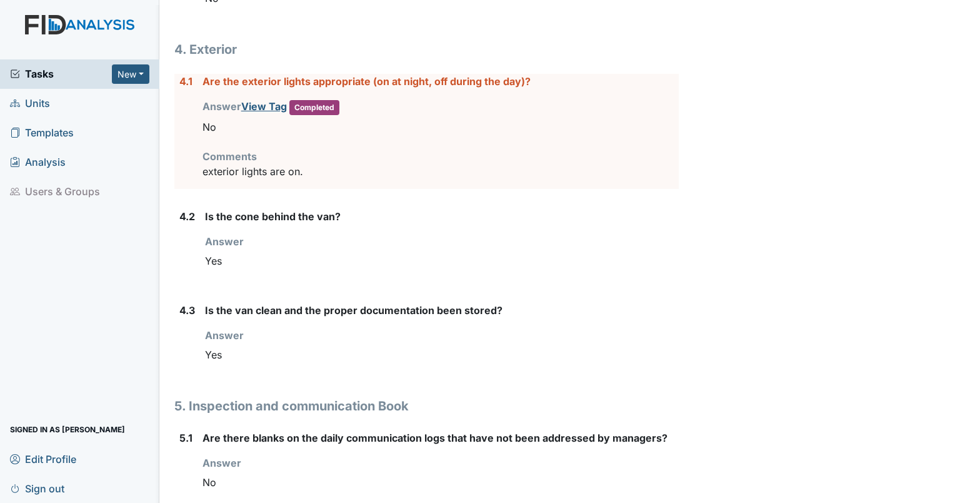
scroll to position [4539, 0]
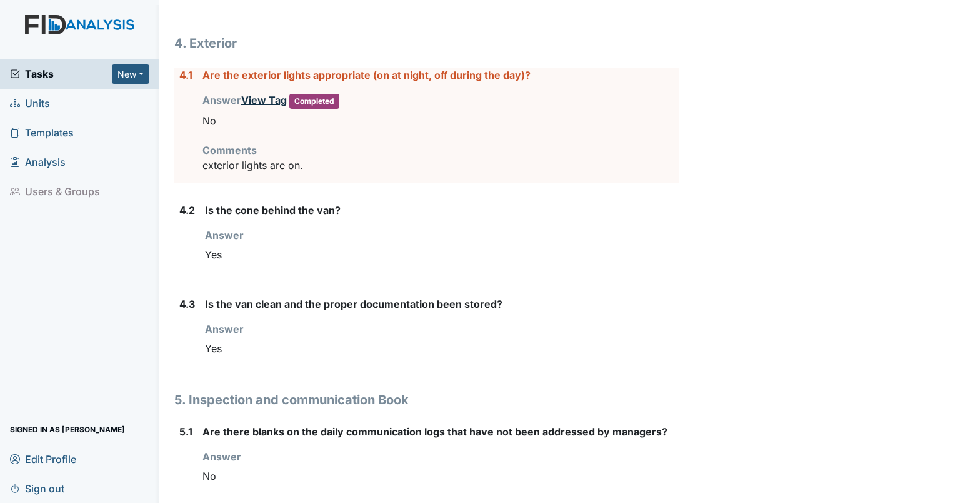
click at [260, 94] on link "View Tag" at bounding box center [264, 100] width 46 height 13
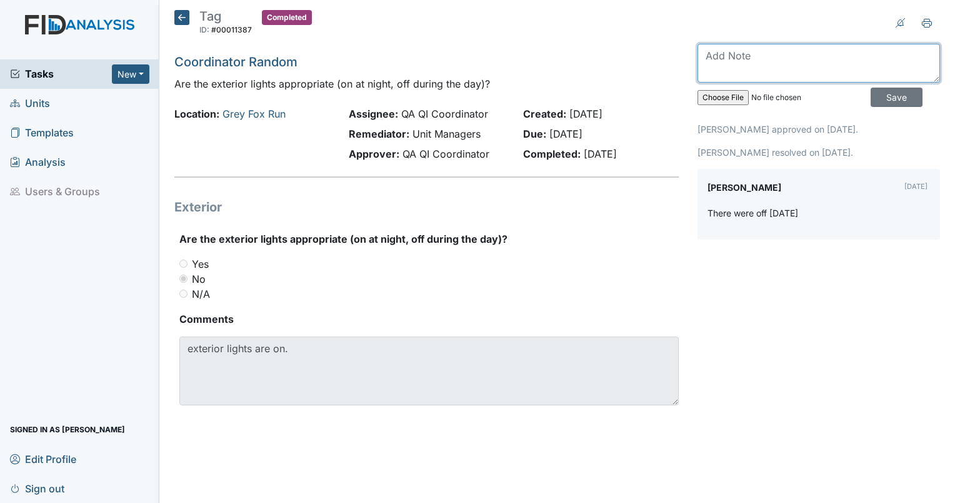
click at [756, 53] on textarea at bounding box center [819, 63] width 243 height 39
type textarea "They were on [DATE]"
click at [893, 88] on input "Save" at bounding box center [897, 97] width 52 height 19
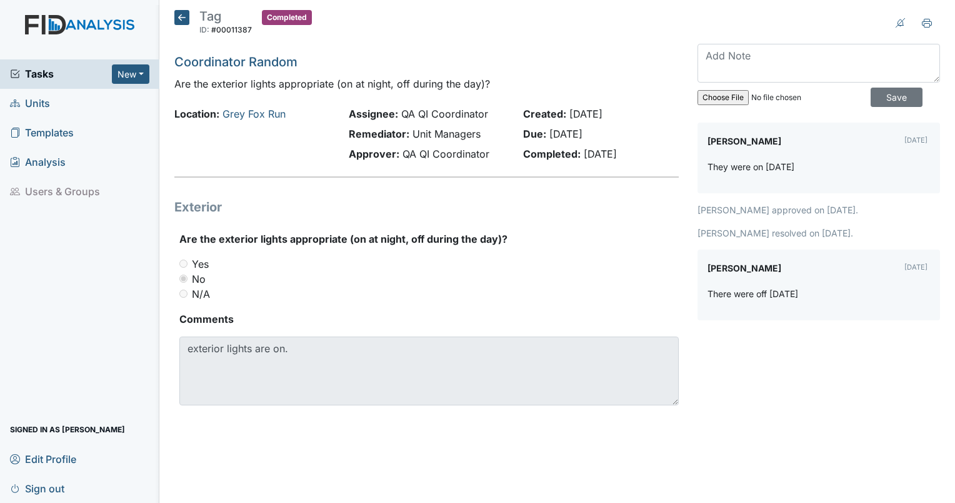
click at [183, 16] on icon at bounding box center [181, 17] width 15 height 15
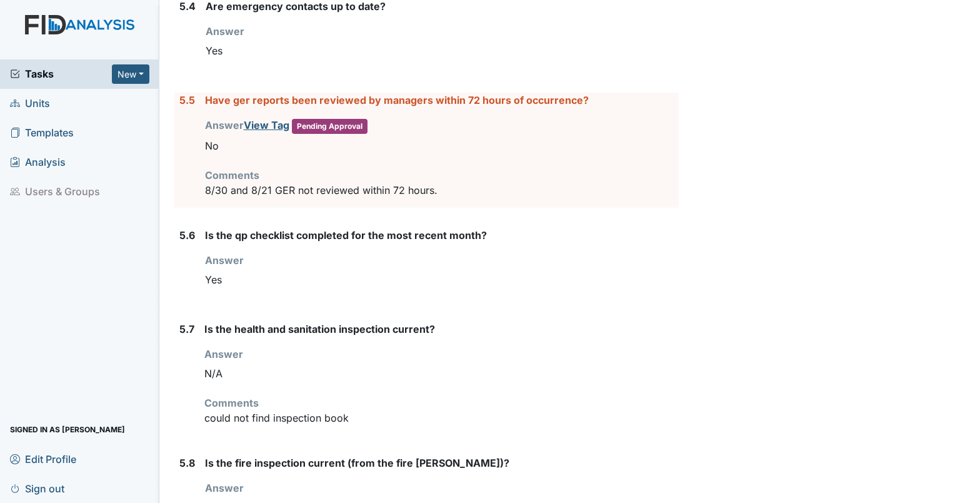
scroll to position [5210, 0]
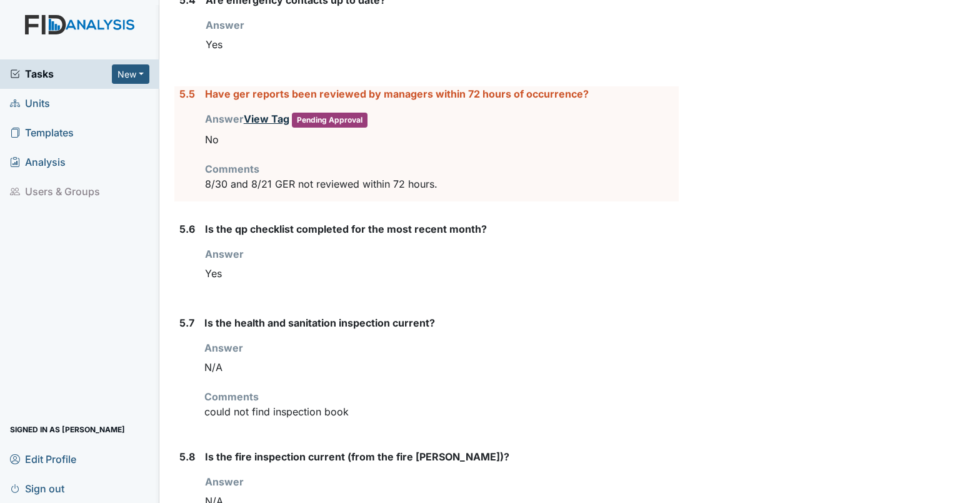
click at [266, 113] on link "View Tag" at bounding box center [267, 119] width 46 height 13
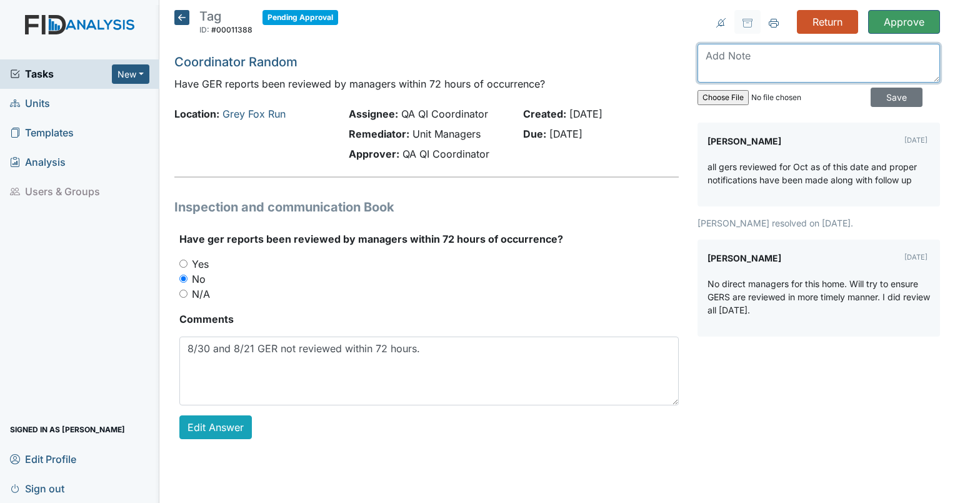
click at [763, 68] on textarea at bounding box center [819, 63] width 243 height 39
type textarea "9/3 not reviewed until 9/9"
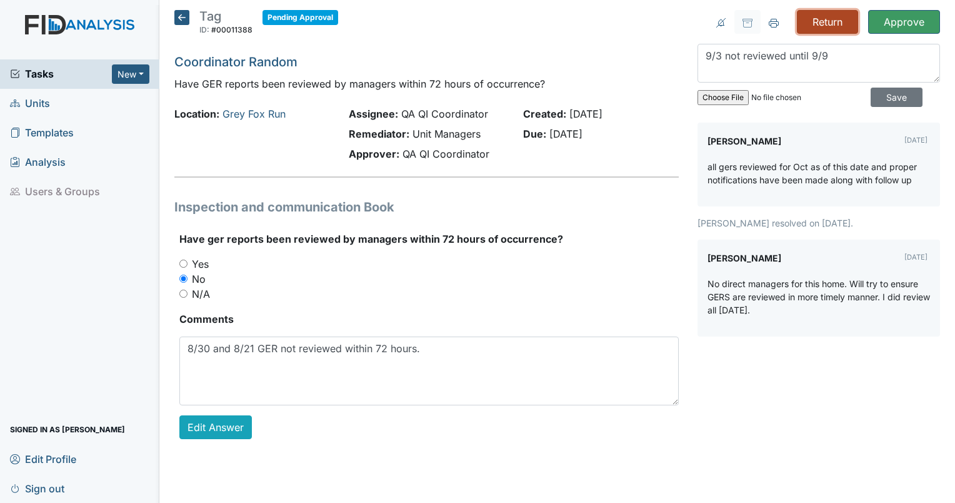
click at [826, 23] on input "Return" at bounding box center [827, 22] width 61 height 24
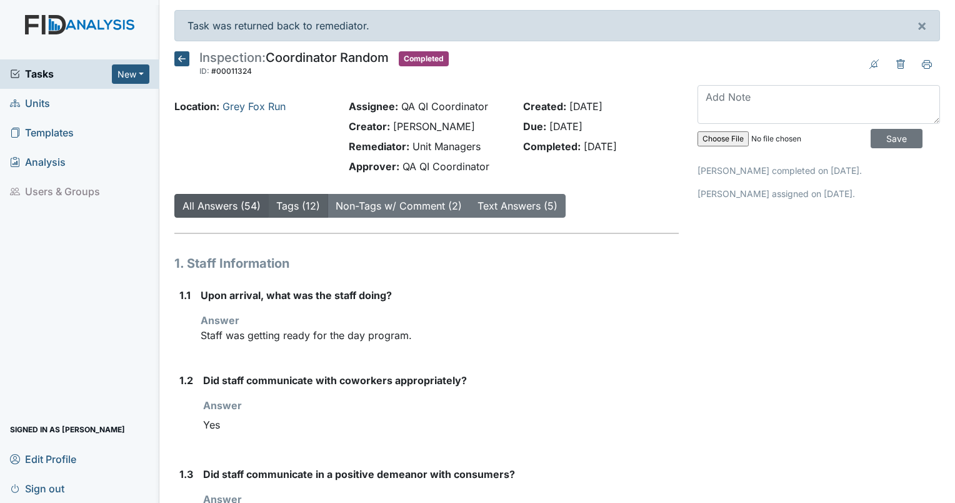
click at [289, 205] on link "Tags (12)" at bounding box center [298, 205] width 44 height 13
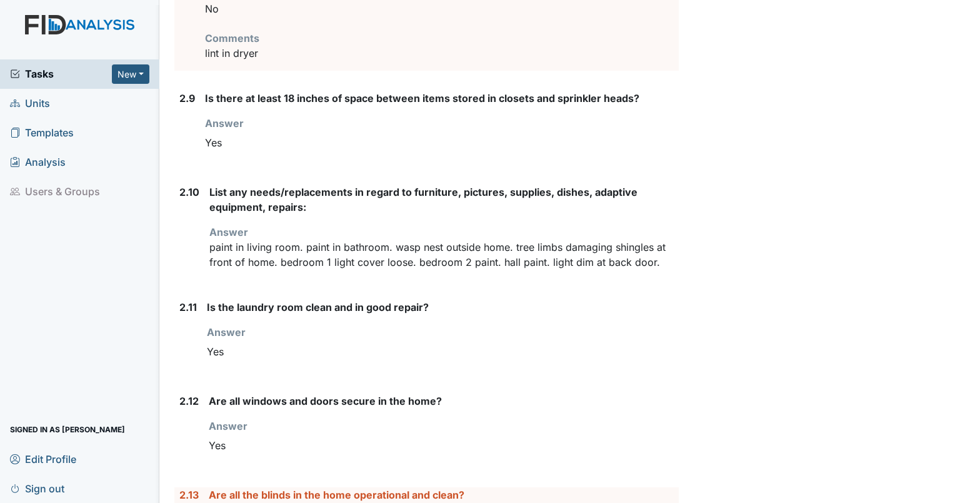
scroll to position [2165, 0]
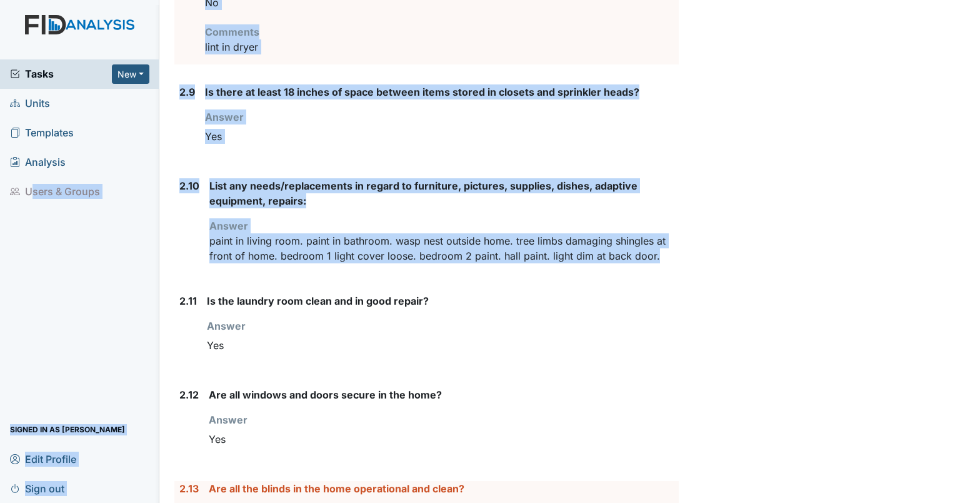
drag, startPoint x: 653, startPoint y: 253, endPoint x: 146, endPoint y: 190, distance: 510.7
click at [146, 190] on div "Tasks New Form Inspection Document Bundle Units Templates Analysis Users & Grou…" at bounding box center [477, 251] width 955 height 503
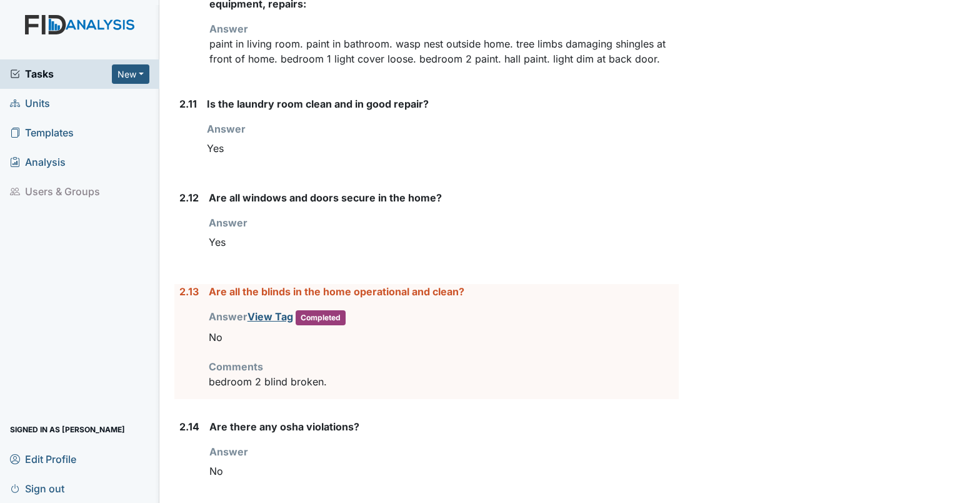
scroll to position [2482, 0]
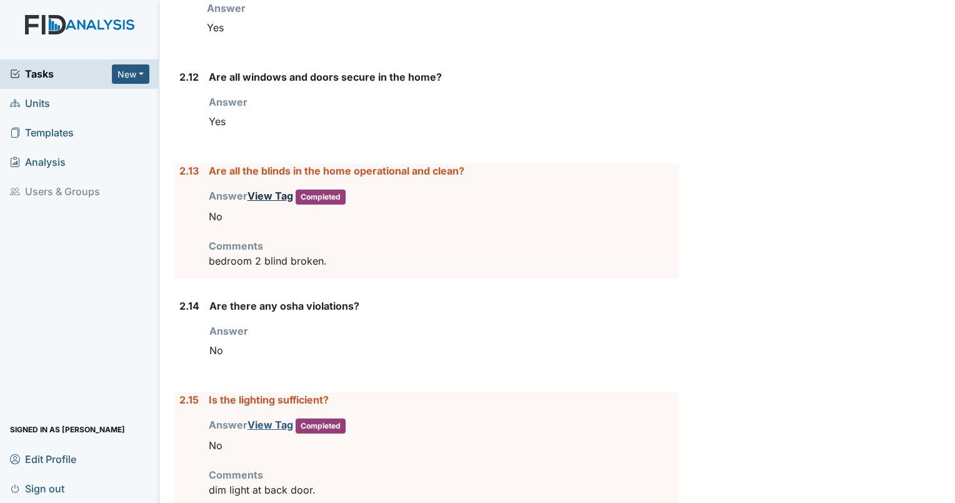
click at [266, 189] on link "View Tag" at bounding box center [271, 195] width 46 height 13
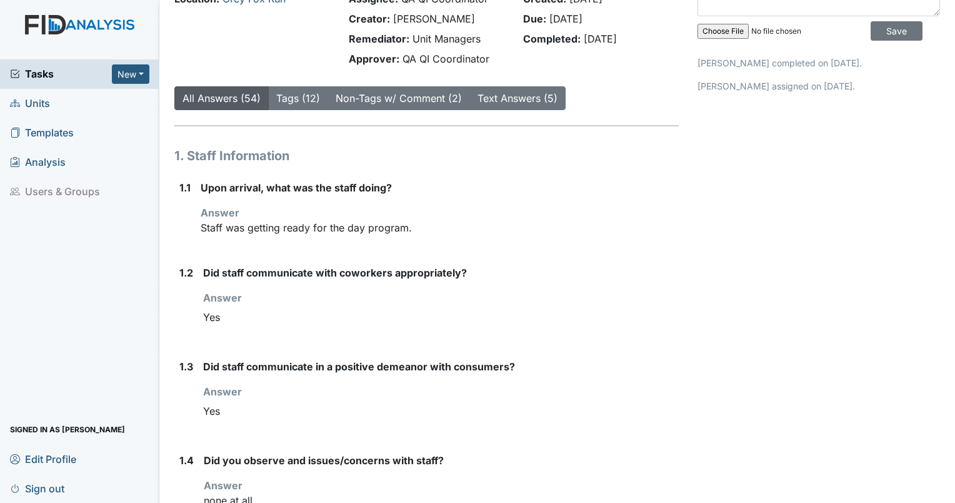
scroll to position [0, 0]
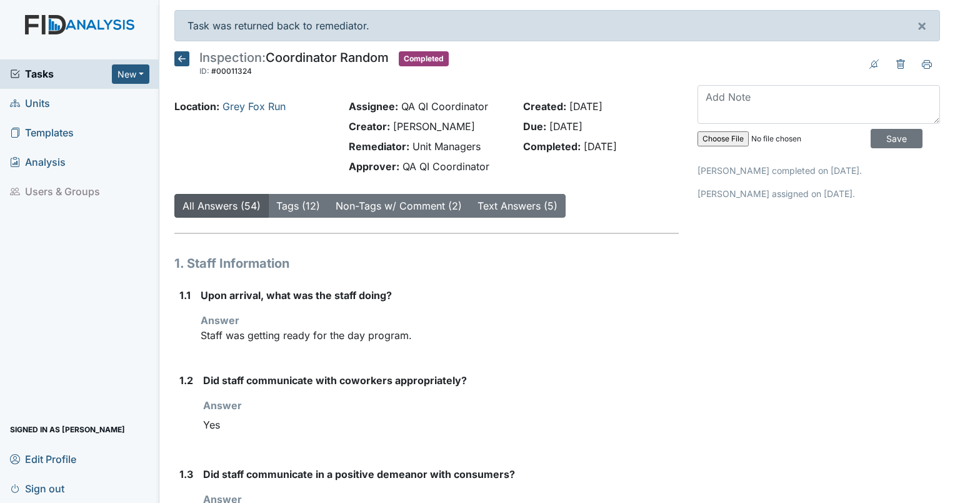
click at [46, 81] on div "Tasks New Form Inspection Document Bundle" at bounding box center [79, 73] width 159 height 29
click at [36, 104] on span "Units" at bounding box center [30, 103] width 40 height 19
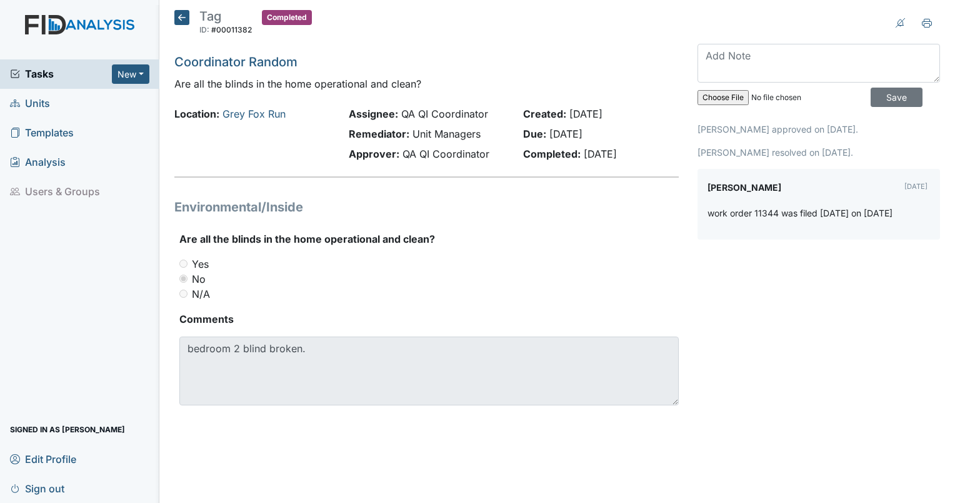
drag, startPoint x: 714, startPoint y: 223, endPoint x: 931, endPoint y: 249, distance: 218.5
click at [931, 249] on div "Archive Task × Are you sure you want to archive this task? It will appear as in…" at bounding box center [818, 222] width 261 height 425
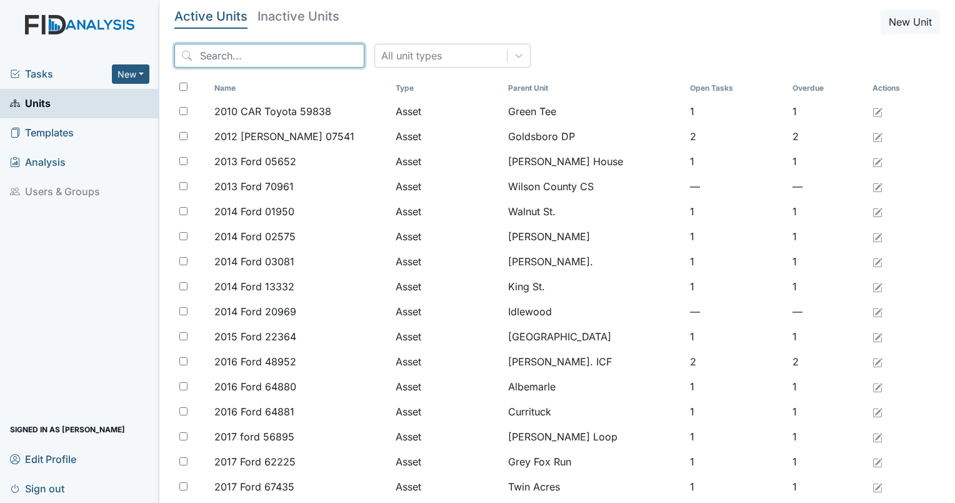
click at [229, 60] on input "search" at bounding box center [269, 56] width 190 height 24
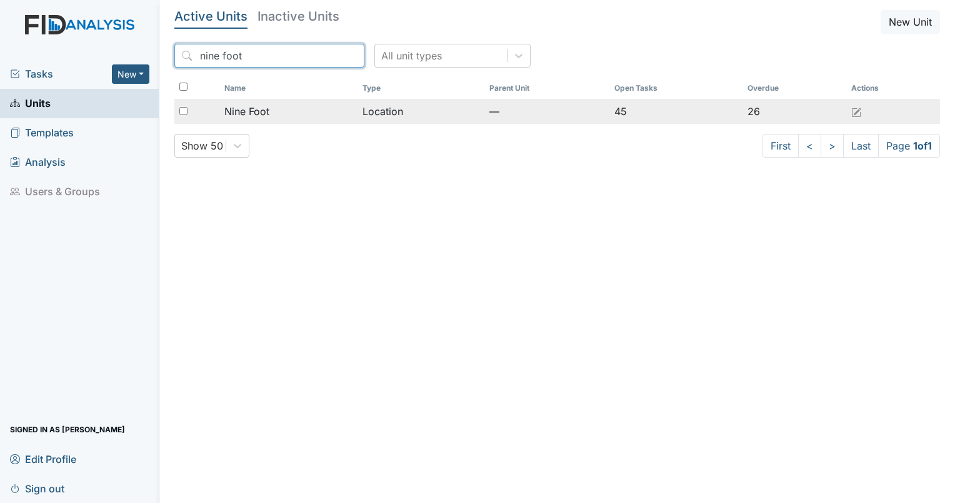
type input "nine foot"
click at [246, 110] on span "Nine Foot" at bounding box center [246, 111] width 45 height 15
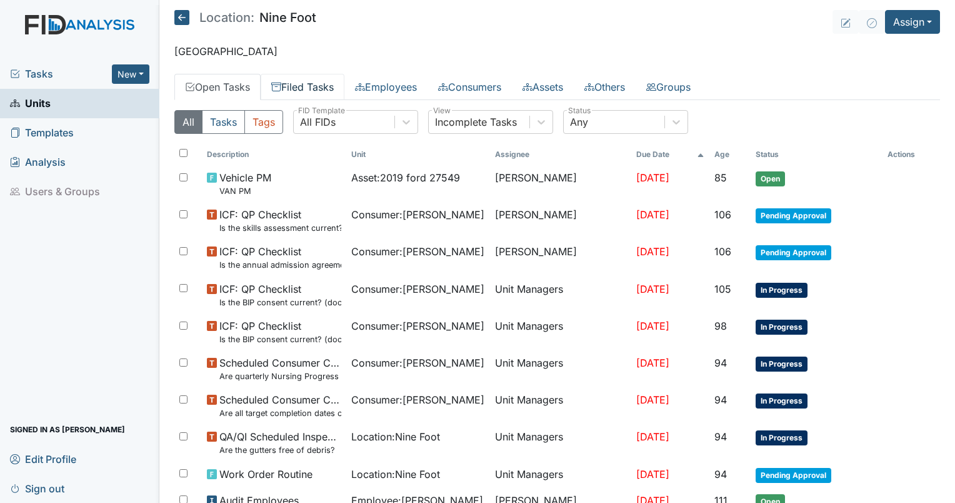
click at [293, 81] on link "Filed Tasks" at bounding box center [303, 87] width 84 height 26
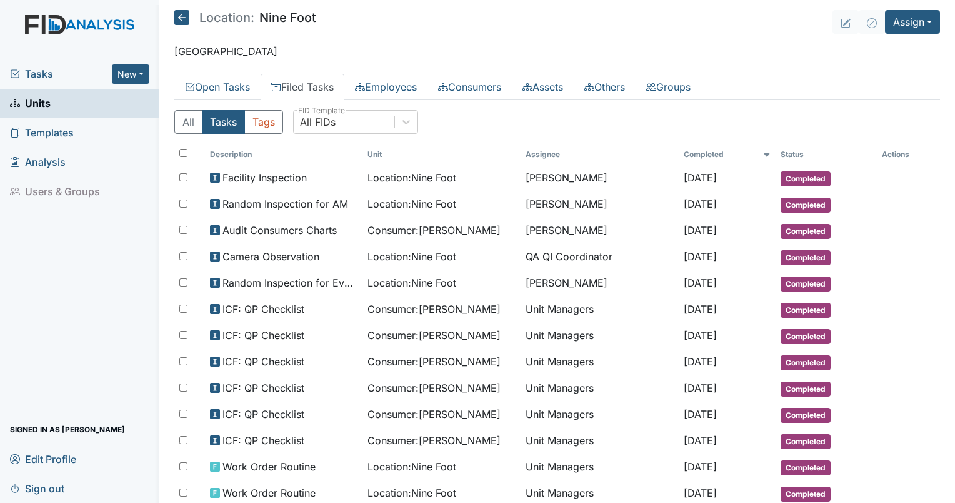
click at [336, 134] on div "All Tasks Tags All FIDs FID Template" at bounding box center [557, 127] width 766 height 34
click at [337, 129] on div "All FIDs" at bounding box center [344, 122] width 101 height 23
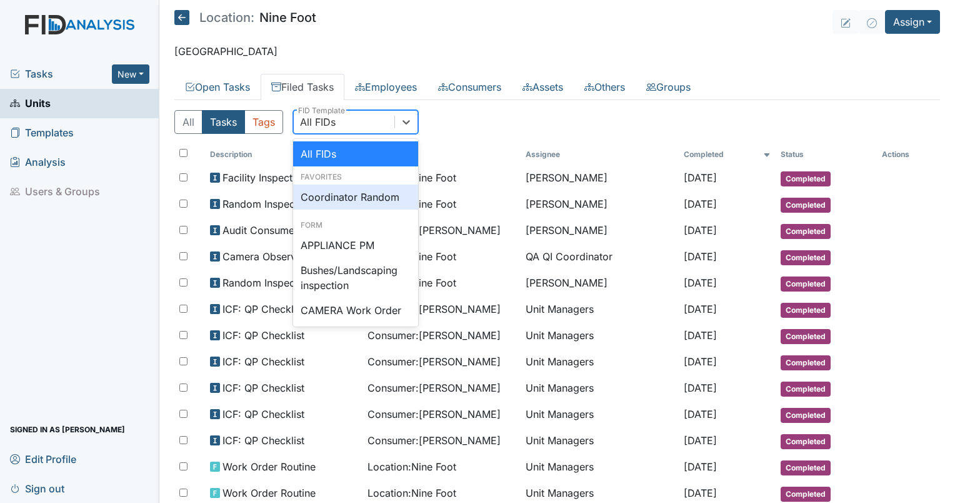
click at [342, 188] on div "Coordinator Random" at bounding box center [355, 196] width 125 height 25
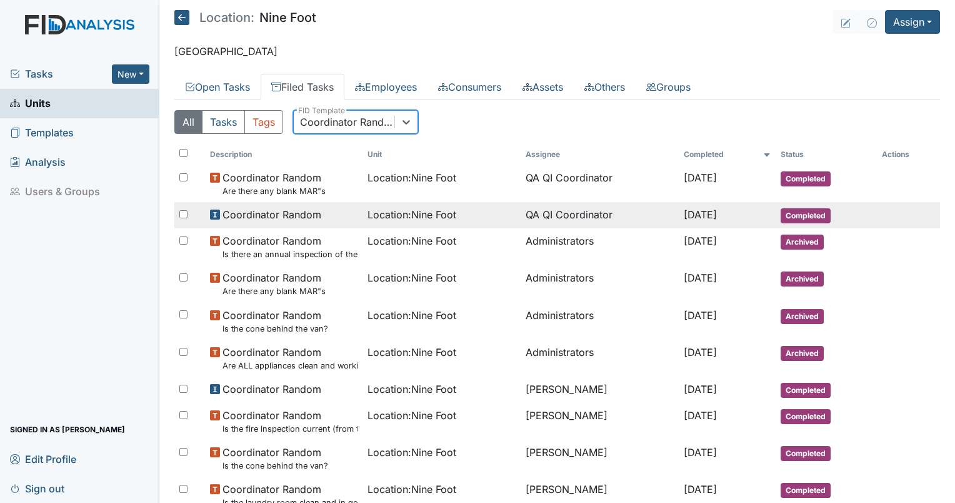
click at [394, 213] on span "Location : Nine Foot" at bounding box center [412, 214] width 89 height 15
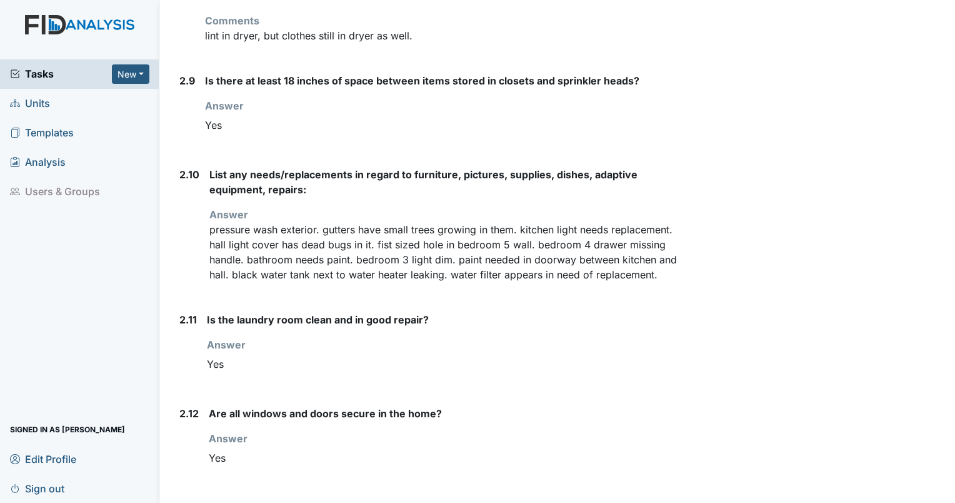
scroll to position [2187, 0]
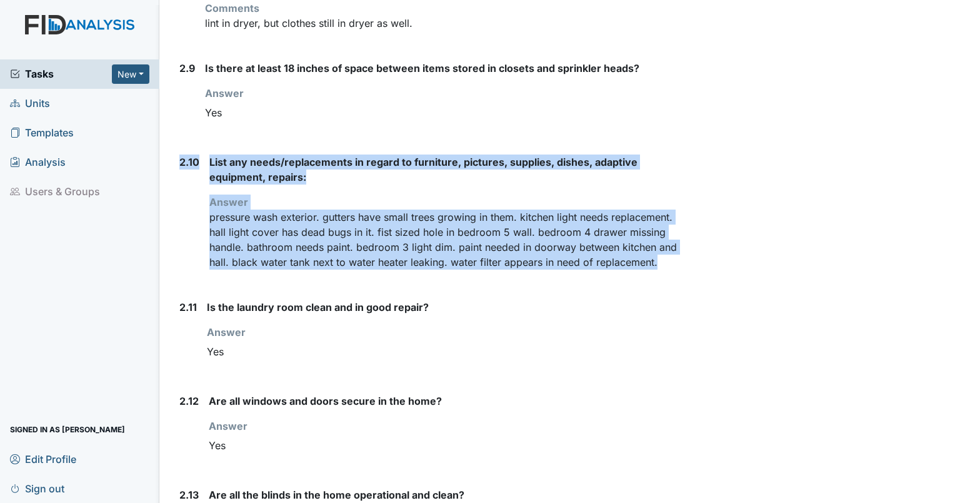
drag, startPoint x: 182, startPoint y: 155, endPoint x: 374, endPoint y: 277, distance: 227.3
click at [374, 277] on div "2.10 List any needs/replacements in regard to furniture, pictures, supplies, di…" at bounding box center [426, 216] width 504 height 125
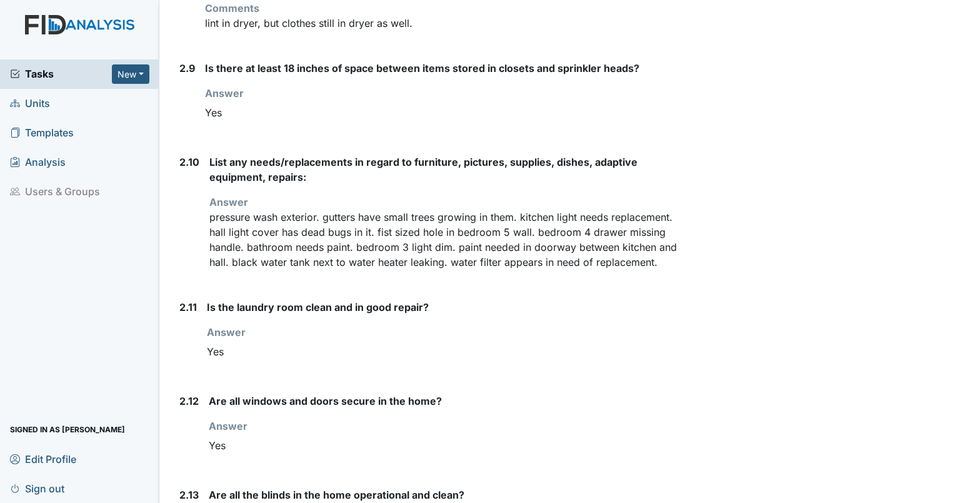
drag, startPoint x: 374, startPoint y: 277, endPoint x: 353, endPoint y: 296, distance: 28.8
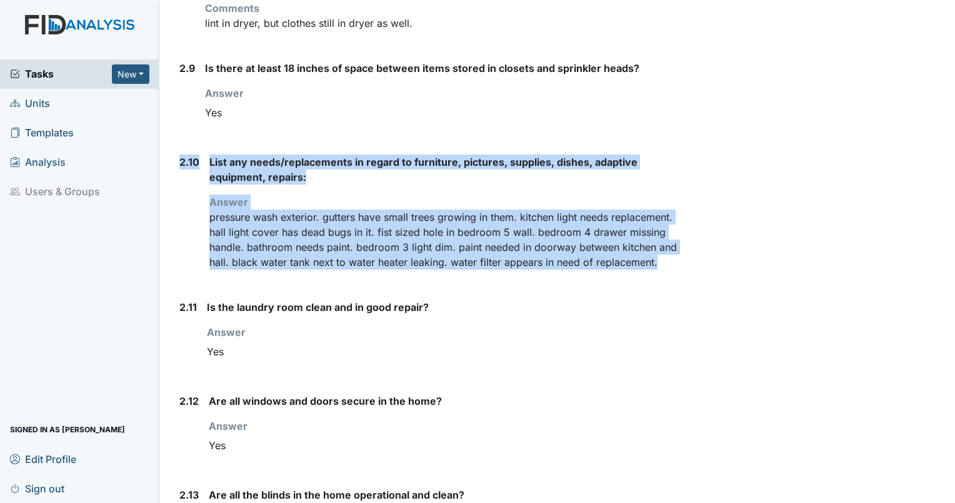
drag, startPoint x: 349, startPoint y: 282, endPoint x: 174, endPoint y: 156, distance: 215.4
click at [174, 156] on div "2.10 List any needs/replacements in regard to furniture, pictures, supplies, di…" at bounding box center [426, 216] width 504 height 125
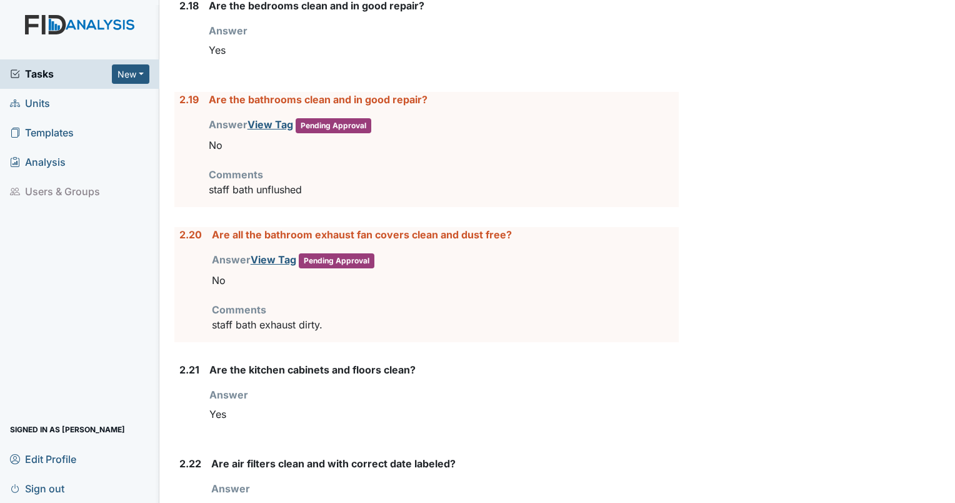
scroll to position [3233, 0]
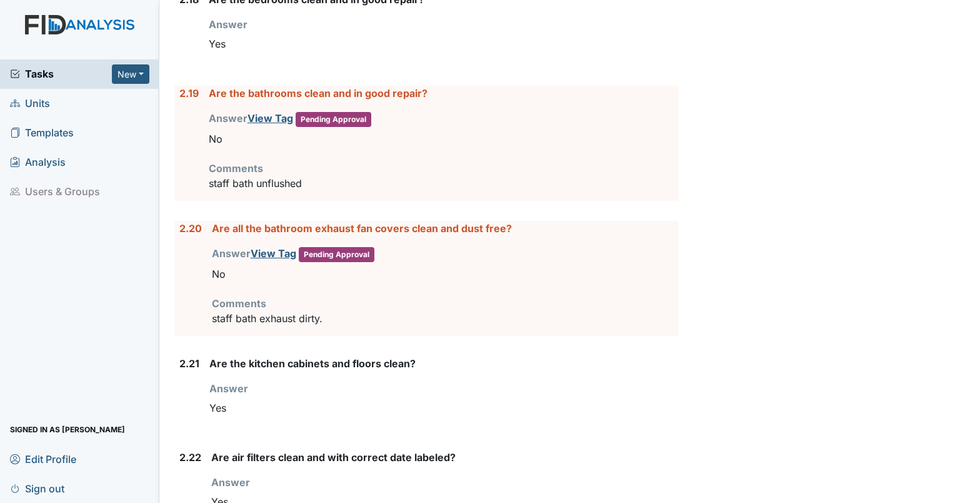
click at [323, 185] on p "staff bath unflushed" at bounding box center [444, 183] width 470 height 15
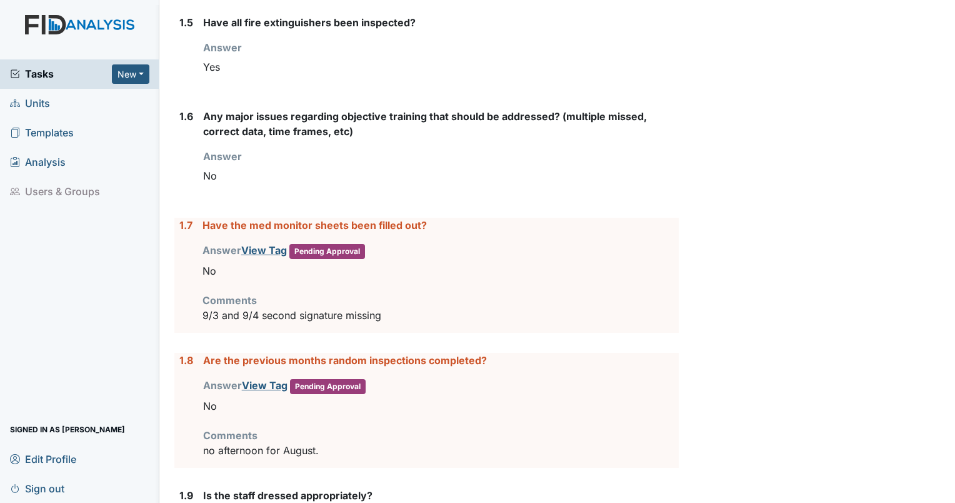
scroll to position [0, 0]
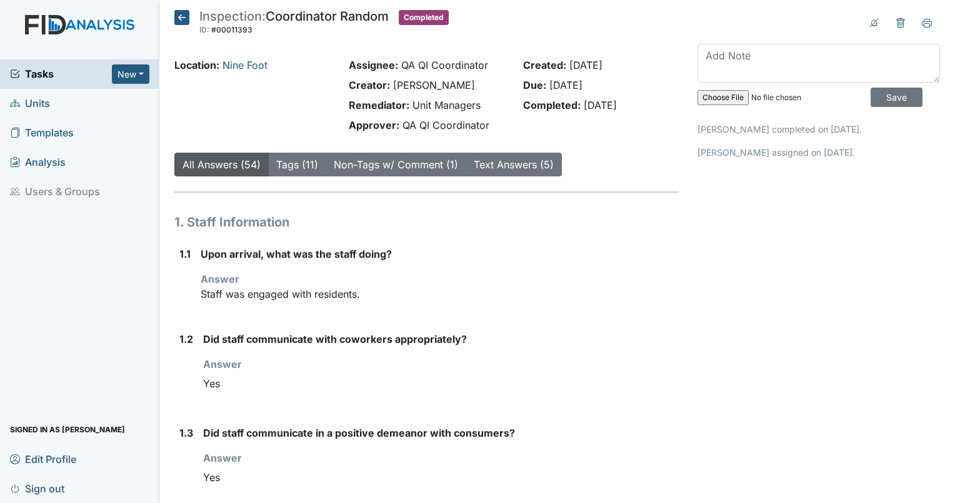
click at [33, 96] on span "Units" at bounding box center [30, 103] width 40 height 19
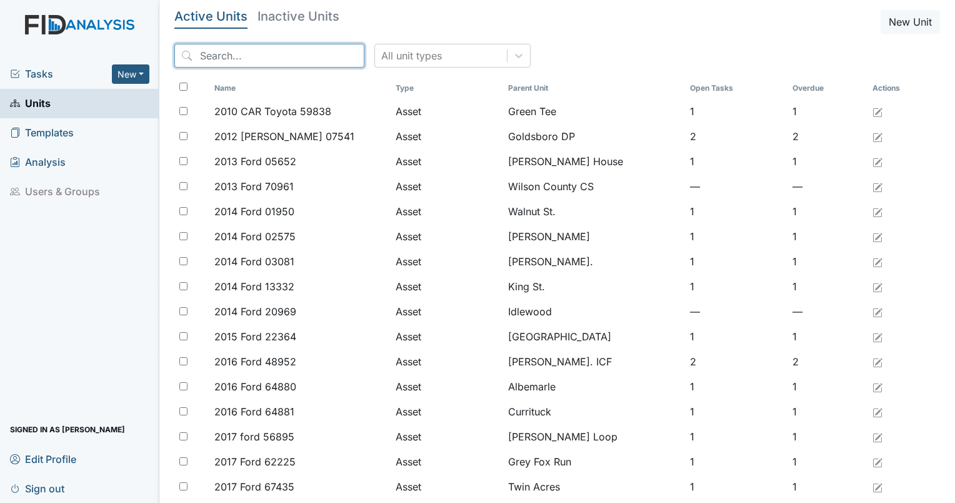
click at [268, 61] on input "search" at bounding box center [269, 56] width 190 height 24
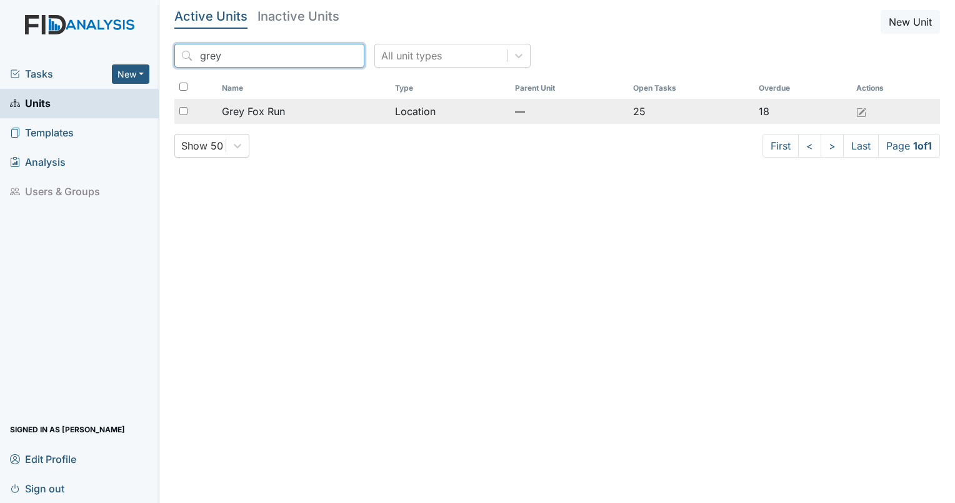
type input "grey"
click at [251, 112] on span "Grey Fox Run" at bounding box center [253, 111] width 63 height 15
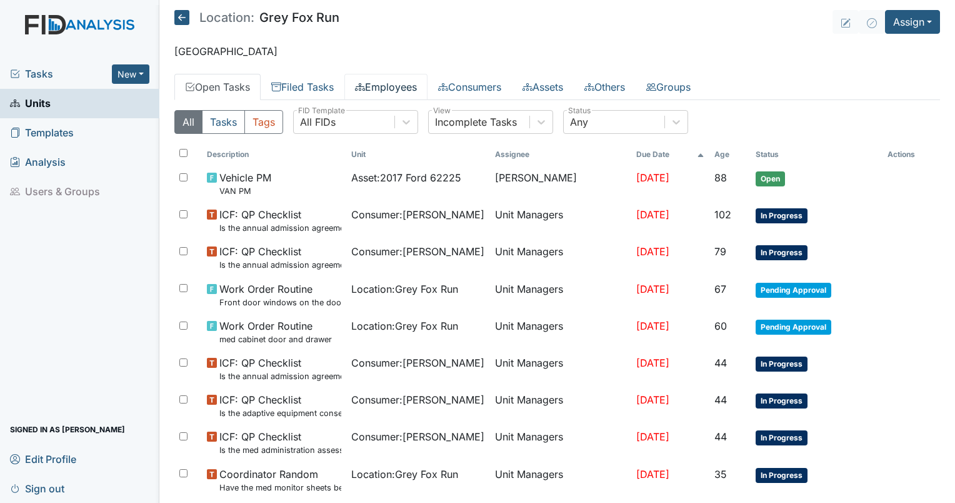
click at [406, 82] on link "Employees" at bounding box center [385, 87] width 83 height 26
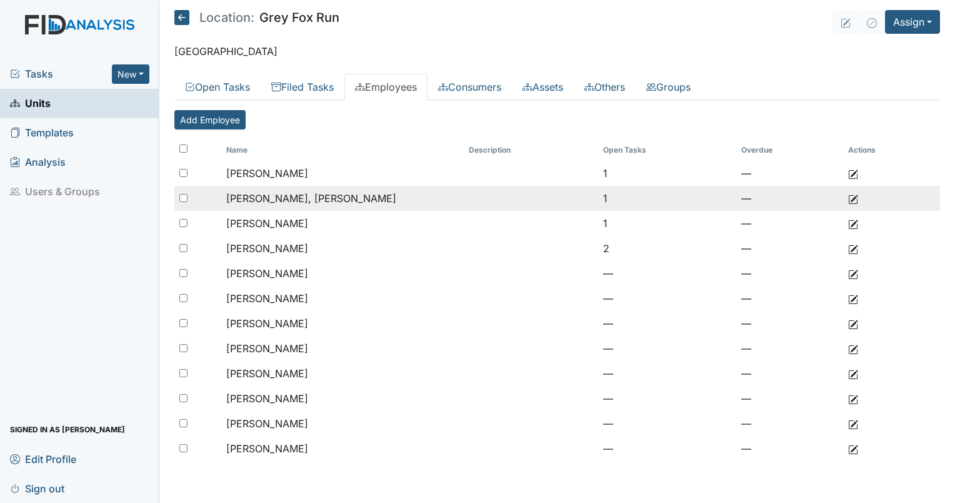
click at [333, 206] on td "[PERSON_NAME], [PERSON_NAME]" at bounding box center [342, 198] width 243 height 25
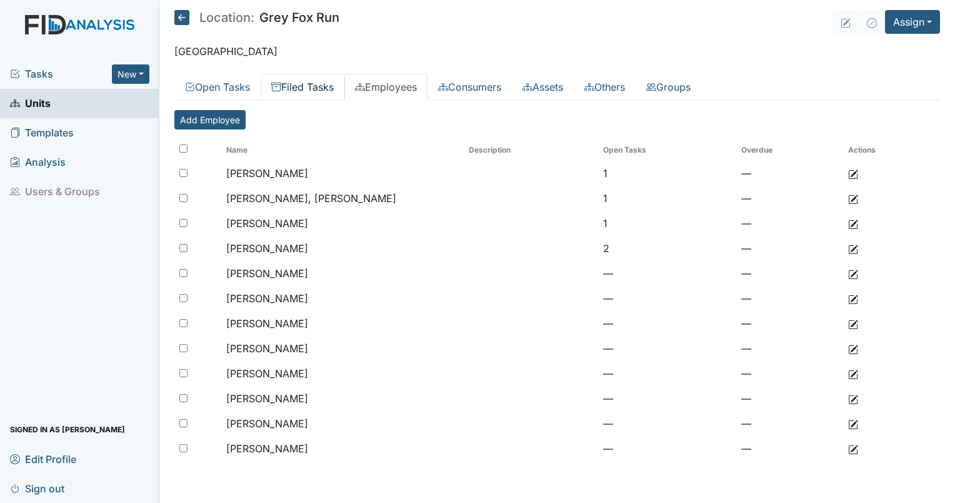
click at [305, 79] on link "Filed Tasks" at bounding box center [303, 87] width 84 height 26
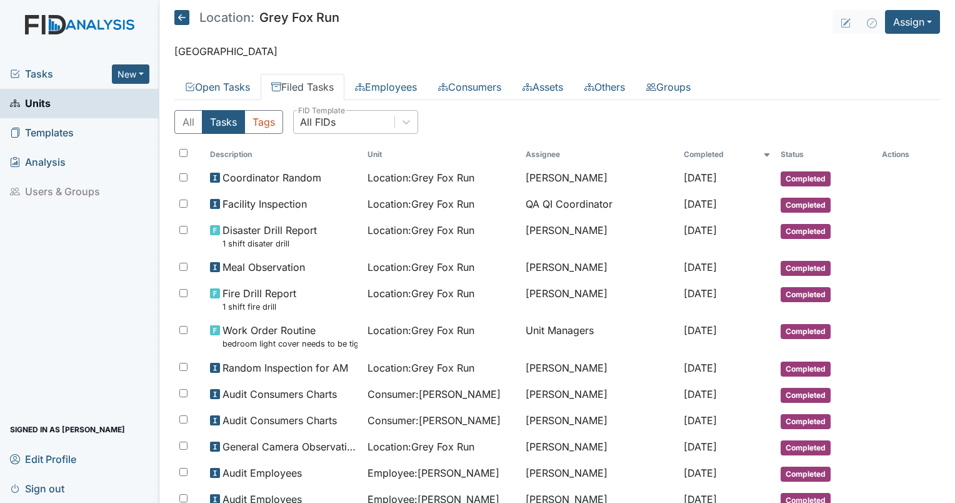
click at [315, 120] on div "All FIDs" at bounding box center [318, 121] width 36 height 15
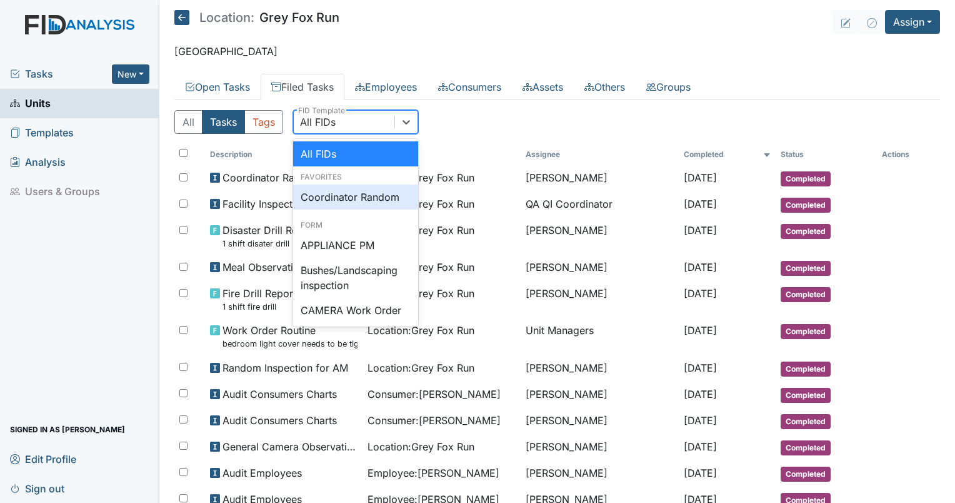
click at [327, 192] on div "Coordinator Random" at bounding box center [355, 196] width 125 height 25
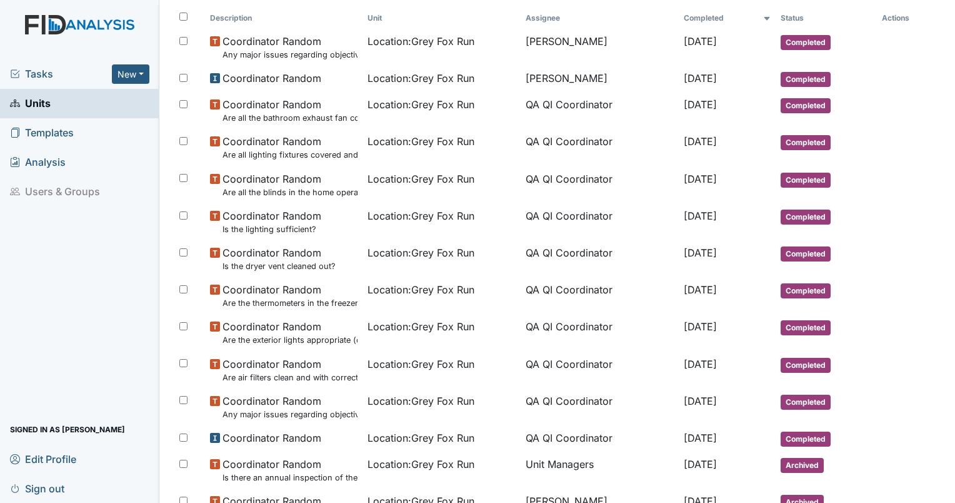
scroll to position [150, 0]
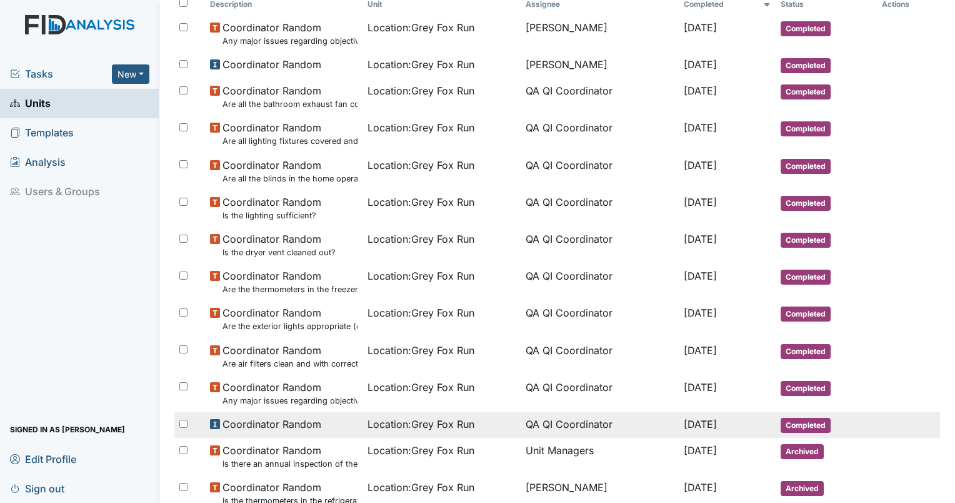
click at [471, 425] on div "Location : Grey Fox Run" at bounding box center [442, 423] width 148 height 15
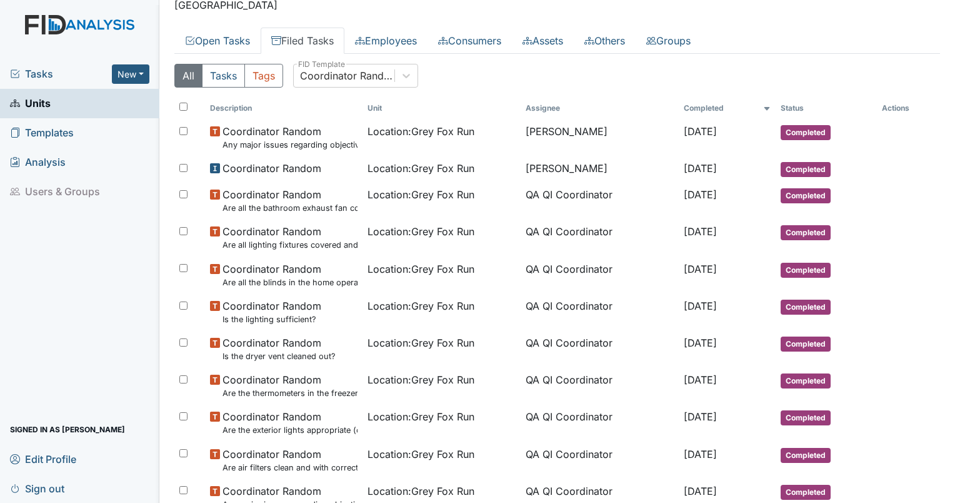
scroll to position [0, 0]
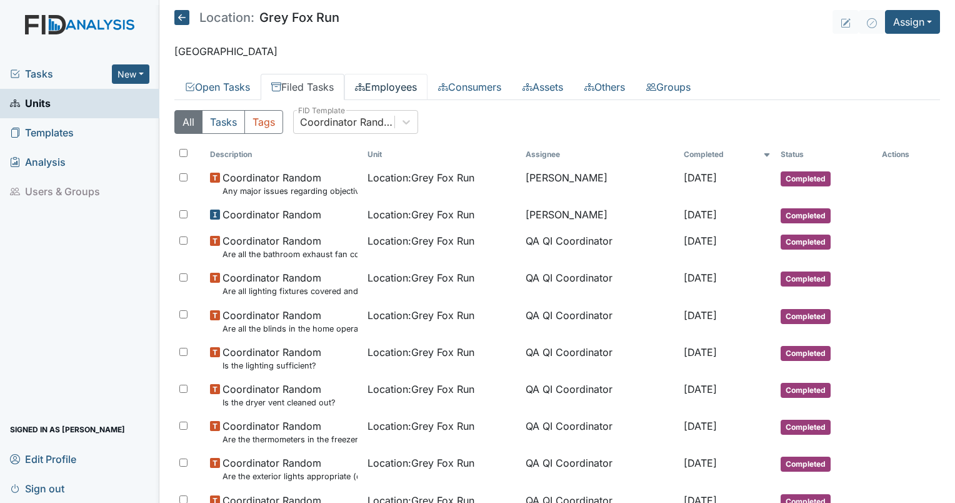
click at [388, 92] on link "Employees" at bounding box center [385, 87] width 83 height 26
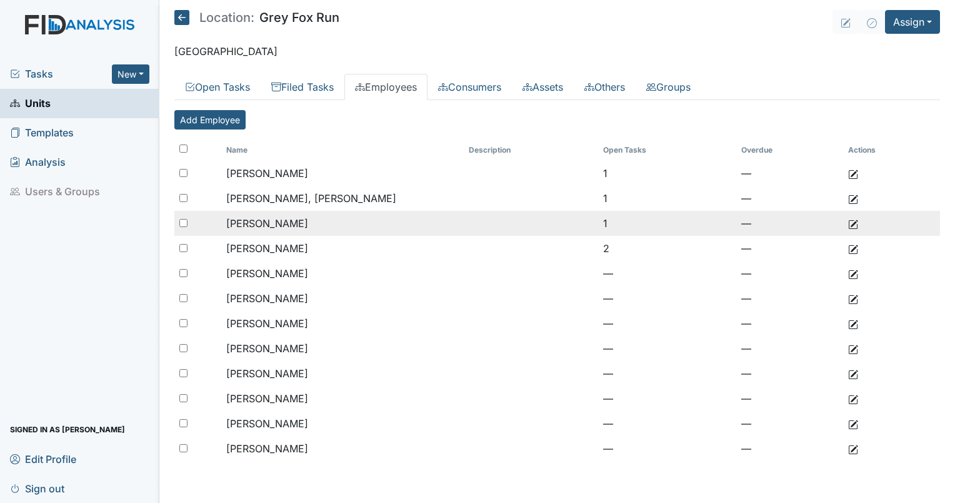
click at [298, 211] on td "[PERSON_NAME]" at bounding box center [342, 223] width 243 height 25
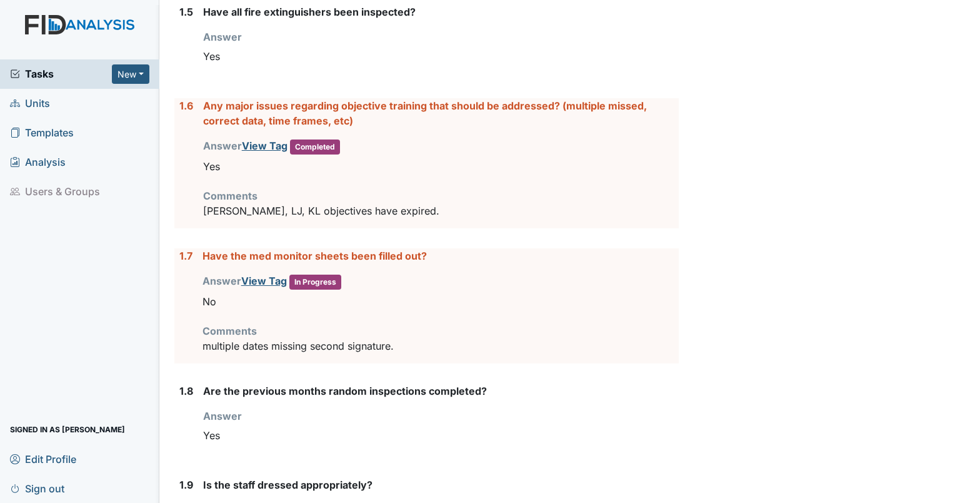
scroll to position [612, 0]
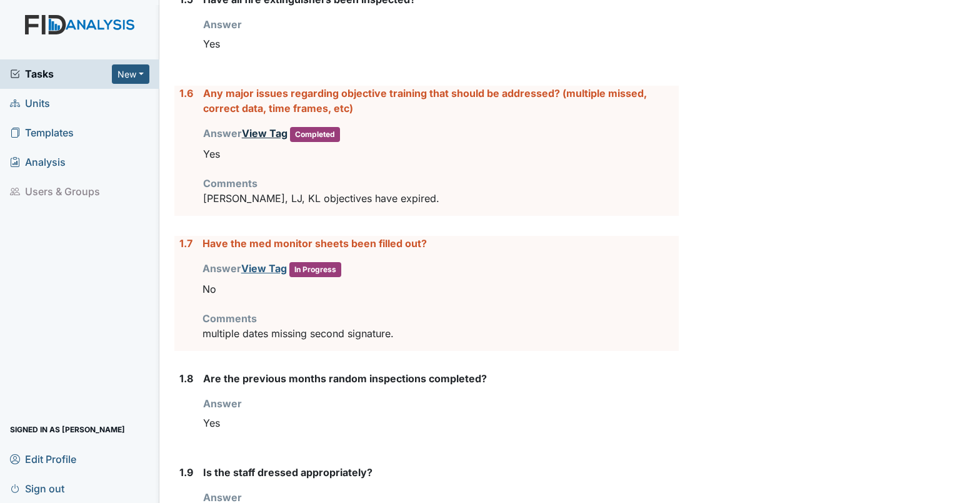
click at [252, 130] on link "View Tag" at bounding box center [265, 133] width 46 height 13
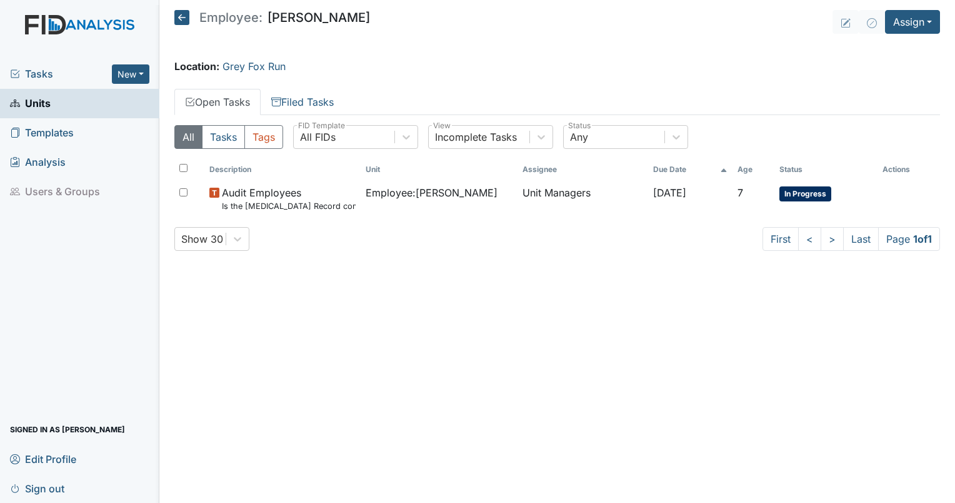
click at [12, 105] on icon at bounding box center [15, 103] width 10 height 8
click at [36, 106] on span "Units" at bounding box center [30, 103] width 41 height 19
click at [250, 61] on link "Grey Fox Run" at bounding box center [254, 66] width 63 height 13
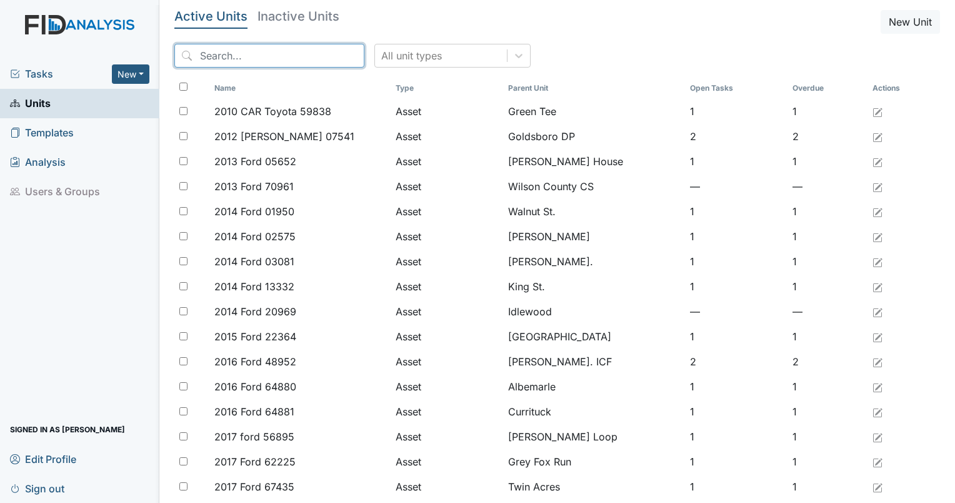
click at [252, 55] on input "search" at bounding box center [269, 56] width 190 height 24
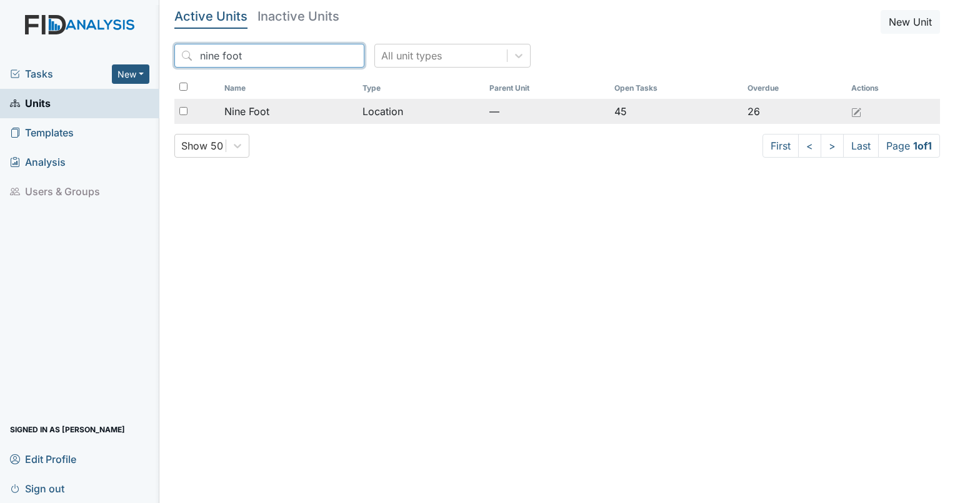
type input "nine foot"
click at [251, 114] on span "Nine Foot" at bounding box center [246, 111] width 45 height 15
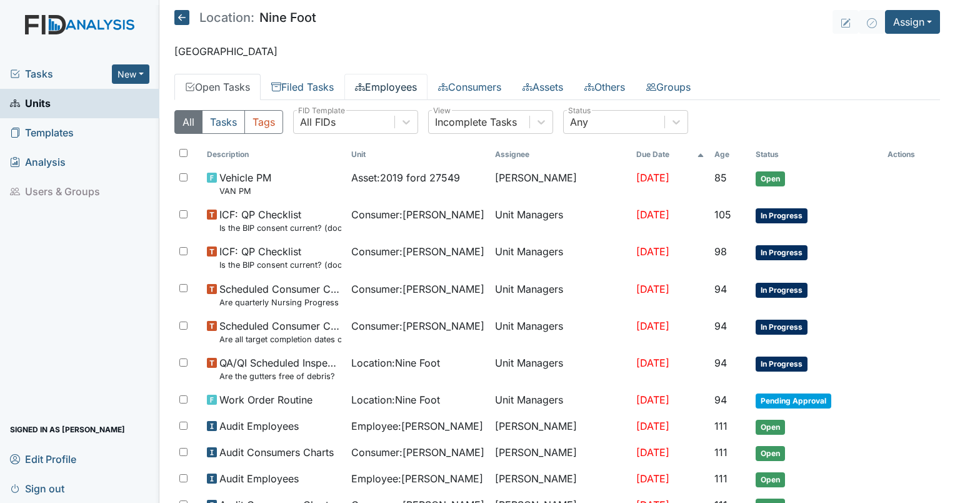
click at [392, 93] on link "Employees" at bounding box center [385, 87] width 83 height 26
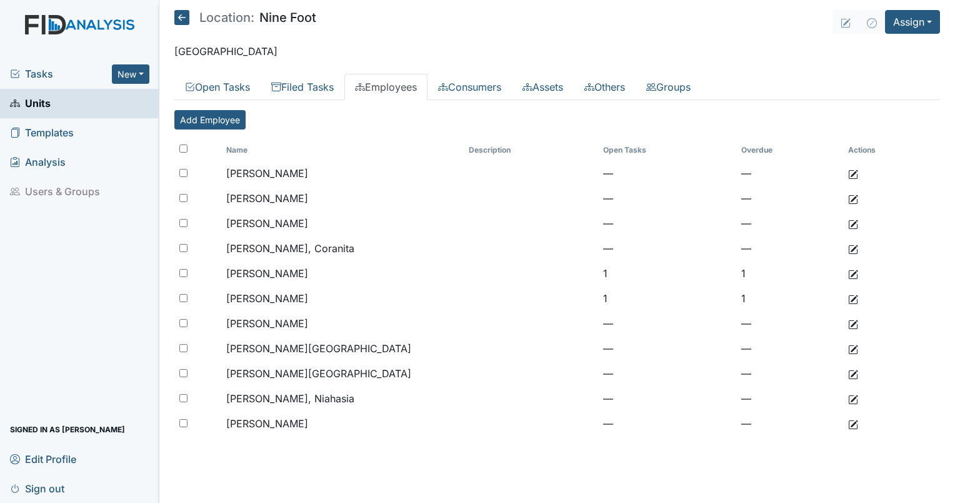
click at [182, 21] on icon at bounding box center [181, 17] width 15 height 15
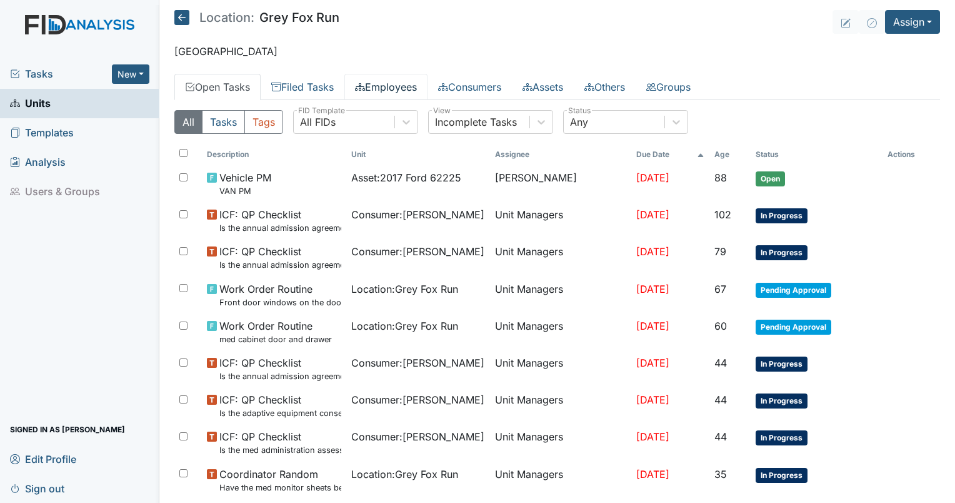
click at [386, 89] on link "Employees" at bounding box center [385, 87] width 83 height 26
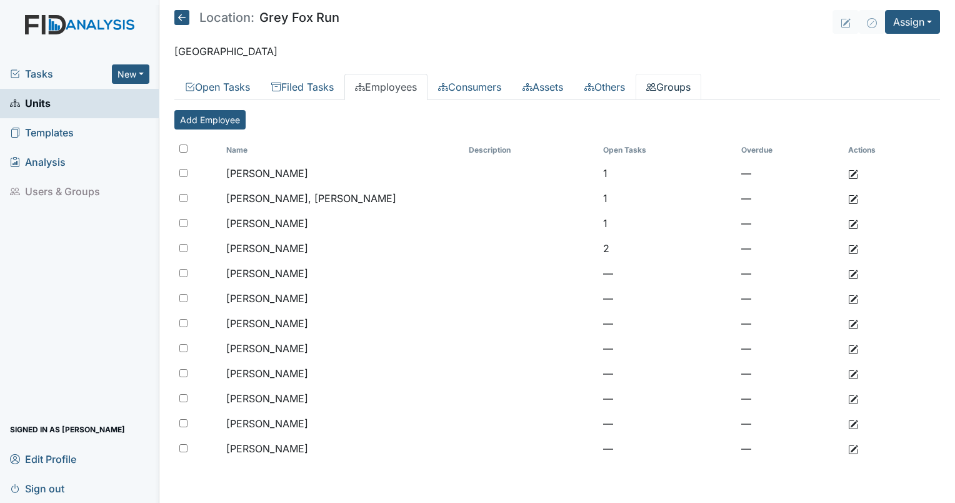
click at [696, 83] on link "Groups" at bounding box center [669, 87] width 66 height 26
